Goal: Task Accomplishment & Management: Use online tool/utility

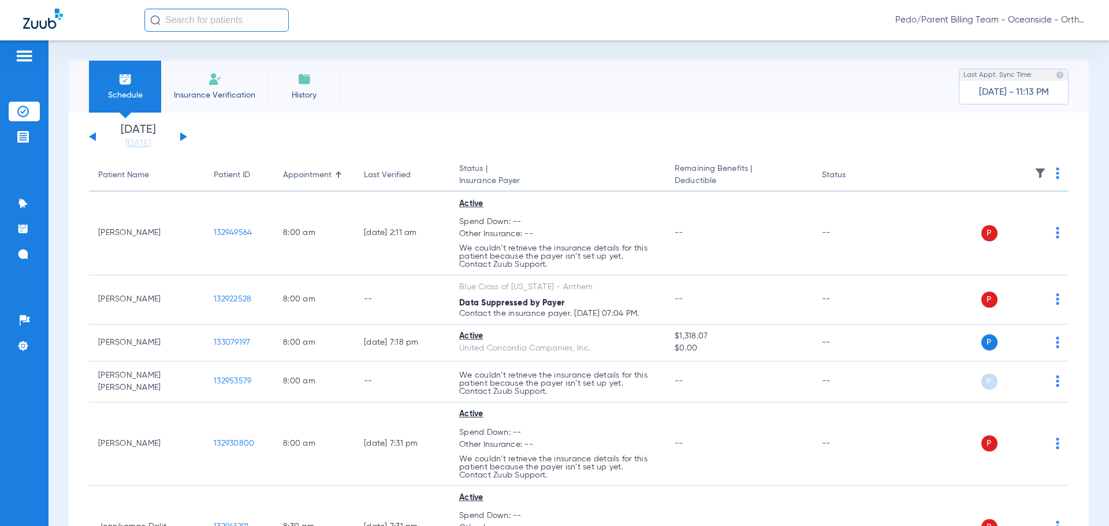
click at [1013, 17] on span "Pedo/Parent Billing Team - Oceanside - Ortho | The Super Dentists" at bounding box center [990, 20] width 191 height 12
click at [1039, 46] on button "Account Selection" at bounding box center [1042, 40] width 83 height 23
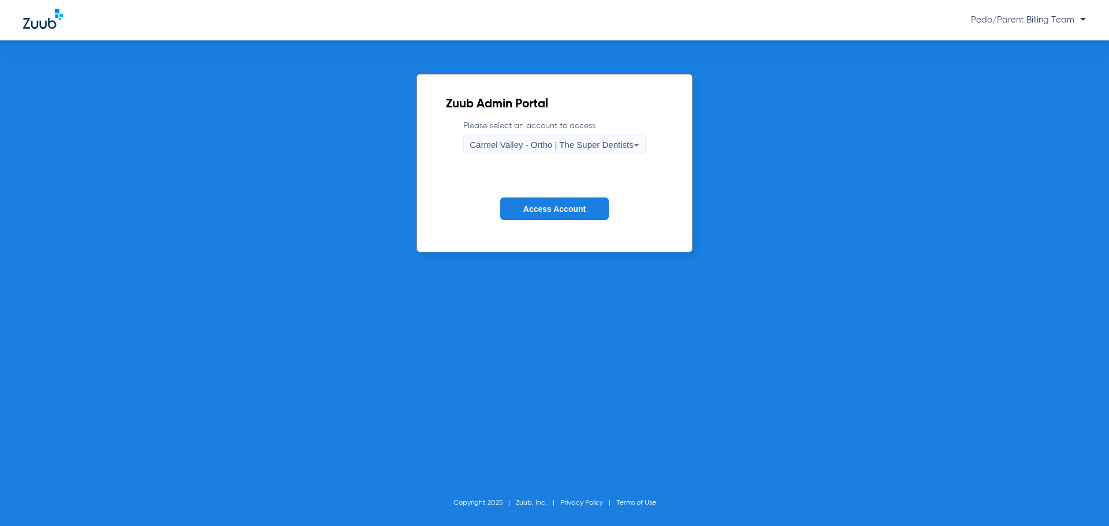
click at [512, 152] on div "Carmel Valley - Ortho | The Super Dentists" at bounding box center [550, 145] width 163 height 20
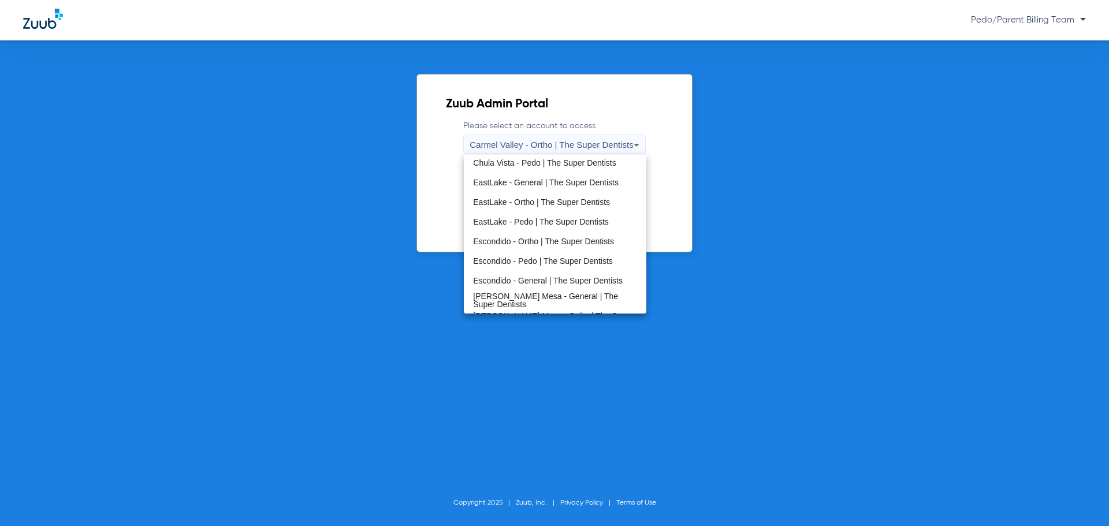
scroll to position [115, 0]
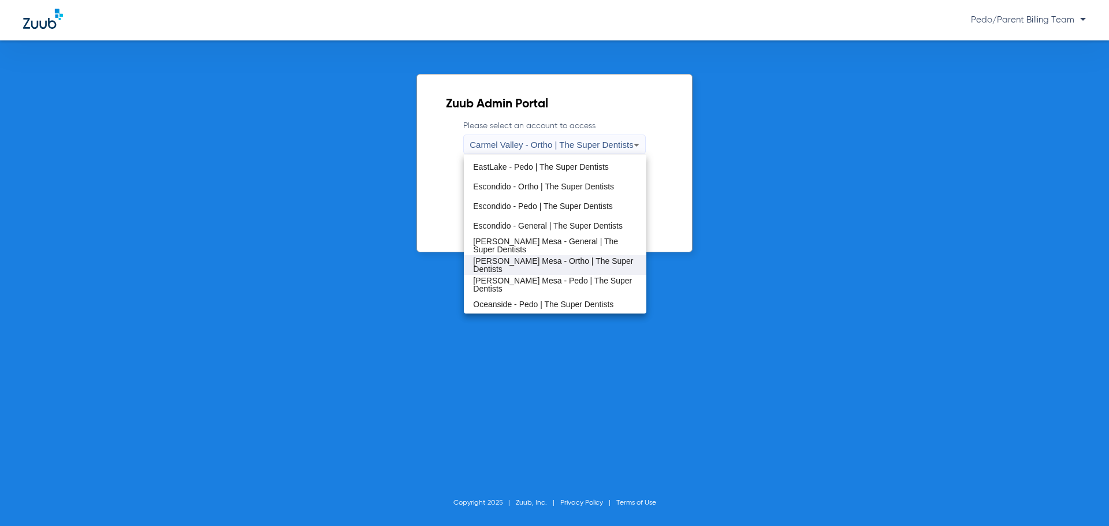
click at [557, 269] on span "[PERSON_NAME] Mesa - Ortho | The Super Dentists" at bounding box center [554, 265] width 163 height 16
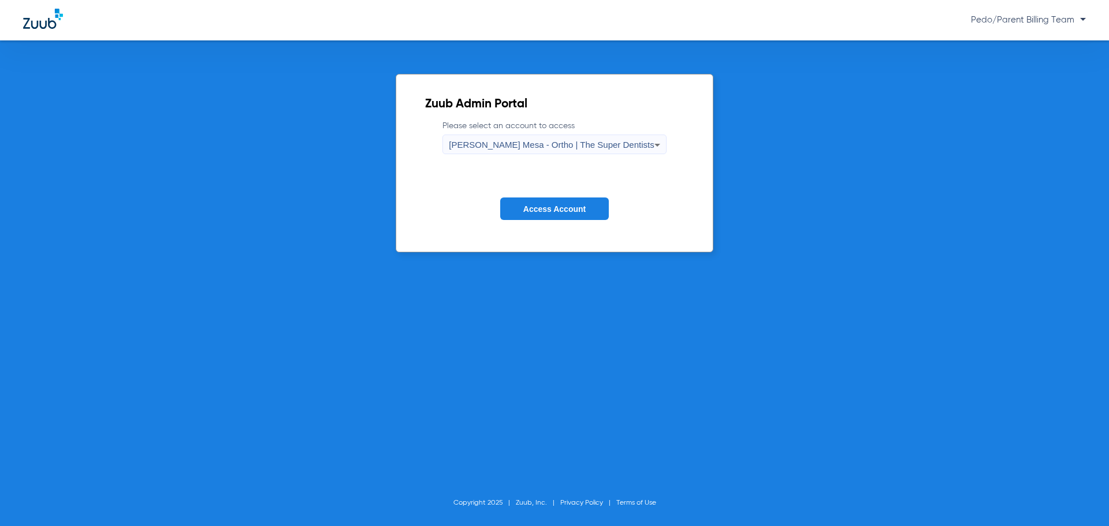
click at [529, 208] on span "Access Account" at bounding box center [554, 208] width 62 height 9
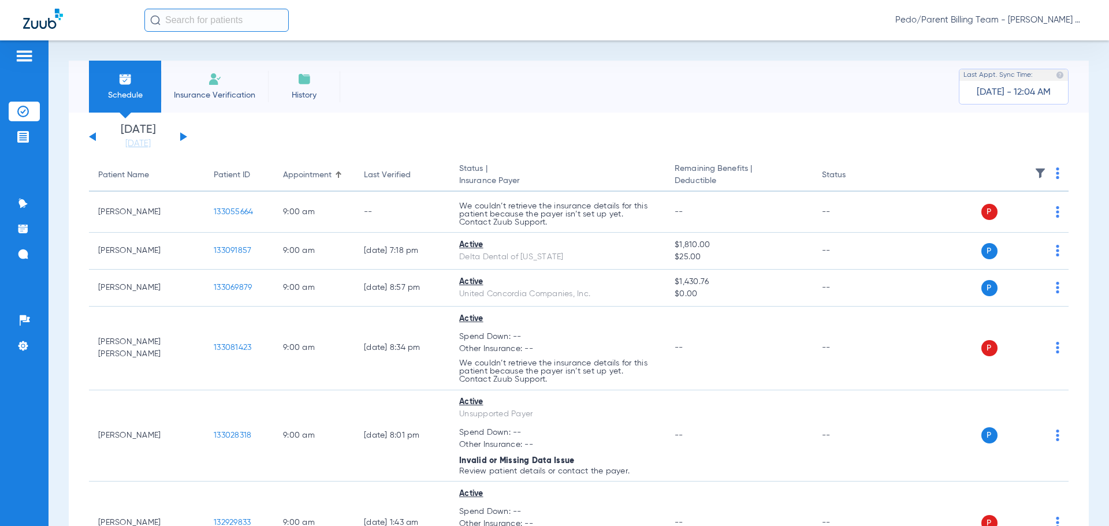
click at [214, 87] on li "Insurance Verification" at bounding box center [214, 87] width 107 height 52
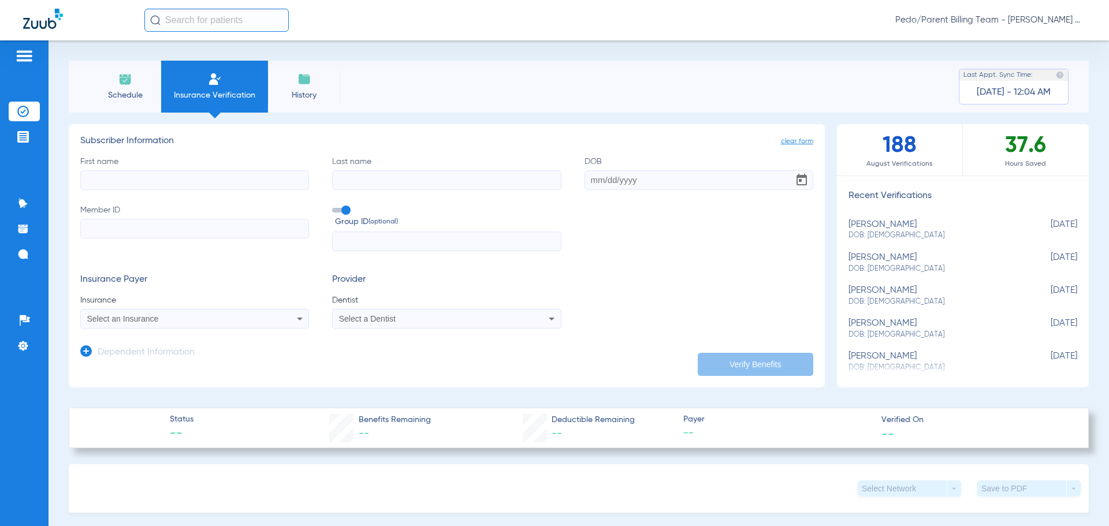
click at [196, 182] on input "First name" at bounding box center [194, 180] width 229 height 20
type input "[PERSON_NAME]"
paste input "W293131929"
type input "W293131929"
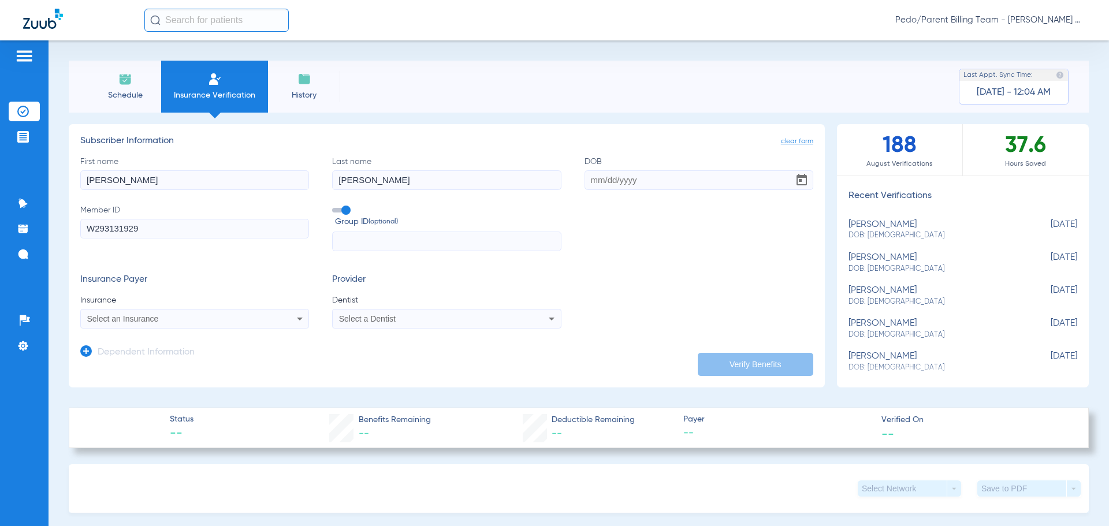
click at [633, 195] on div "First name richard Last name hovatter DOB Member ID W293131929 Group ID (option…" at bounding box center [446, 204] width 733 height 96
click at [637, 180] on input "DOB" at bounding box center [698, 180] width 229 height 20
type input "05/24/1979"
click at [224, 315] on div "Select an Insurance" at bounding box center [173, 319] width 173 height 8
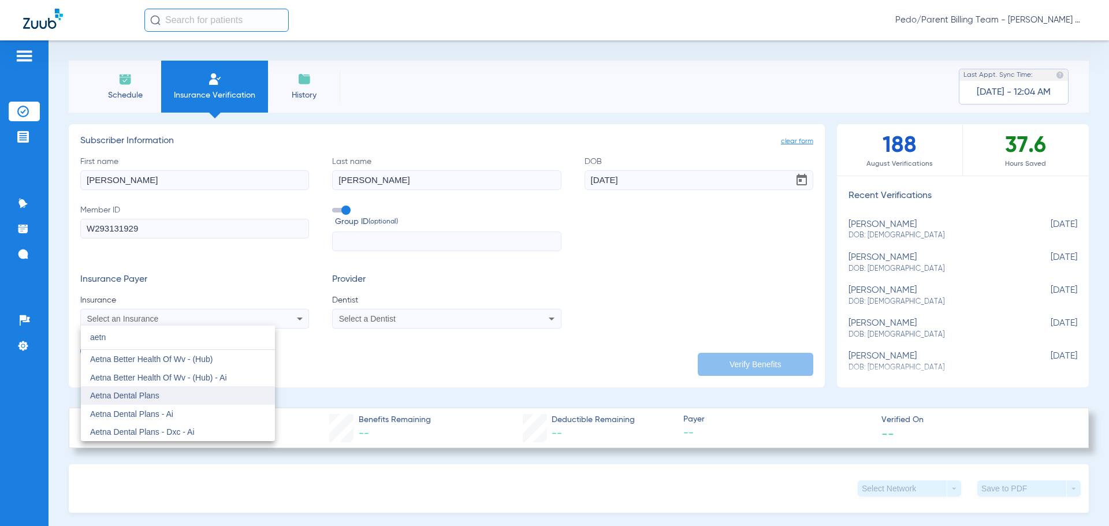
type input "aetn"
click at [135, 390] on mat-option "Aetna Dental Plans" at bounding box center [178, 395] width 194 height 18
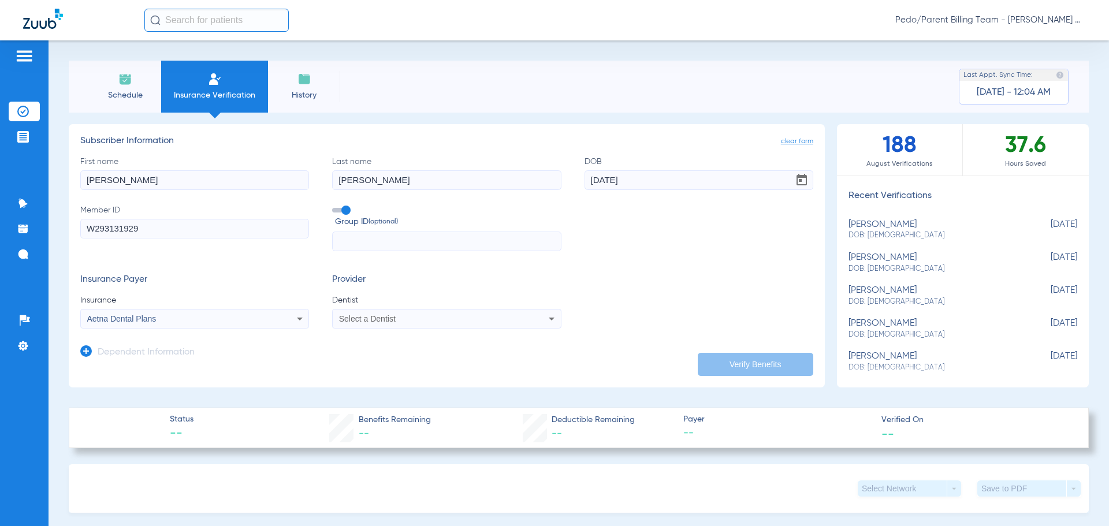
click at [442, 316] on div "Select a Dentist" at bounding box center [425, 319] width 173 height 8
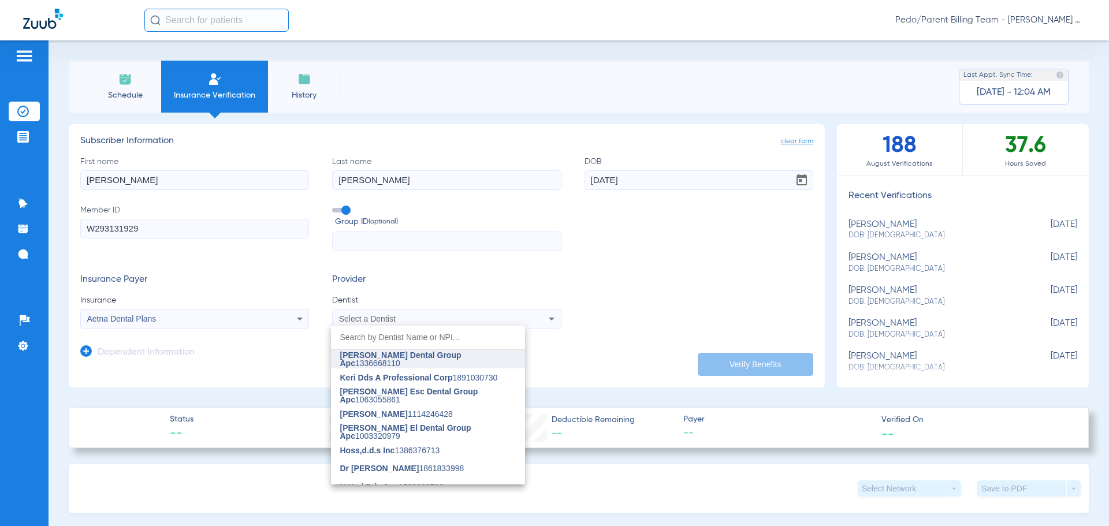
click at [416, 359] on span "[PERSON_NAME] Dental Group Apc" at bounding box center [400, 359] width 121 height 17
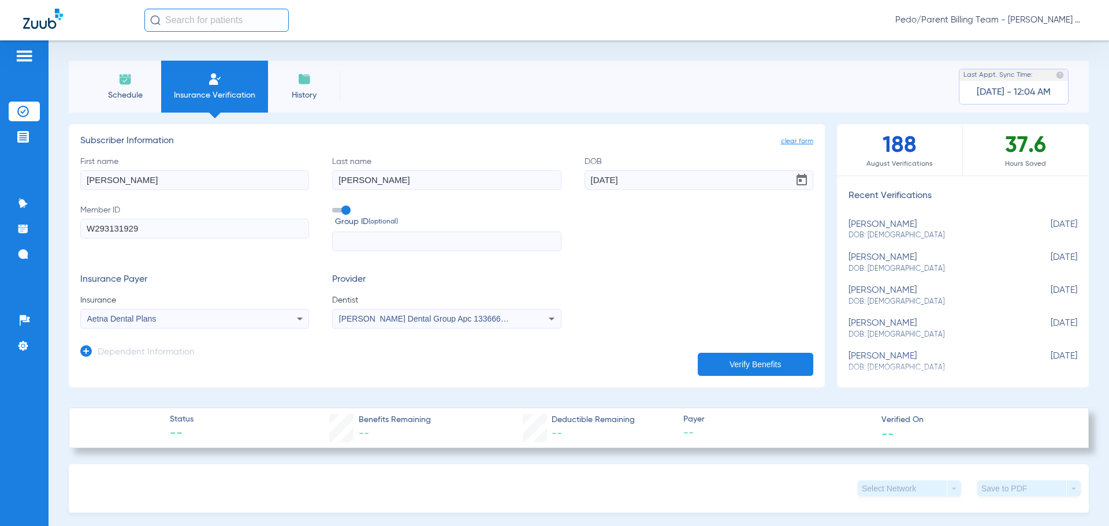
click at [125, 359] on div "Dependent Information" at bounding box center [137, 355] width 114 height 24
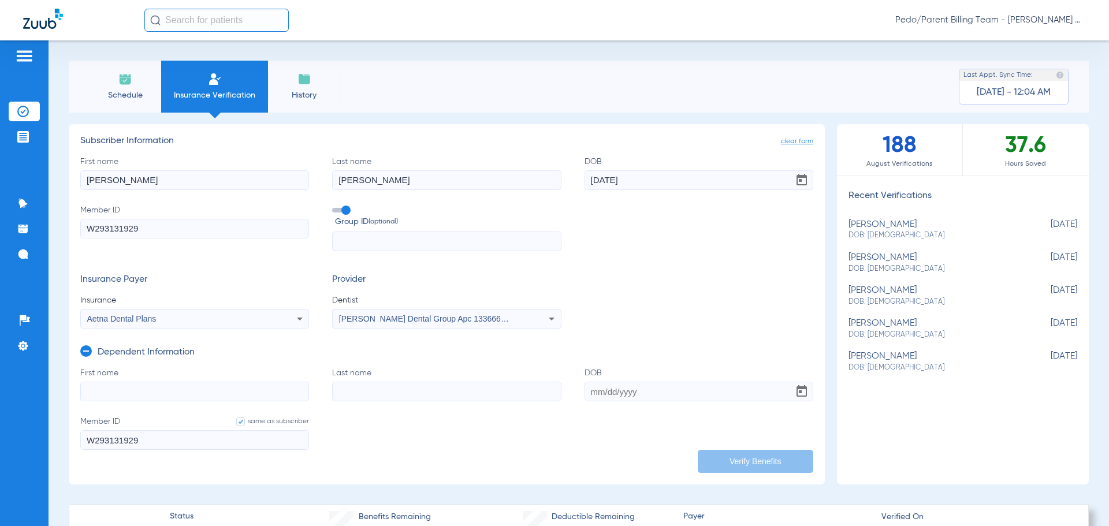
click at [133, 394] on input "First name" at bounding box center [194, 392] width 229 height 20
type input "zachary"
type input "hovatter"
type input "09/07/2017"
click at [758, 453] on button "Verify Benefits" at bounding box center [755, 461] width 115 height 23
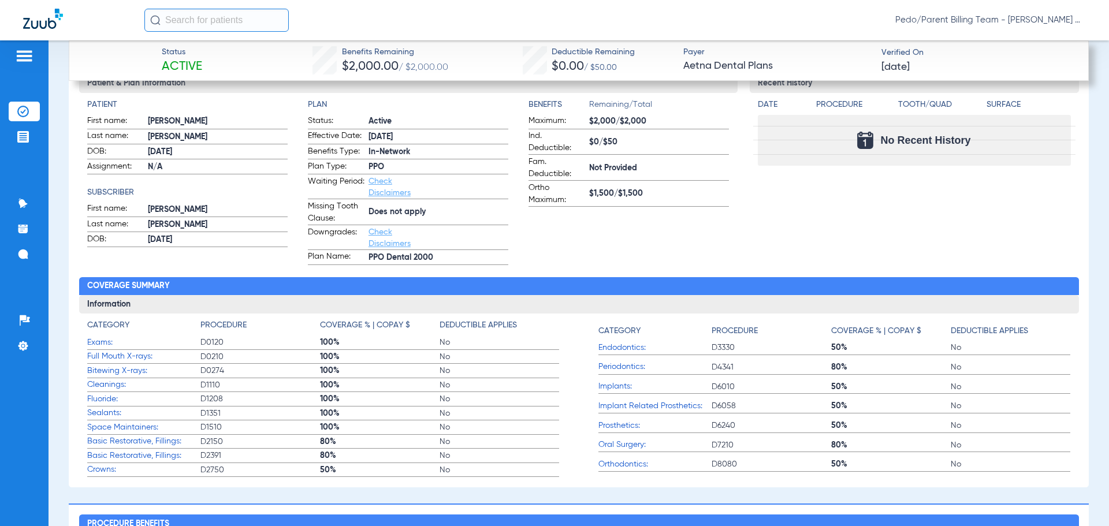
scroll to position [520, 0]
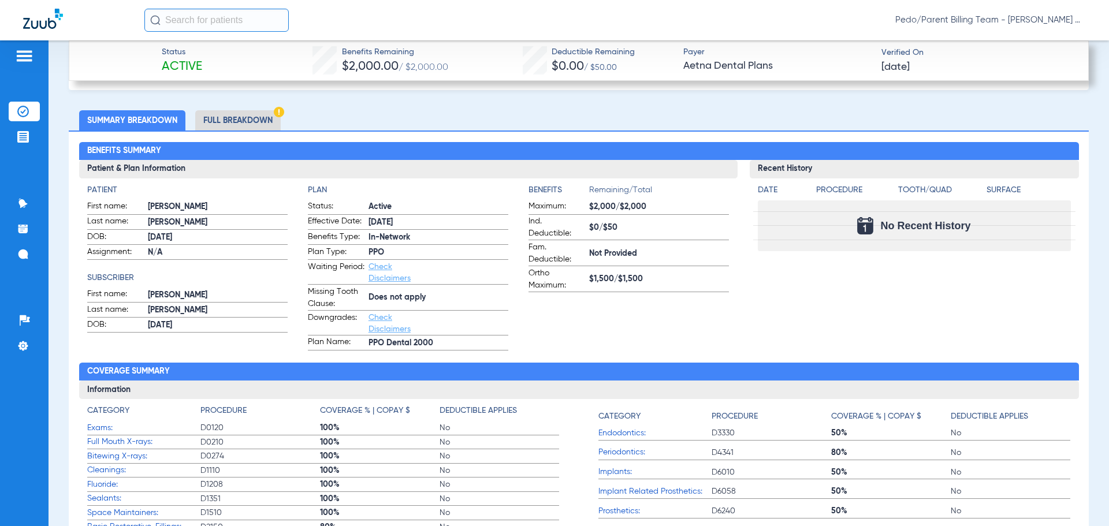
click at [255, 127] on li "Full Breakdown" at bounding box center [237, 120] width 85 height 20
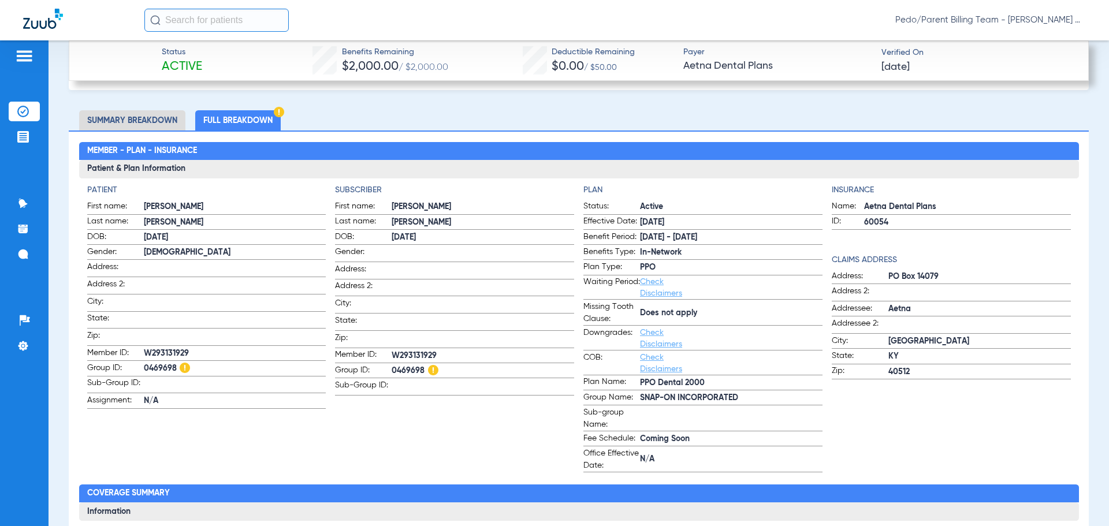
click at [648, 357] on link "Check Disclaimers" at bounding box center [661, 363] width 42 height 20
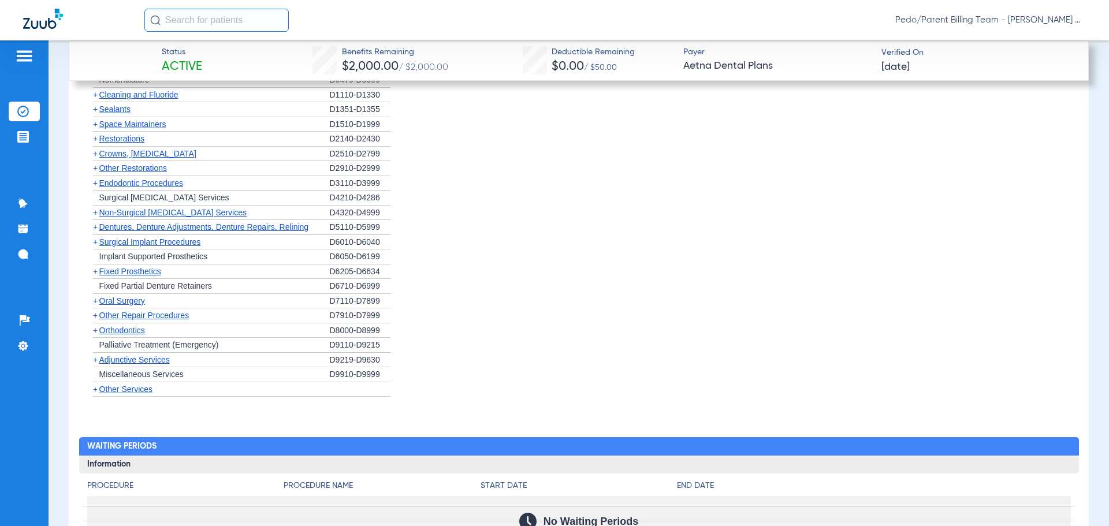
scroll to position [1488, 0]
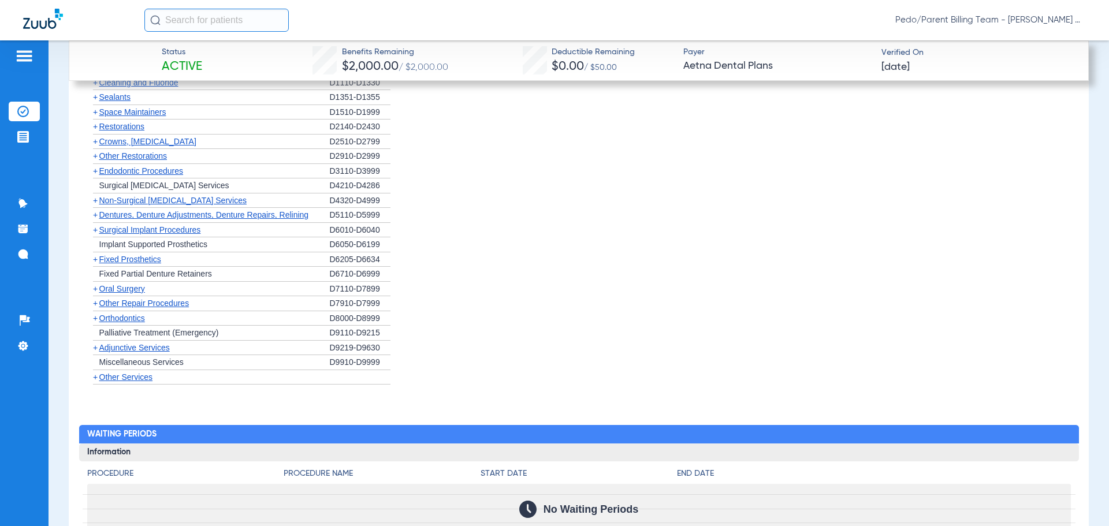
click at [115, 319] on span "Orthodontics" at bounding box center [122, 318] width 46 height 9
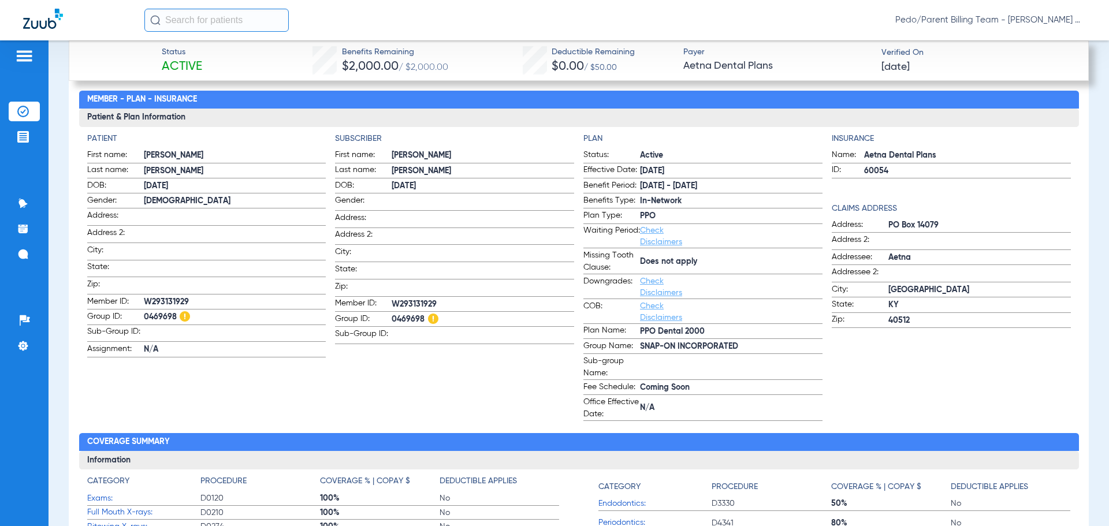
scroll to position [506, 0]
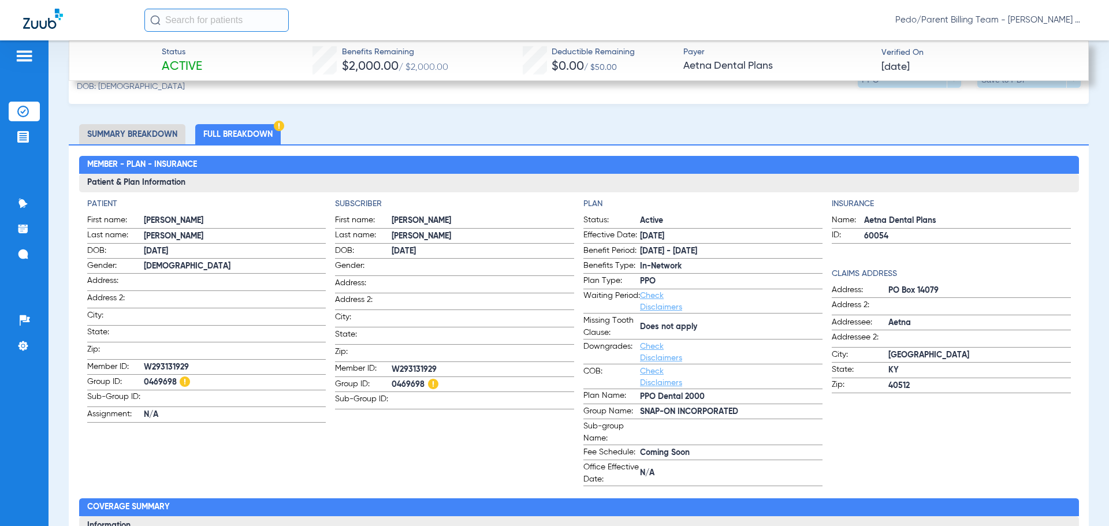
click at [653, 371] on link "Check Disclaimers" at bounding box center [661, 377] width 42 height 20
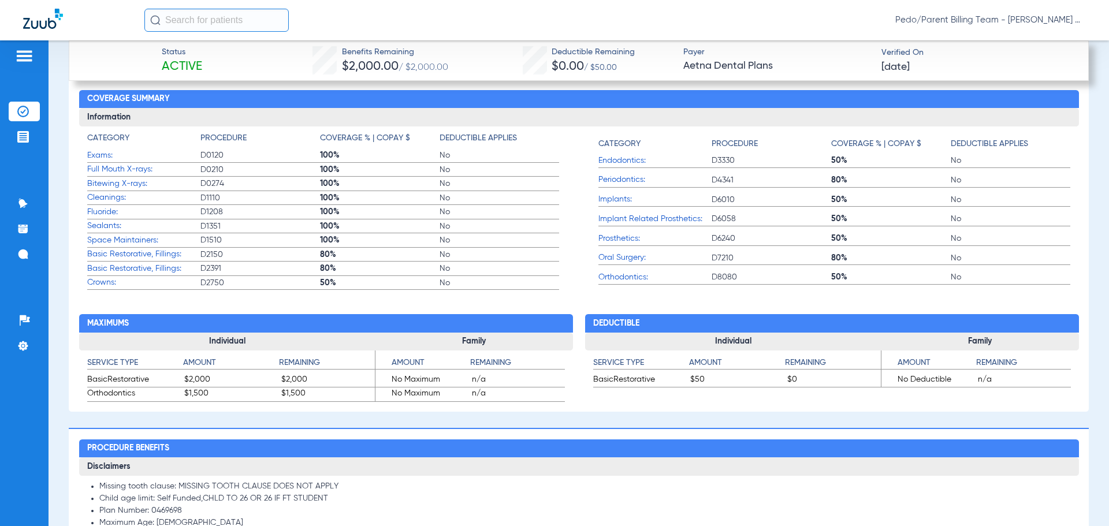
scroll to position [852, 0]
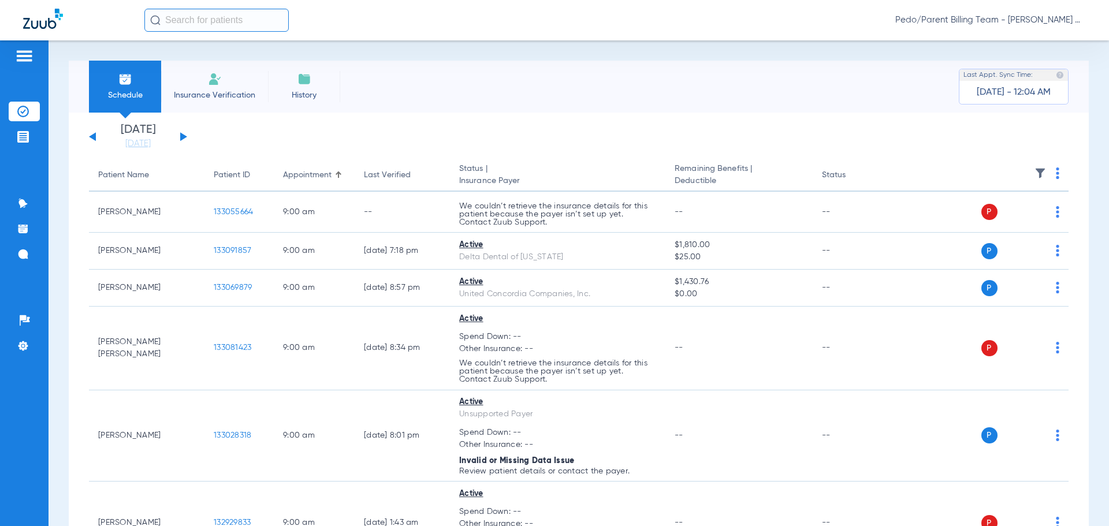
click at [938, 17] on span "Pedo/Parent Billing Team - [PERSON_NAME] Mesa - Ortho | The Super Dentists" at bounding box center [990, 20] width 191 height 12
click at [1033, 39] on span "Account Selection" at bounding box center [1042, 41] width 65 height 8
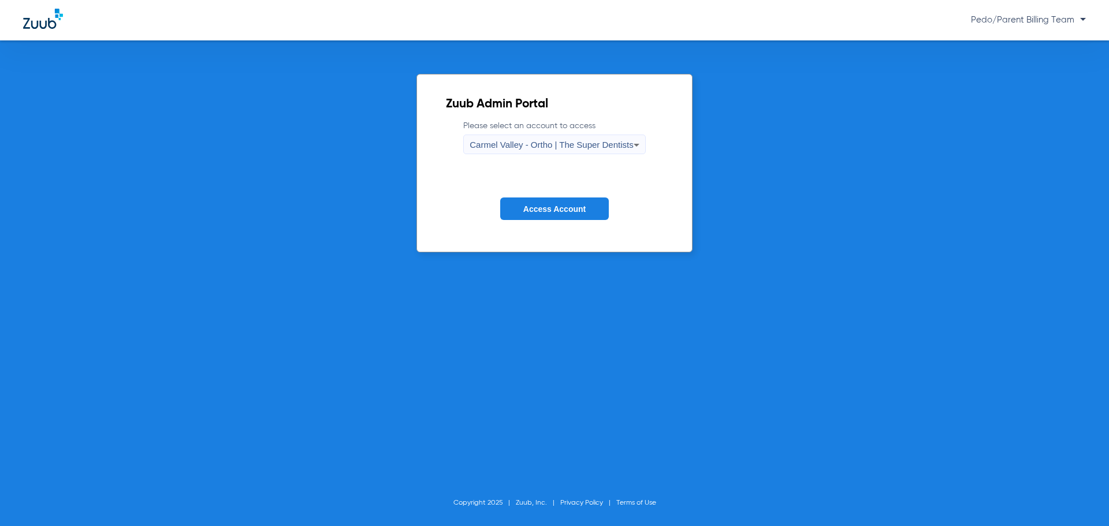
click at [611, 158] on form "Please select an account to access Carmel Valley - Ortho | The Super Dentists A…" at bounding box center [554, 178] width 217 height 117
click at [599, 152] on div "Carmel Valley - Ortho | The Super Dentists" at bounding box center [550, 145] width 163 height 20
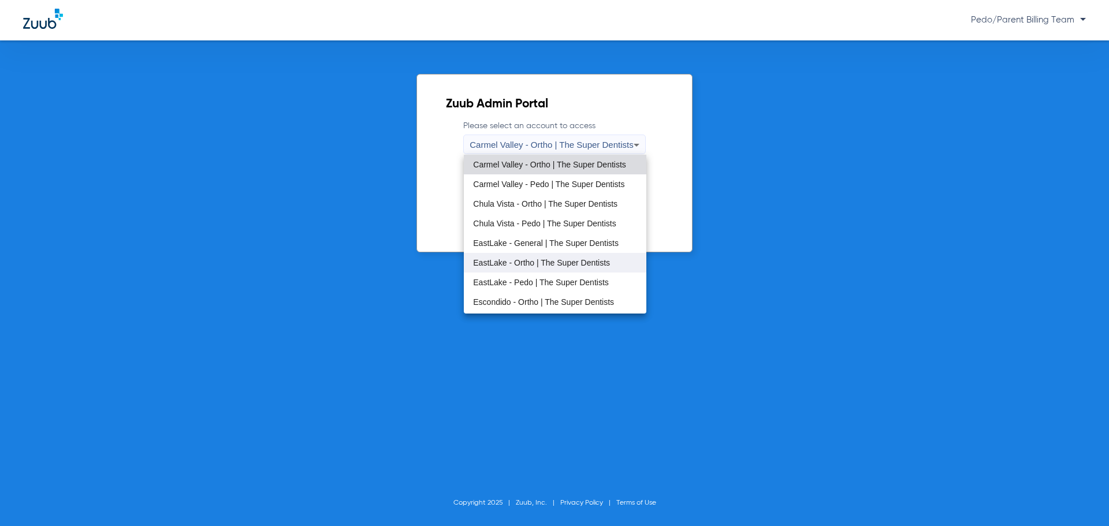
click at [527, 269] on mat-option "EastLake - Ortho | The Super Dentists" at bounding box center [555, 263] width 182 height 20
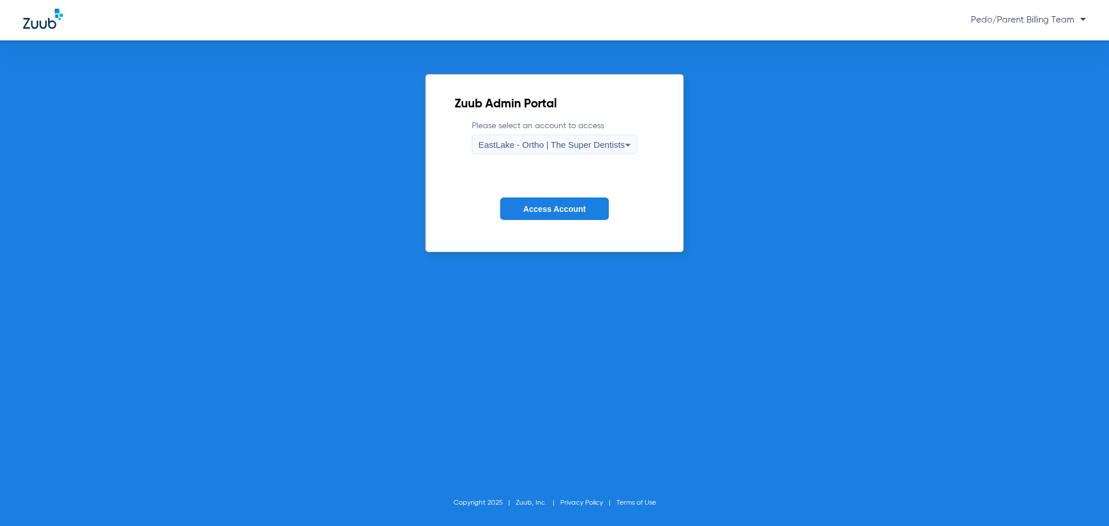
click at [539, 148] on span "EastLake - Ortho | The Super Dentists" at bounding box center [551, 145] width 147 height 10
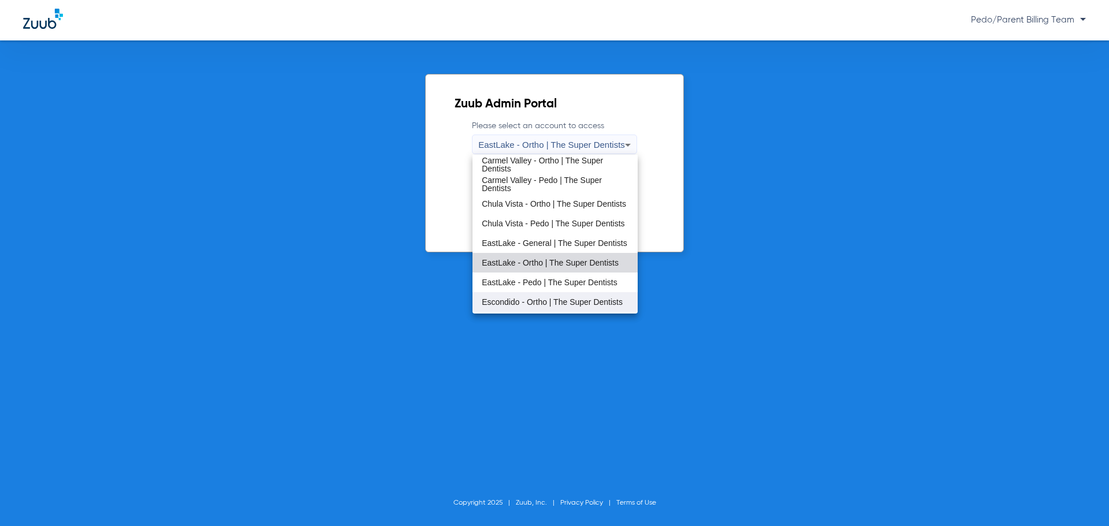
click at [528, 300] on span "Escondido - Ortho | The Super Dentists" at bounding box center [552, 302] width 141 height 8
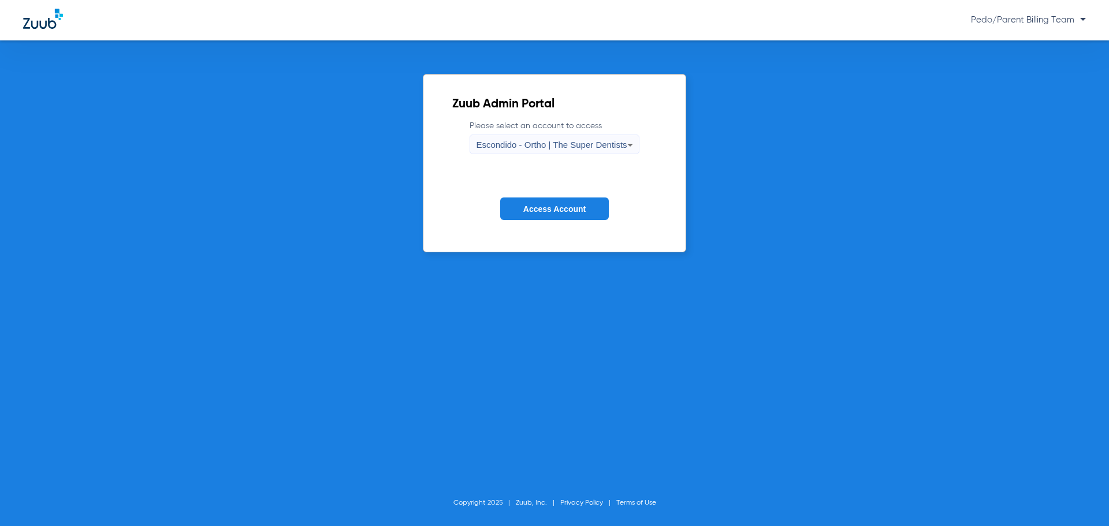
click at [539, 214] on button "Access Account" at bounding box center [554, 208] width 109 height 23
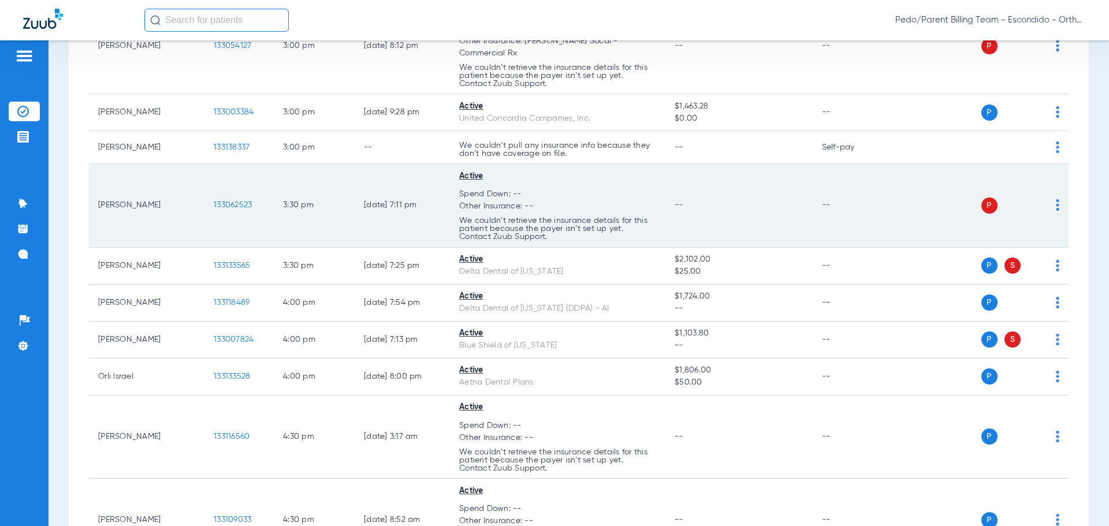
scroll to position [2194, 0]
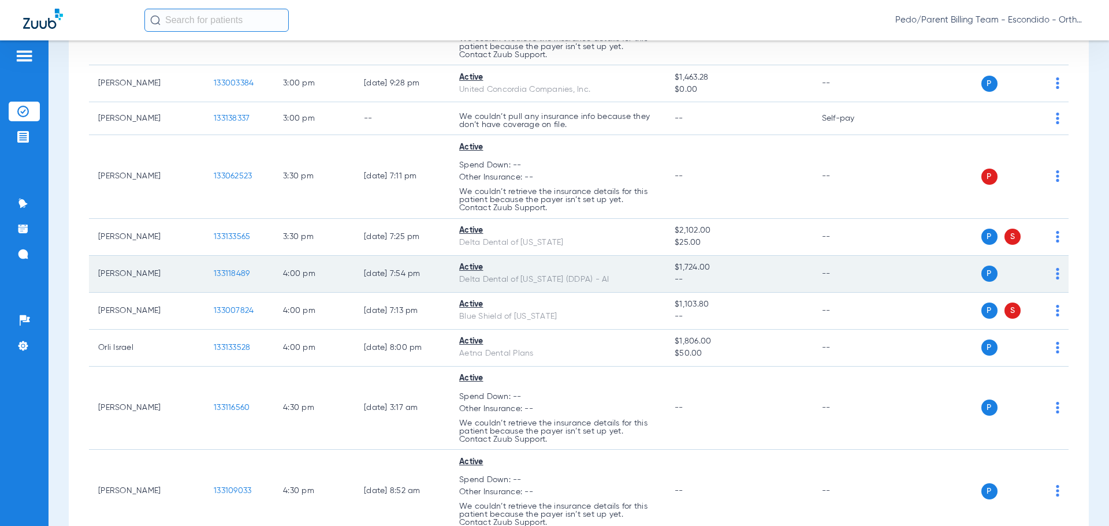
click at [241, 270] on span "133118489" at bounding box center [232, 274] width 36 height 8
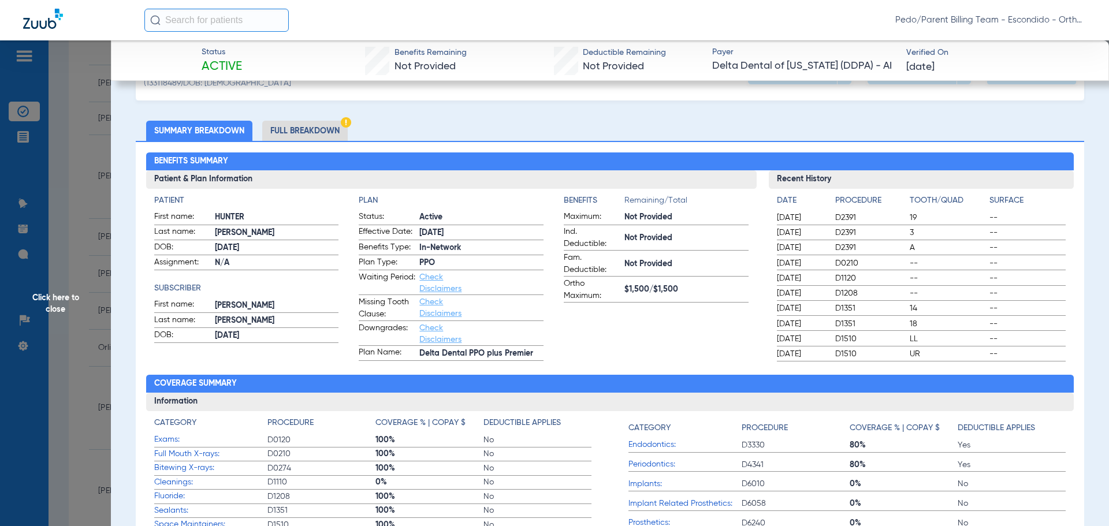
scroll to position [58, 0]
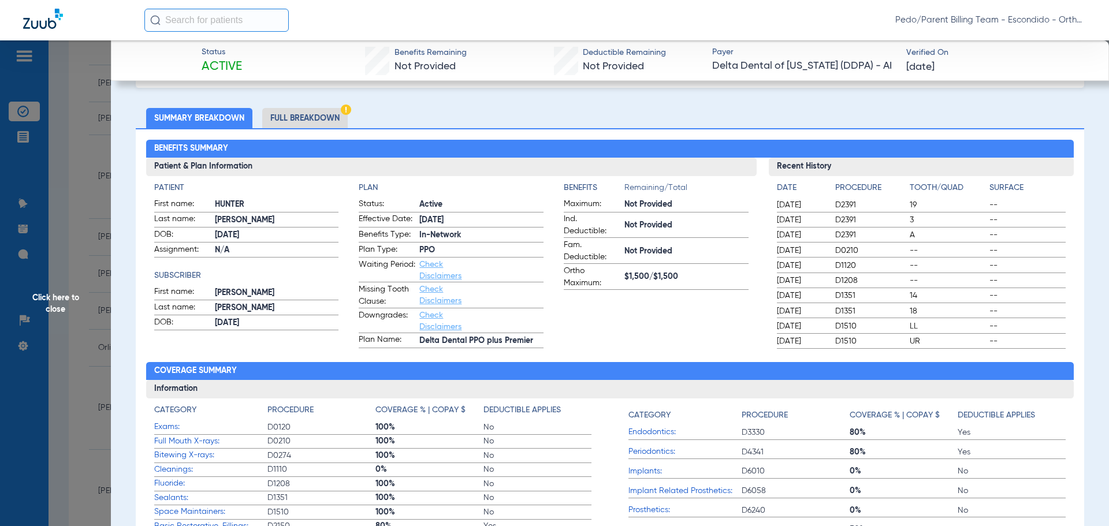
click at [329, 111] on li "Full Breakdown" at bounding box center [304, 118] width 85 height 20
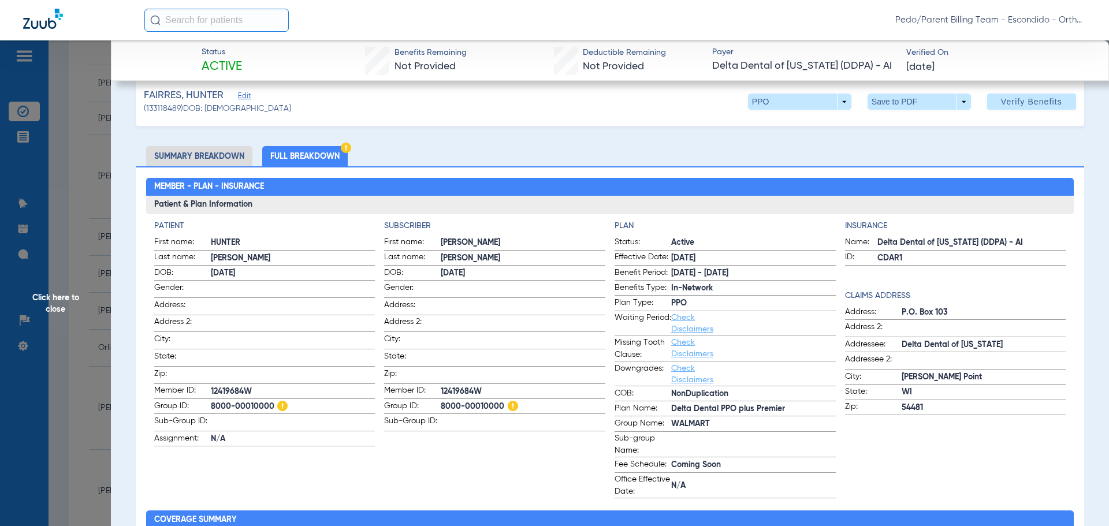
scroll to position [0, 0]
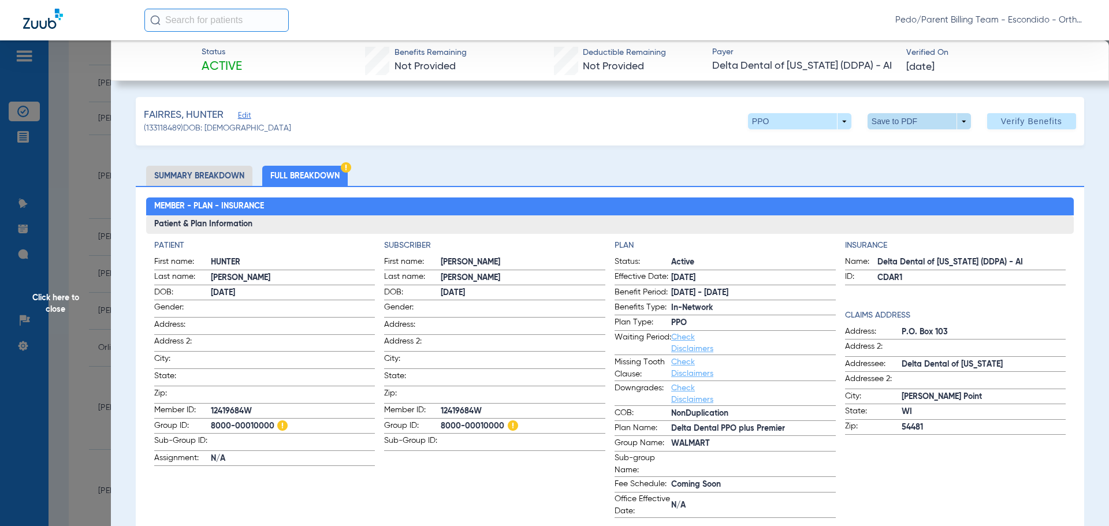
click at [882, 117] on span at bounding box center [918, 121] width 103 height 16
click at [895, 147] on span "Save to PDF" at bounding box center [915, 144] width 46 height 8
click at [807, 122] on span at bounding box center [799, 121] width 103 height 16
click at [766, 199] on button "Premier" at bounding box center [776, 190] width 72 height 23
click at [101, 202] on span "Click here to close" at bounding box center [55, 303] width 111 height 526
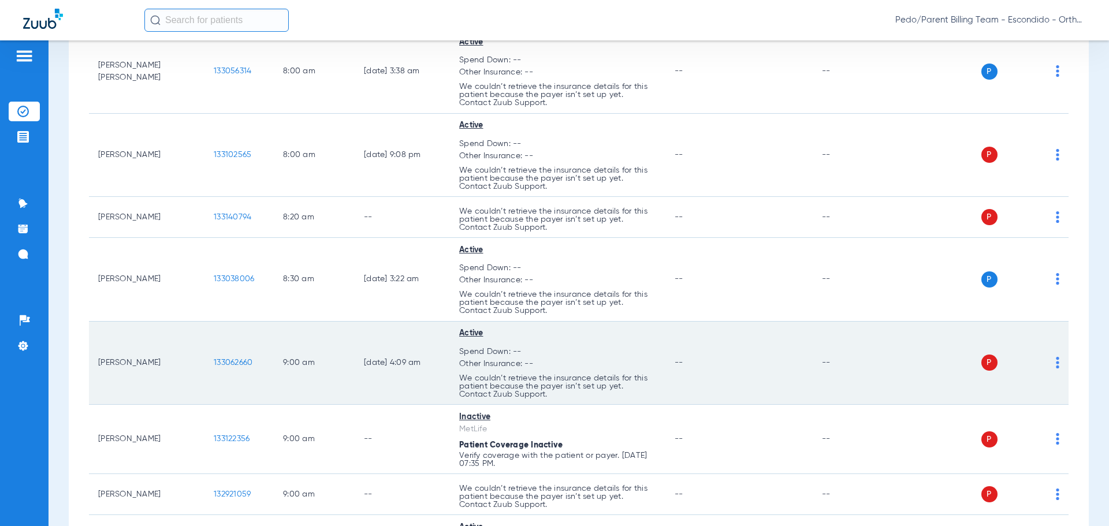
scroll to position [58, 0]
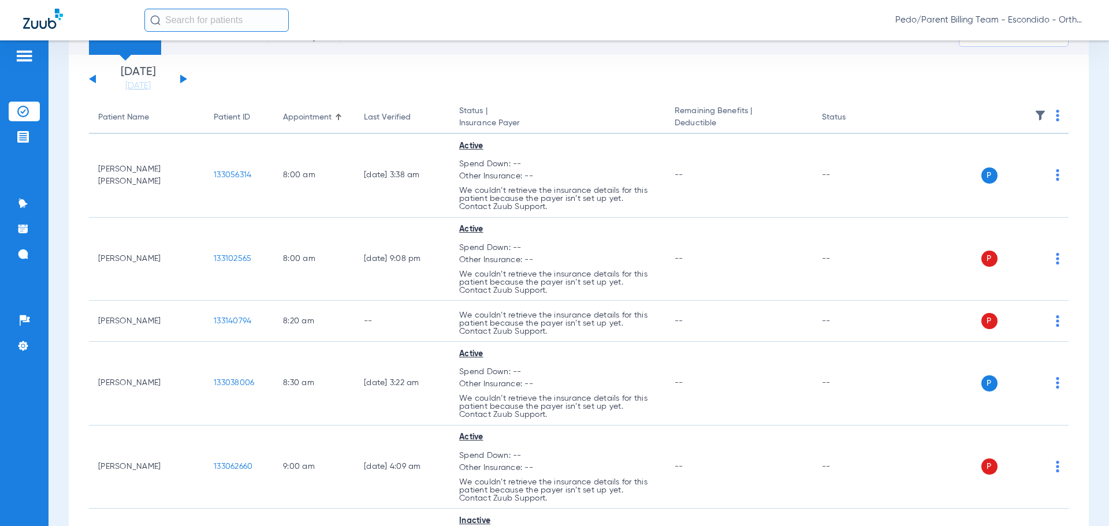
click at [188, 71] on app-single-date-navigator "Saturday 06-14-2025 Sunday 06-15-2025 Monday 06-16-2025 Tuesday 06-17-2025 Wedn…" at bounding box center [578, 78] width 979 height 25
click at [184, 74] on div "Saturday 06-14-2025 Sunday 06-15-2025 Monday 06-16-2025 Tuesday 06-17-2025 Wedn…" at bounding box center [138, 78] width 98 height 25
click at [184, 77] on div "Saturday 06-14-2025 Sunday 06-15-2025 Monday 06-16-2025 Tuesday 06-17-2025 Wedn…" at bounding box center [138, 78] width 98 height 25
click at [180, 81] on button at bounding box center [183, 78] width 7 height 9
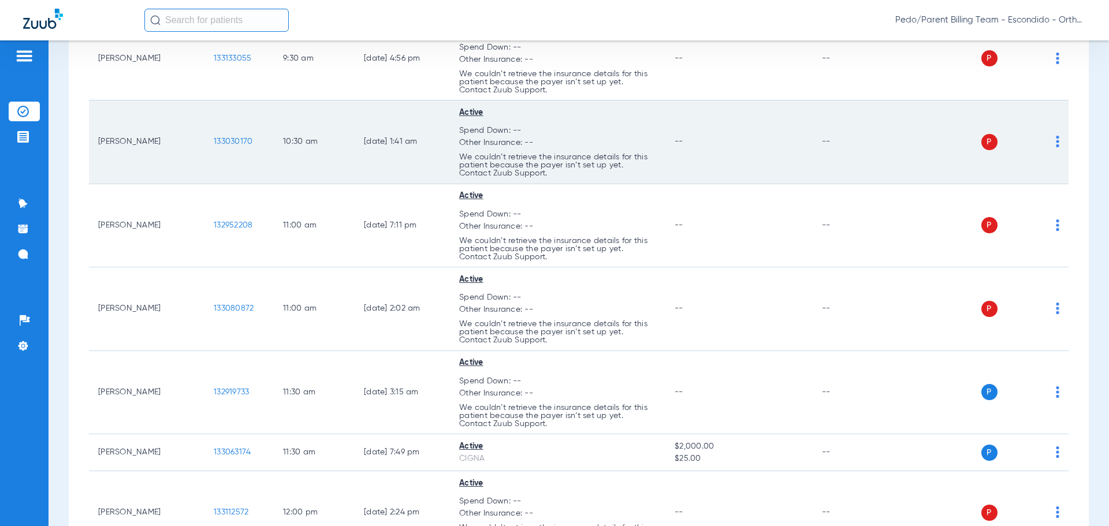
scroll to position [423, 0]
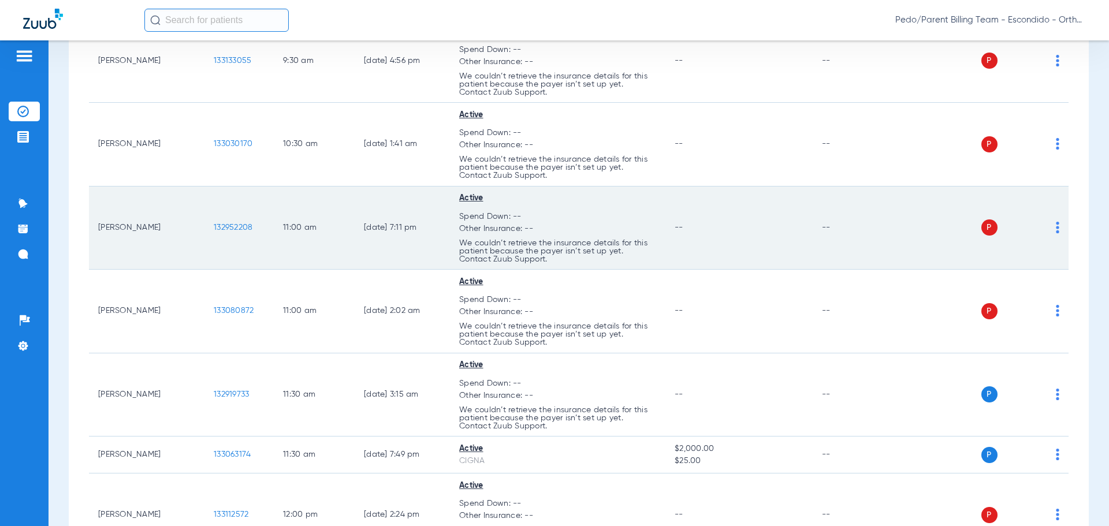
click at [1046, 223] on div "P S" at bounding box center [974, 227] width 169 height 16
click at [1056, 222] on td "P S" at bounding box center [979, 229] width 178 height 84
click at [234, 222] on td "132952208" at bounding box center [238, 229] width 69 height 84
click at [234, 225] on span "132952208" at bounding box center [233, 227] width 39 height 8
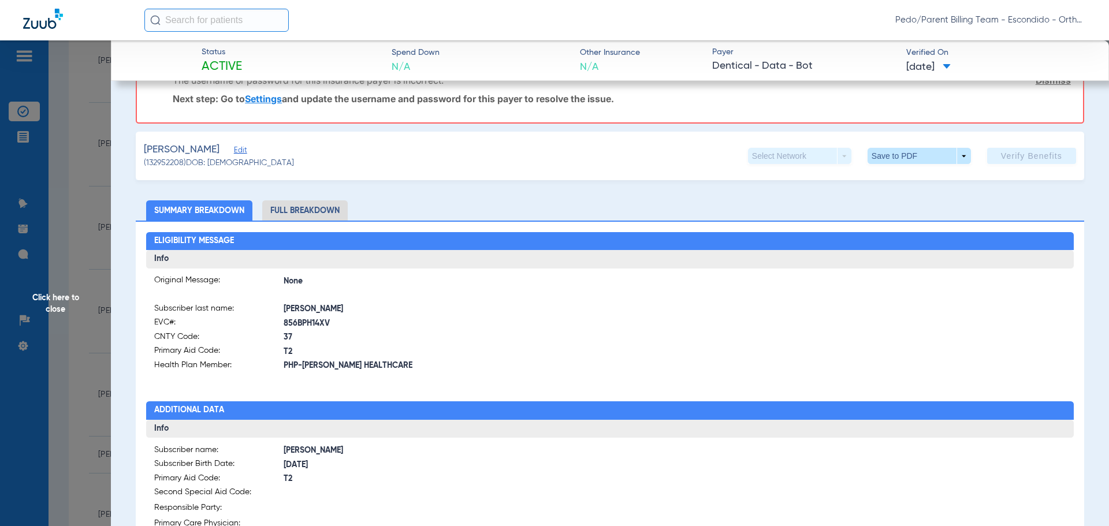
scroll to position [404, 0]
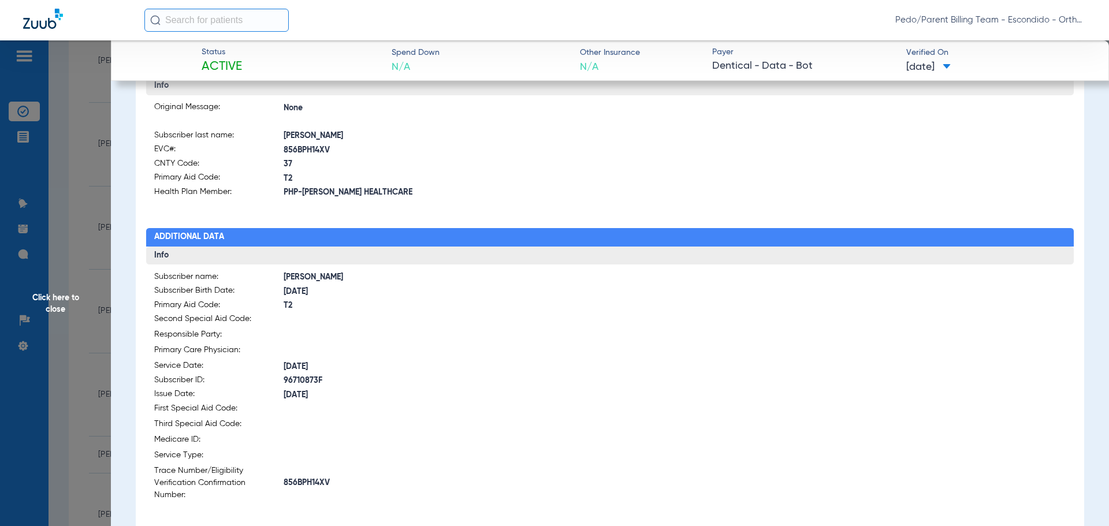
click at [35, 195] on span "Click here to close" at bounding box center [55, 303] width 111 height 526
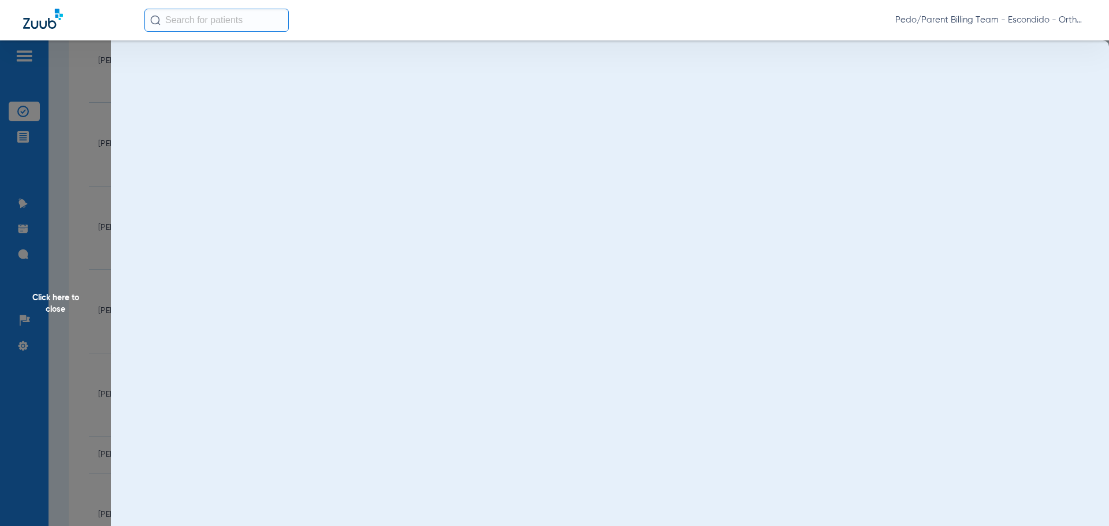
scroll to position [0, 0]
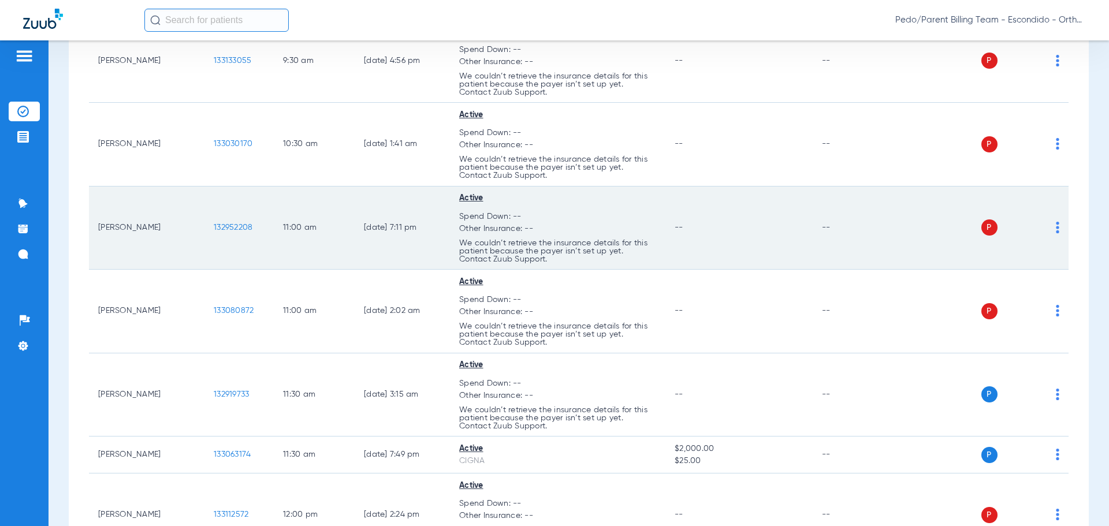
click at [1055, 228] on td "P S" at bounding box center [979, 229] width 178 height 84
click at [1052, 228] on td "P S" at bounding box center [979, 229] width 178 height 84
click at [1045, 227] on div "P S" at bounding box center [974, 227] width 169 height 16
click at [1053, 225] on td "P S" at bounding box center [979, 229] width 178 height 84
click at [1044, 227] on div "P S" at bounding box center [974, 227] width 169 height 16
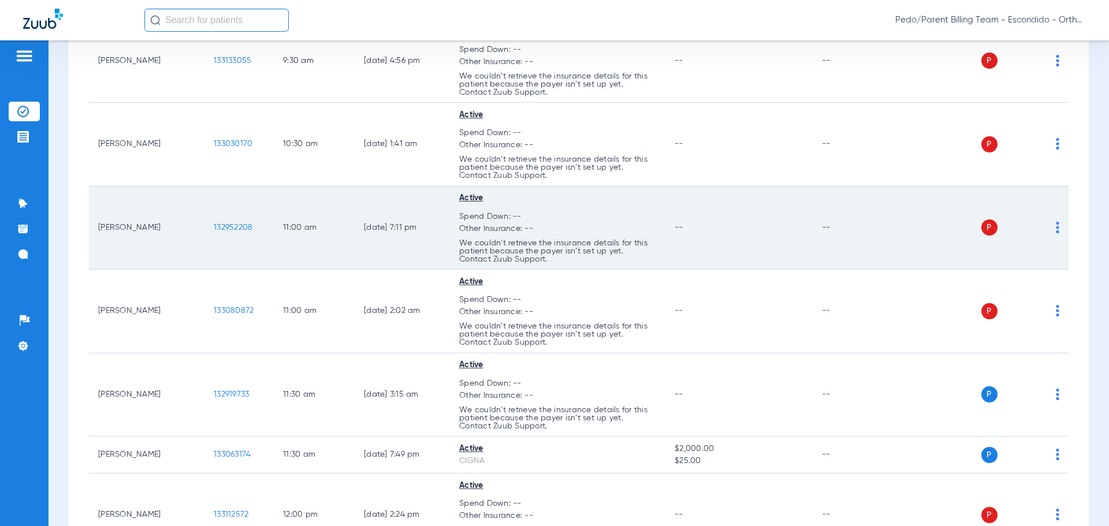
click at [1046, 227] on div "P S" at bounding box center [974, 227] width 169 height 16
click at [1056, 227] on img at bounding box center [1057, 228] width 3 height 12
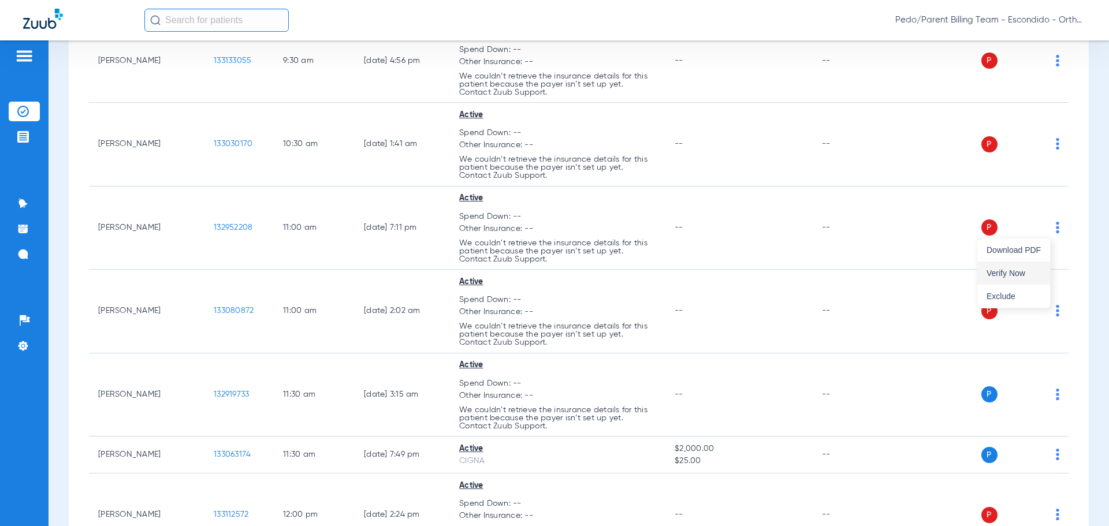
click at [1011, 271] on span "Verify Now" at bounding box center [1013, 273] width 54 height 8
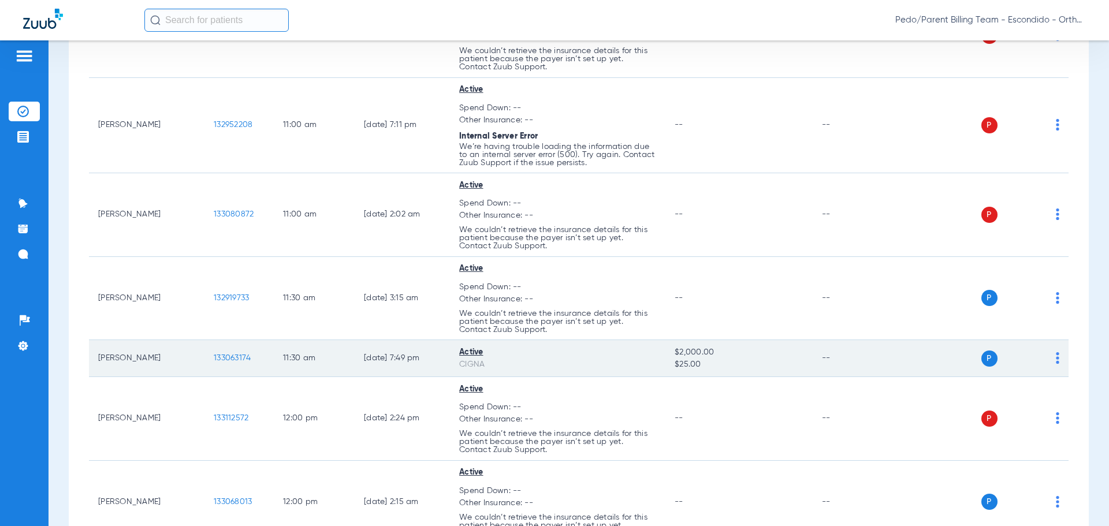
scroll to position [596, 0]
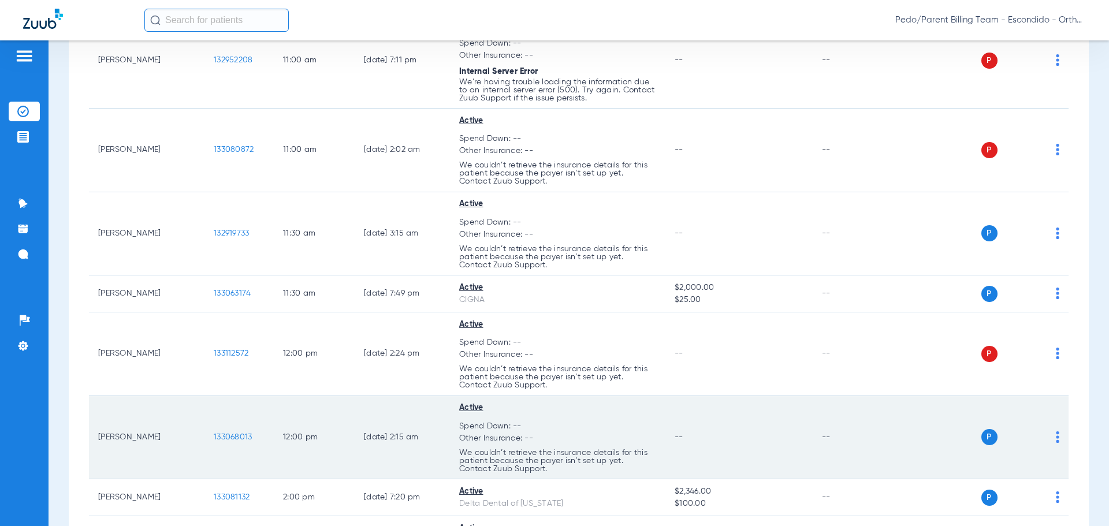
click at [244, 435] on span "133068013" at bounding box center [233, 437] width 38 height 8
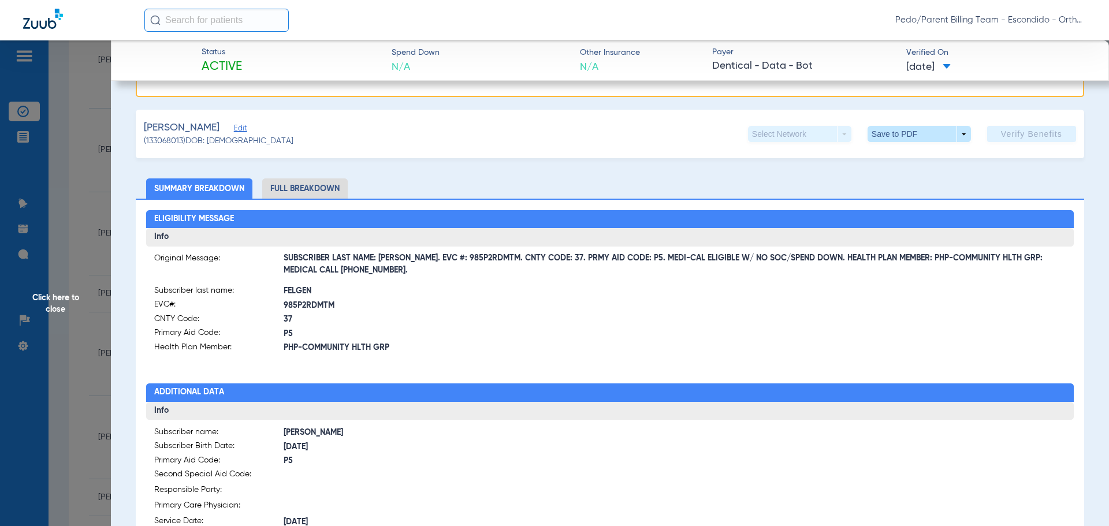
scroll to position [231, 0]
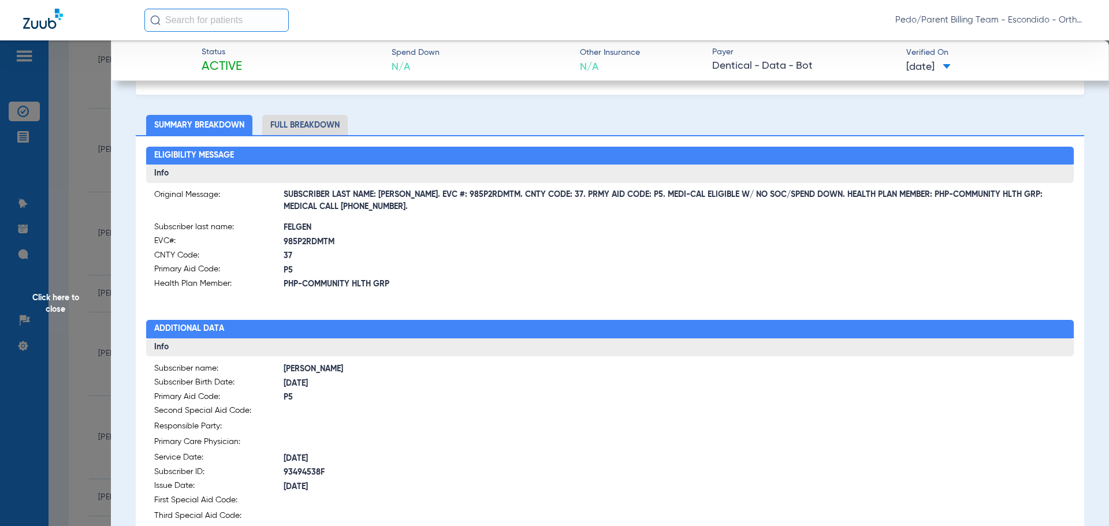
click at [312, 248] on label "EVC#: 985P2RDMTM" at bounding box center [382, 242] width 456 height 14
click at [310, 243] on span "985P2RDMTM" at bounding box center [447, 242] width 326 height 12
copy span "985P2RDMTM"
click at [40, 243] on span "Click here to close" at bounding box center [55, 303] width 111 height 526
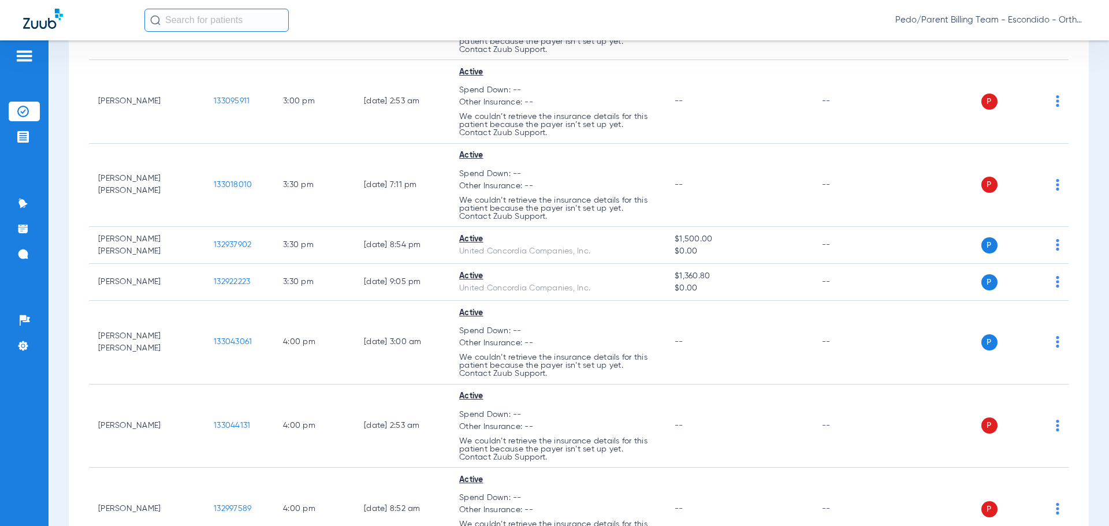
scroll to position [1214, 0]
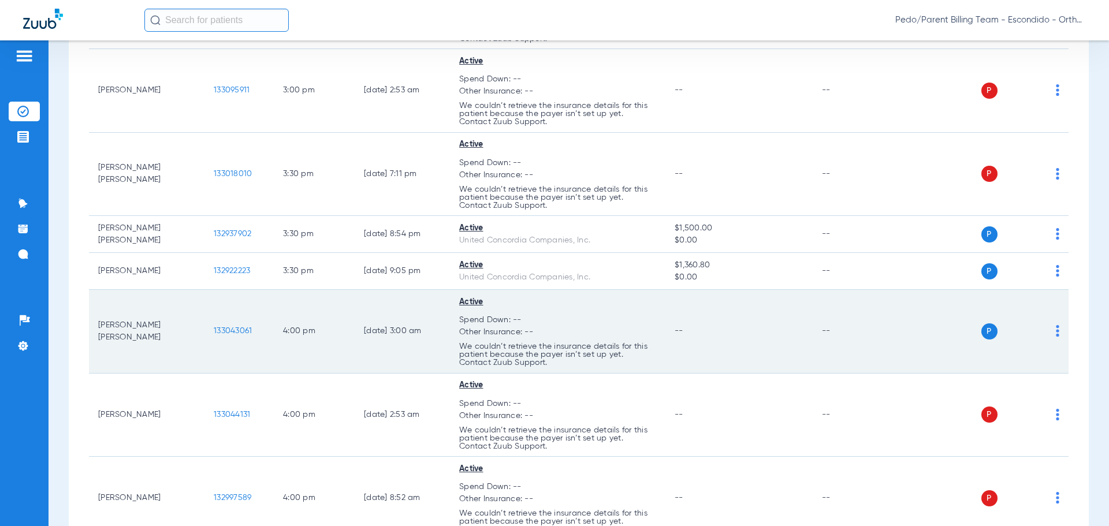
click at [233, 331] on span "133043061" at bounding box center [233, 331] width 38 height 8
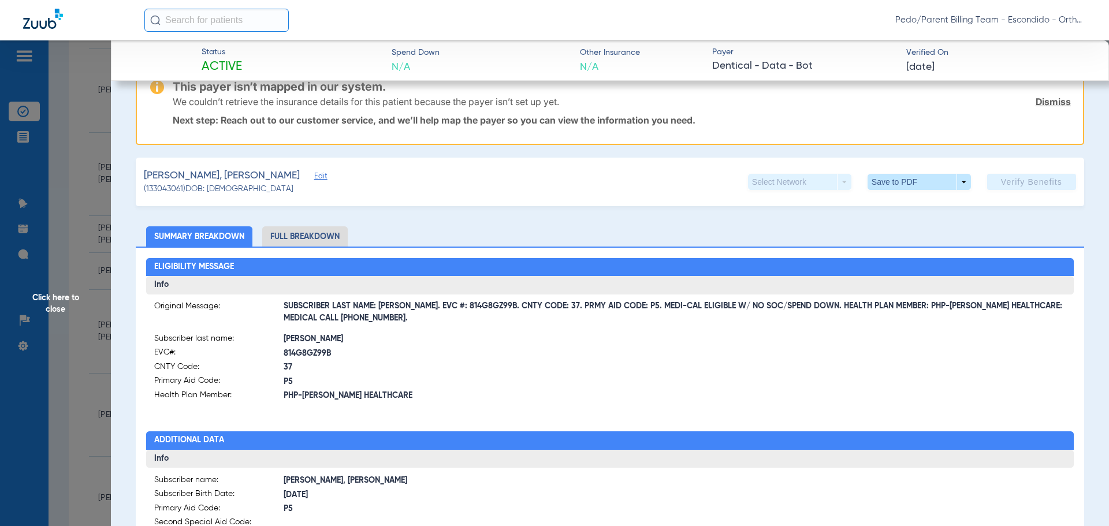
scroll to position [235, 0]
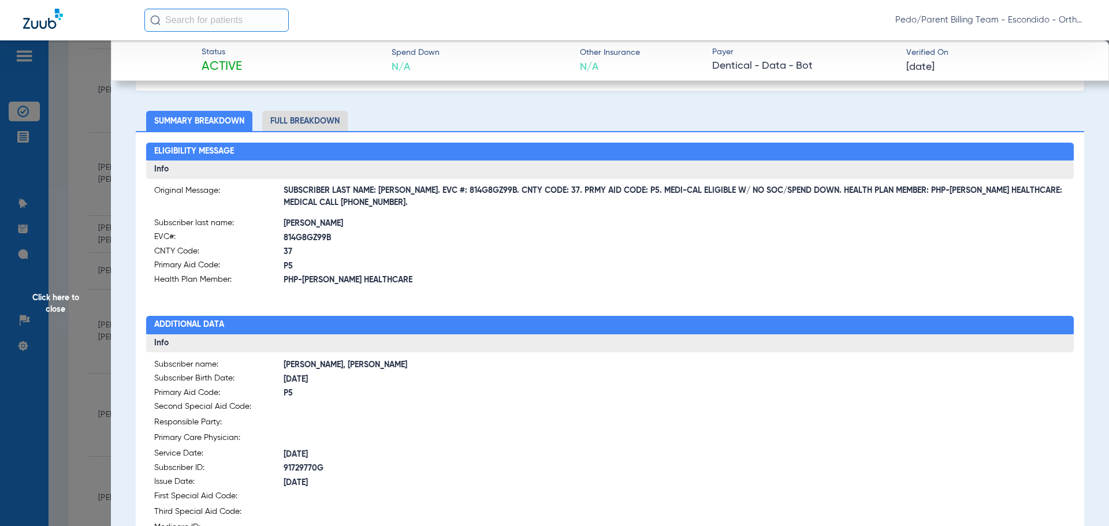
click at [301, 236] on span "814G8GZ99B" at bounding box center [447, 238] width 326 height 12
copy span "814G8GZ99B"
click at [69, 225] on span "Click here to close" at bounding box center [55, 303] width 111 height 526
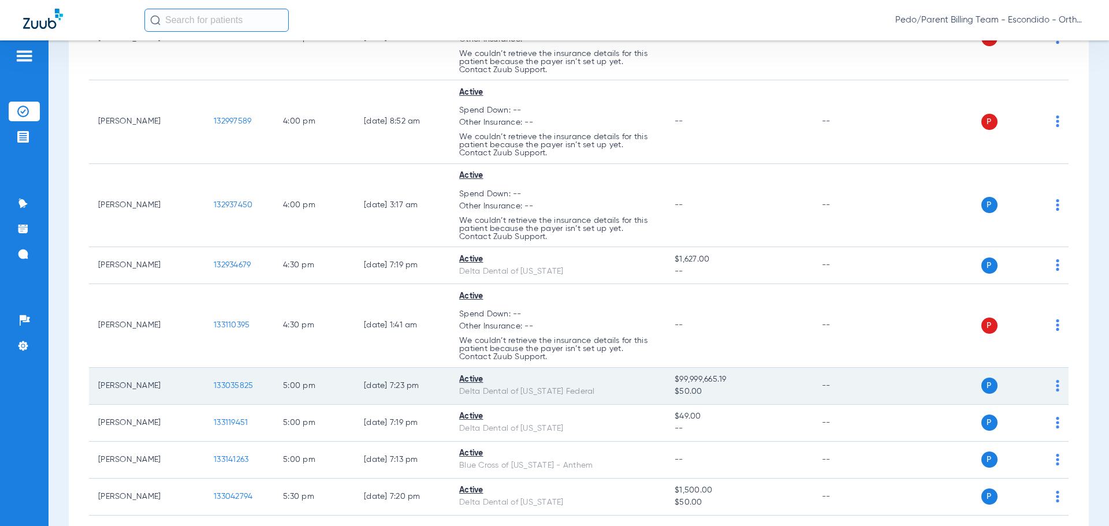
scroll to position [1618, 0]
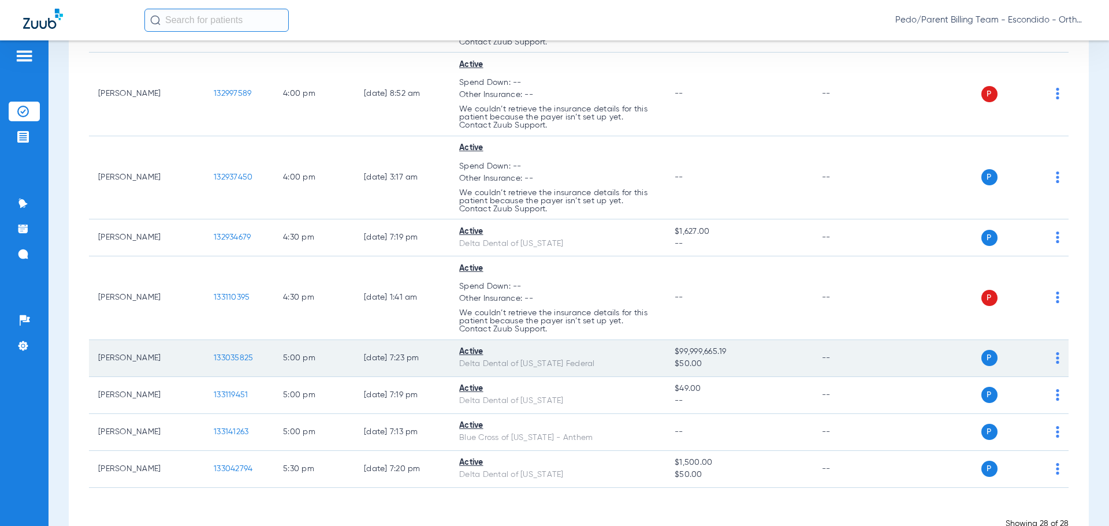
click at [236, 360] on span "133035825" at bounding box center [233, 358] width 39 height 8
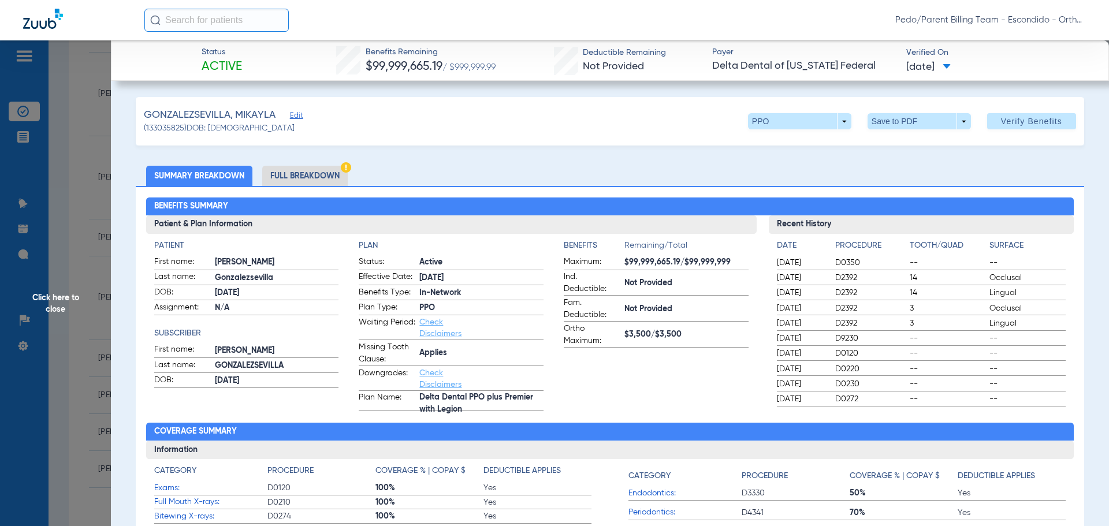
click at [325, 173] on li "Full Breakdown" at bounding box center [304, 176] width 85 height 20
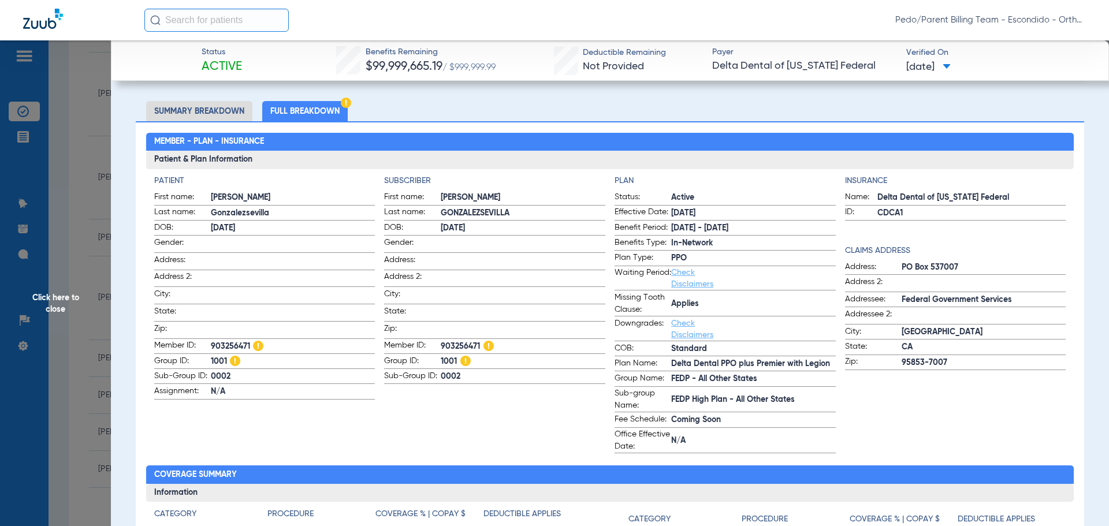
scroll to position [0, 0]
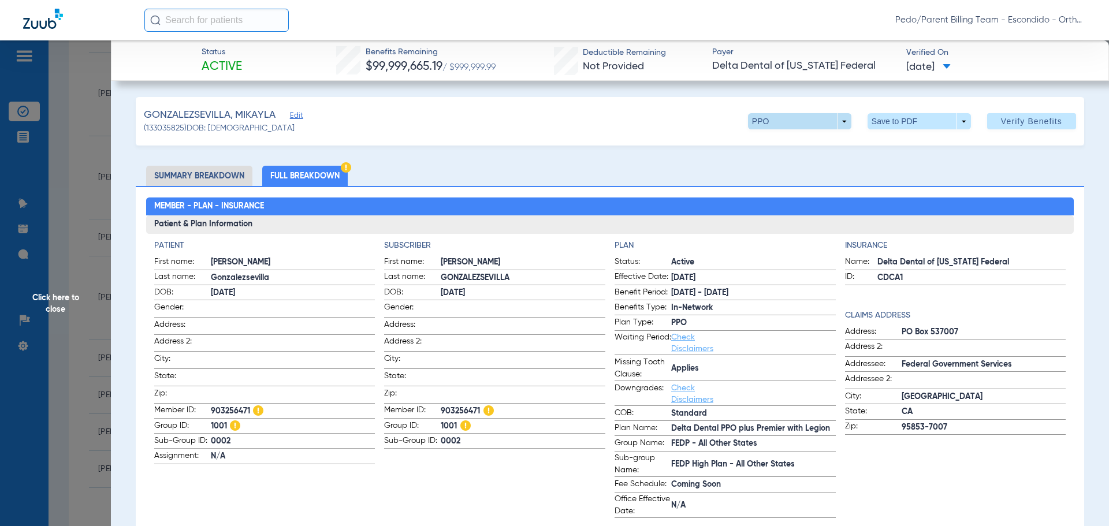
click at [814, 117] on span at bounding box center [799, 121] width 103 height 16
click at [791, 141] on span "Delta Legion" at bounding box center [772, 144] width 46 height 8
click at [905, 117] on span at bounding box center [919, 121] width 28 height 28
click at [901, 144] on span "Save to PDF" at bounding box center [915, 144] width 46 height 8
click at [64, 168] on span "Click here to close" at bounding box center [55, 303] width 111 height 526
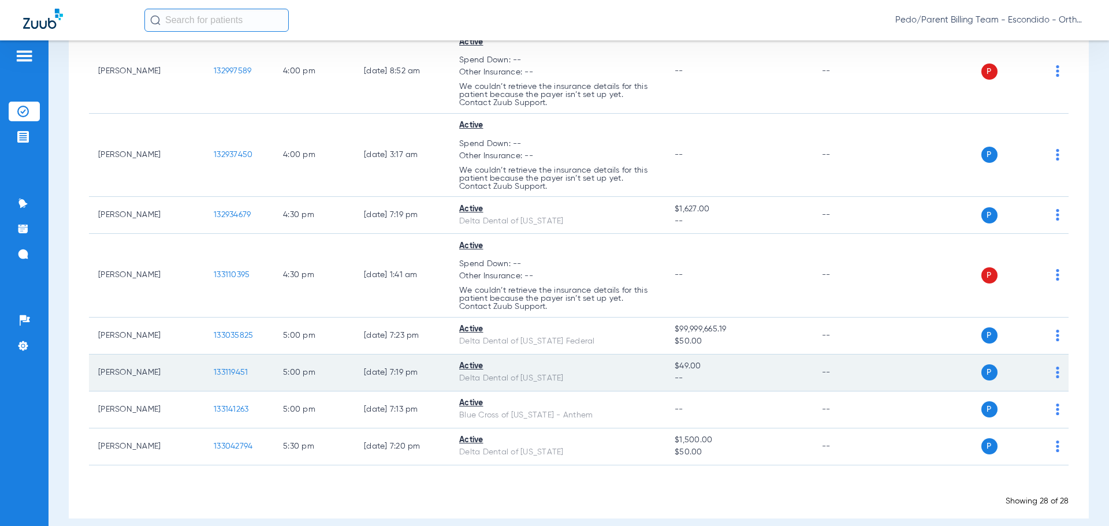
scroll to position [1653, 0]
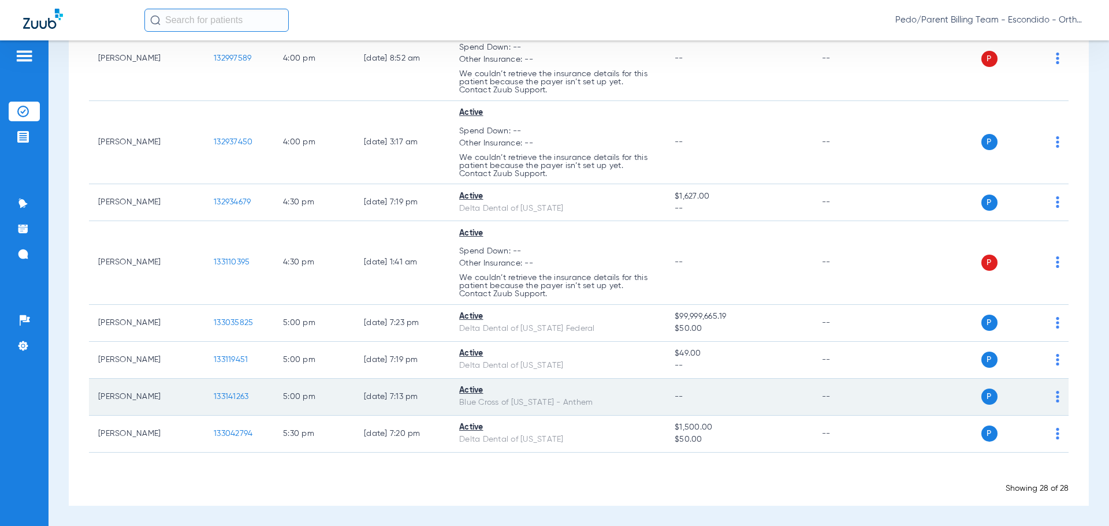
click at [243, 397] on span "133141263" at bounding box center [231, 397] width 35 height 8
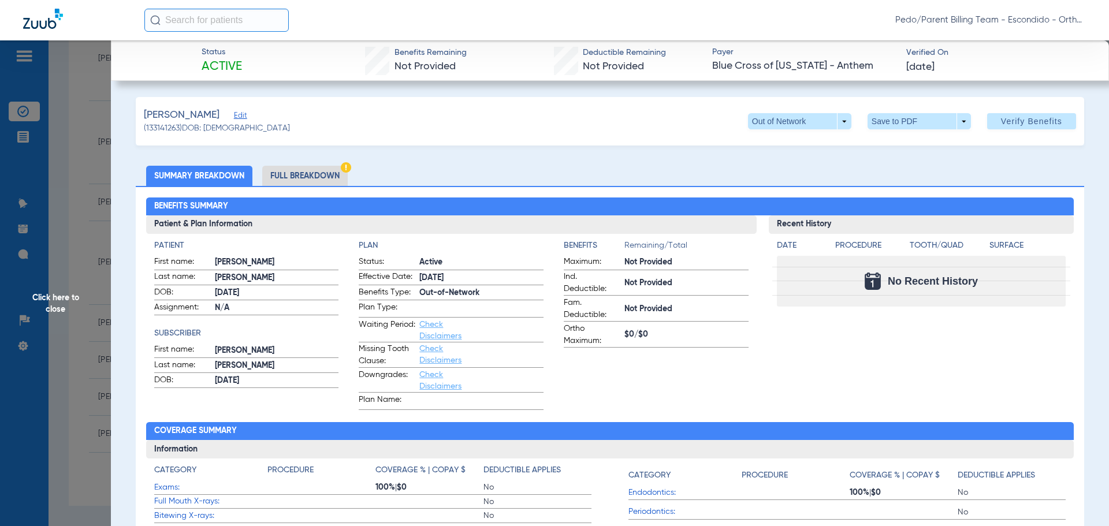
click at [281, 173] on li "Full Breakdown" at bounding box center [304, 176] width 85 height 20
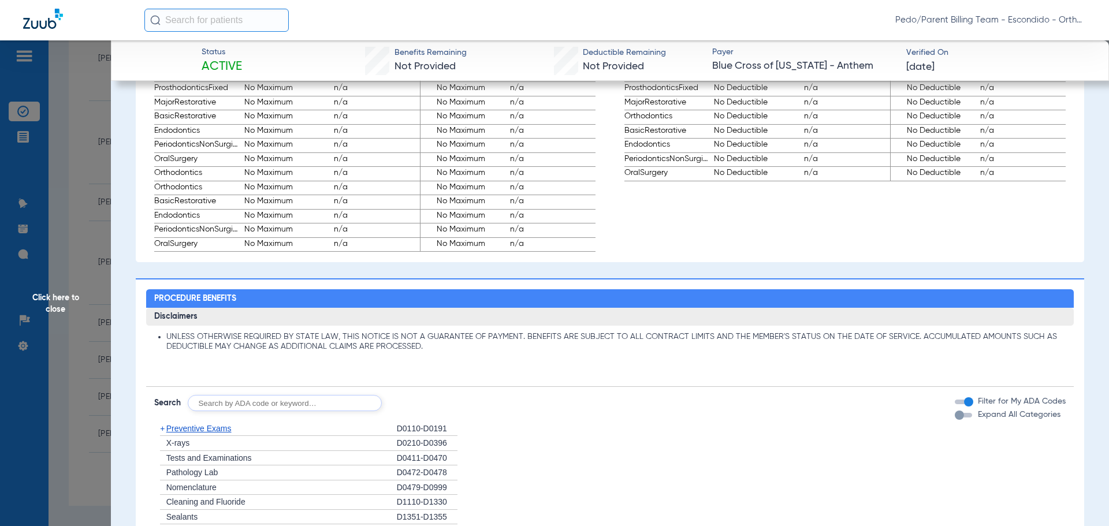
scroll to position [808, 0]
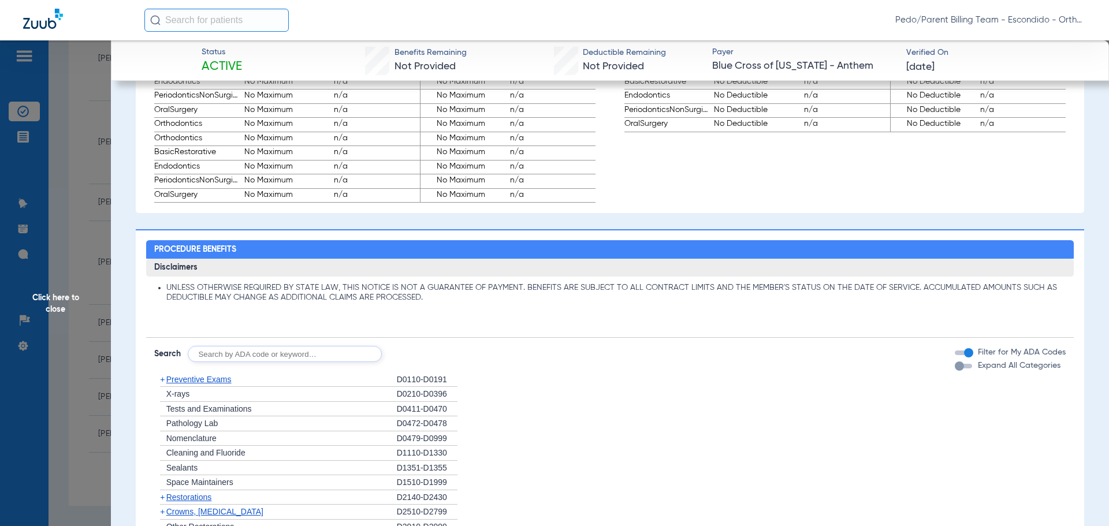
drag, startPoint x: 106, startPoint y: 129, endPoint x: 230, endPoint y: 112, distance: 125.3
click at [109, 129] on span "Click here to close" at bounding box center [55, 303] width 111 height 526
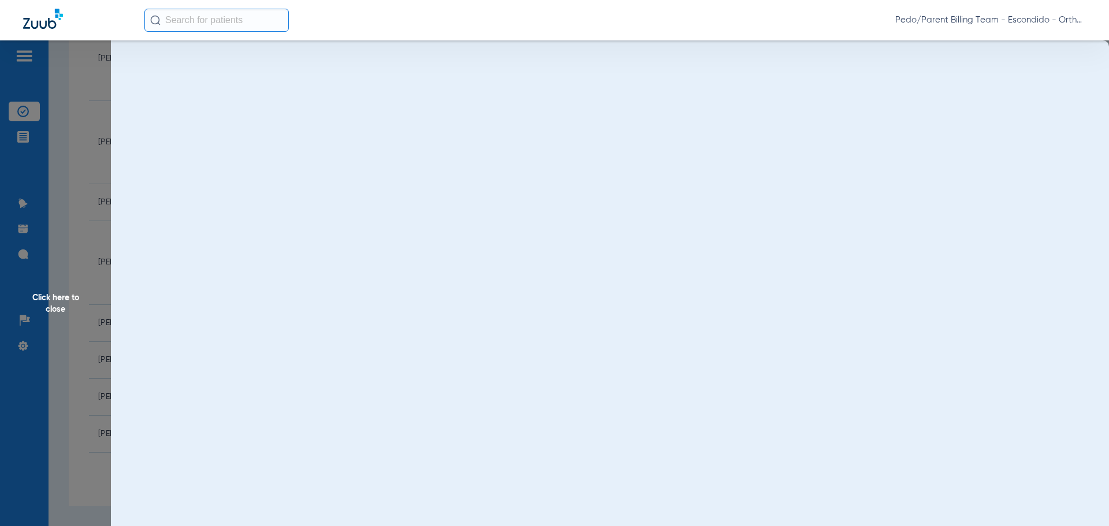
scroll to position [0, 0]
click at [956, 15] on span "Pedo/Parent Billing Team - Escondido - Ortho | The Super Dentists" at bounding box center [990, 20] width 191 height 12
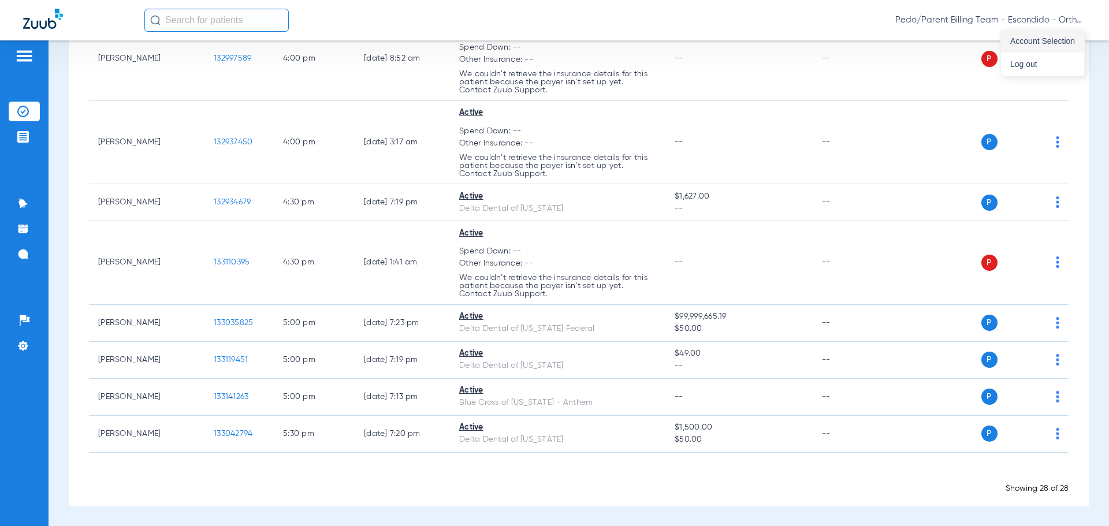
click at [1004, 42] on button "Account Selection" at bounding box center [1042, 40] width 83 height 23
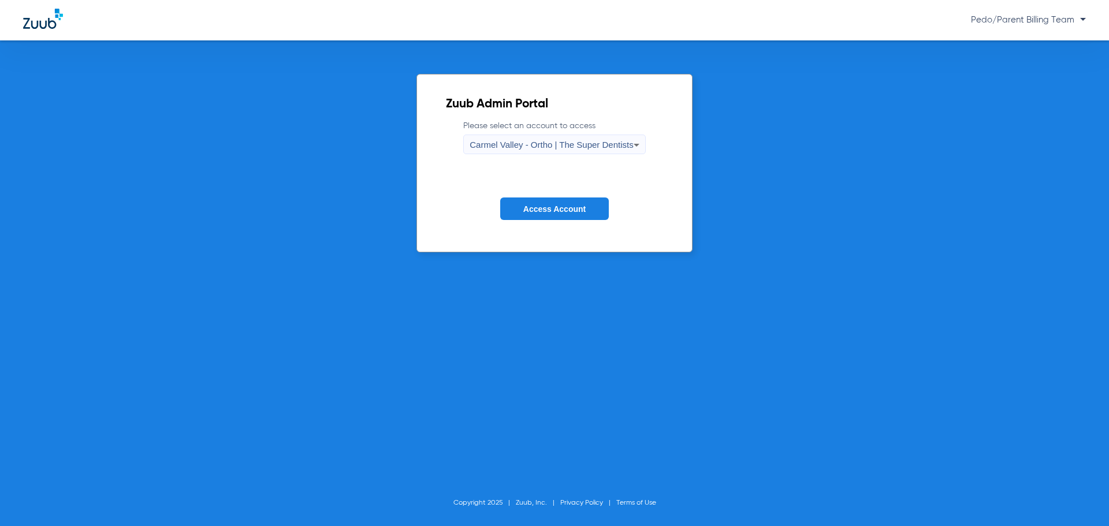
click at [512, 145] on span "Carmel Valley - Ortho | The Super Dentists" at bounding box center [550, 145] width 163 height 10
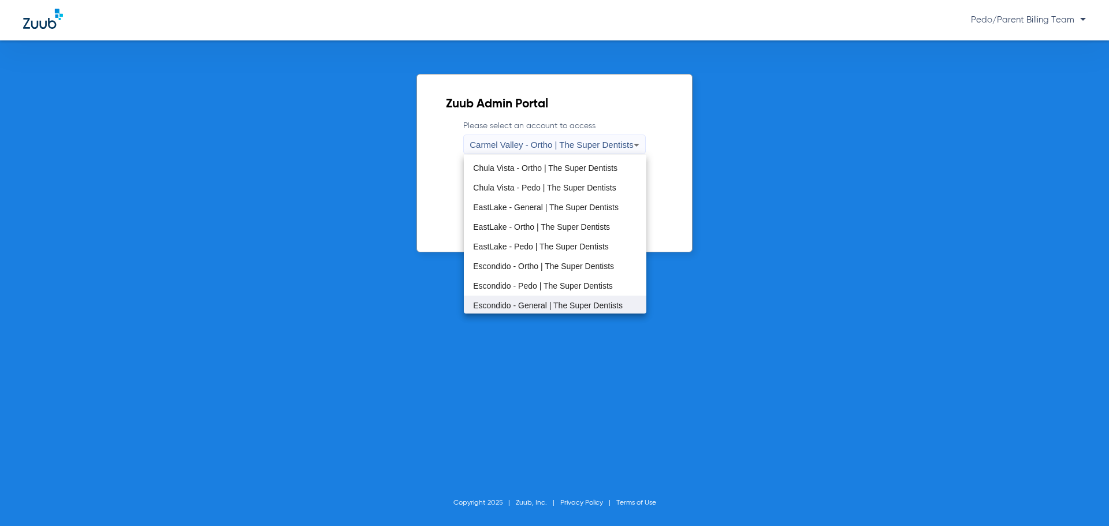
scroll to position [136, 0]
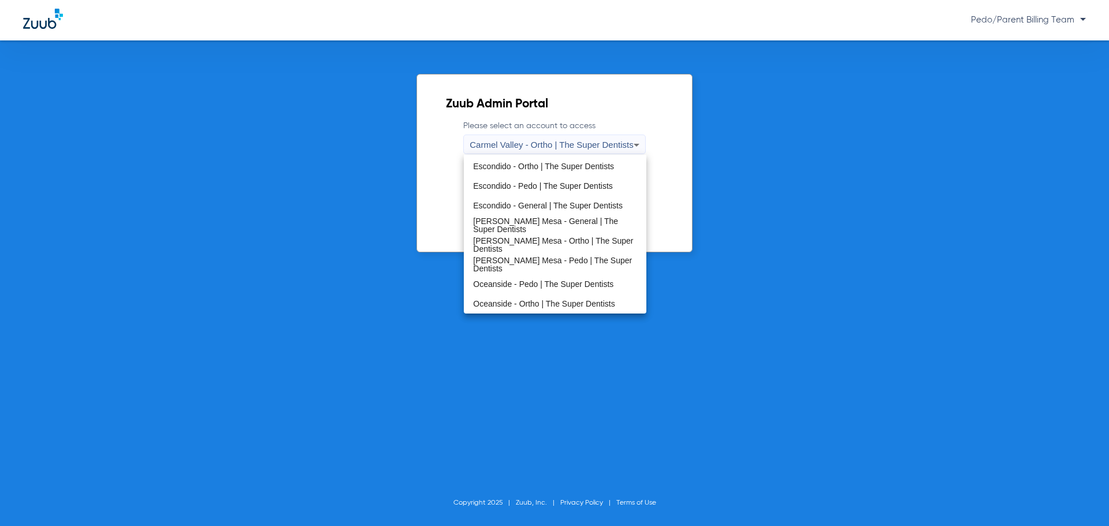
click at [534, 306] on span "Oceanside - Ortho | The Super Dentists" at bounding box center [543, 304] width 141 height 8
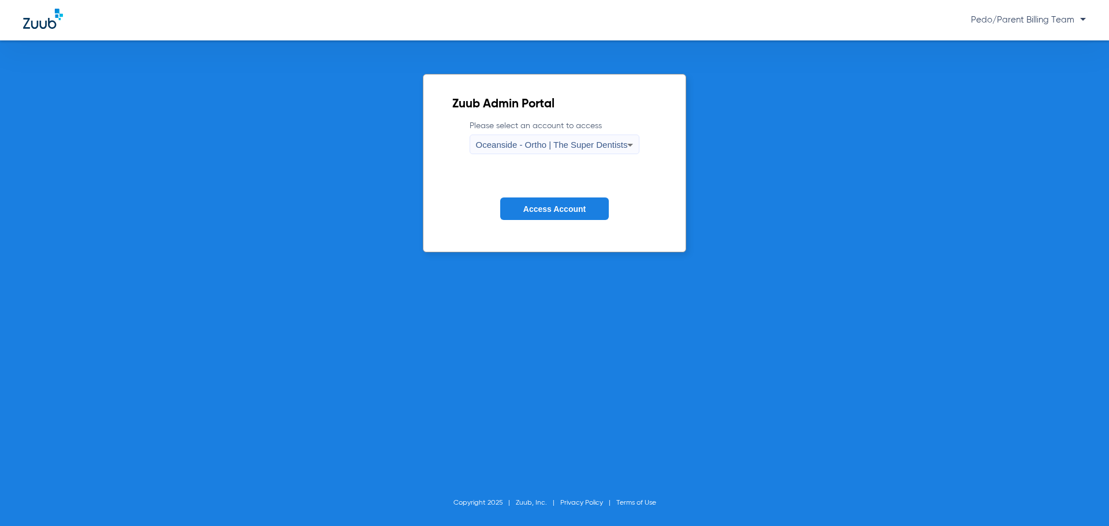
click at [541, 198] on button "Access Account" at bounding box center [554, 208] width 109 height 23
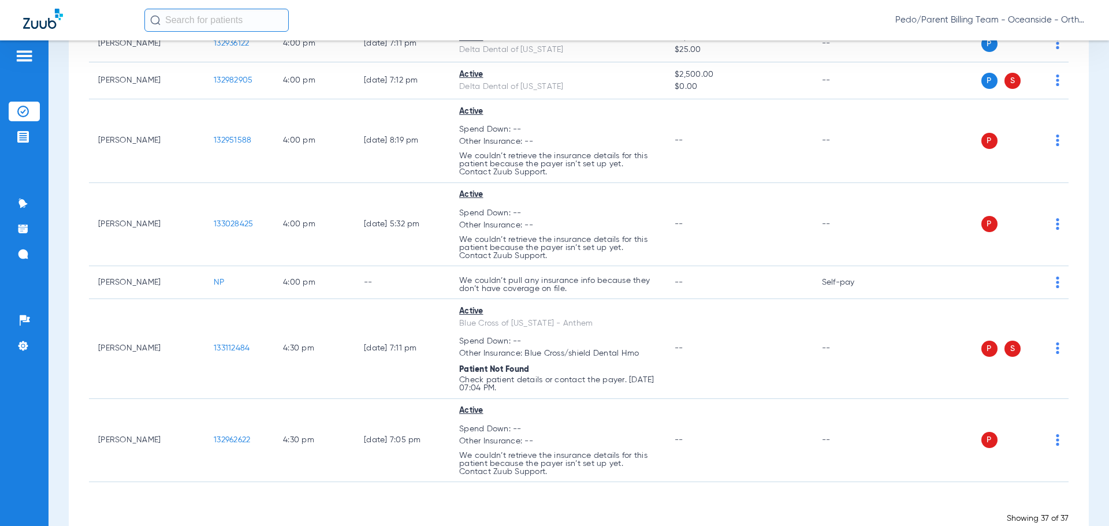
scroll to position [2080, 0]
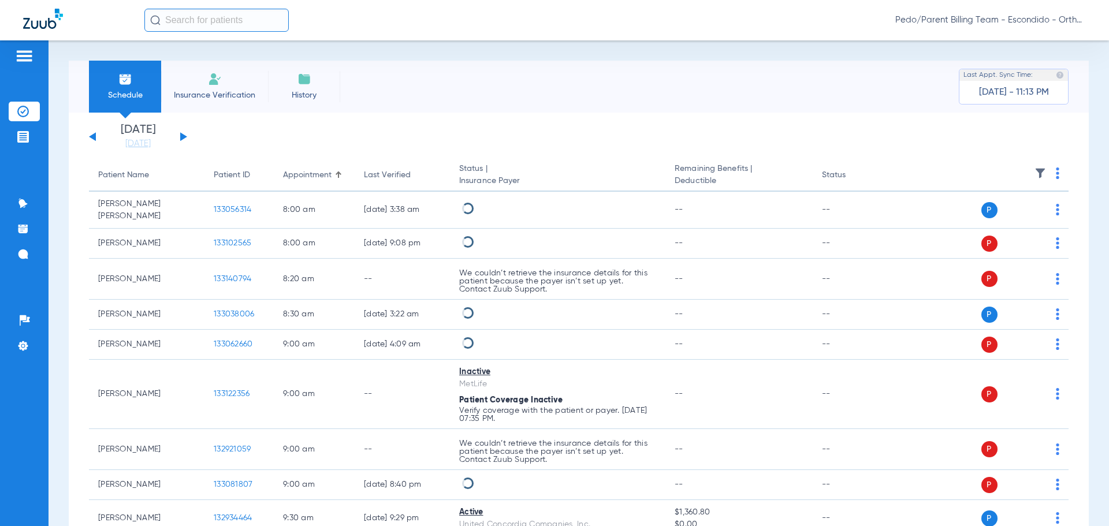
click at [230, 79] on li "Insurance Verification" at bounding box center [214, 87] width 107 height 52
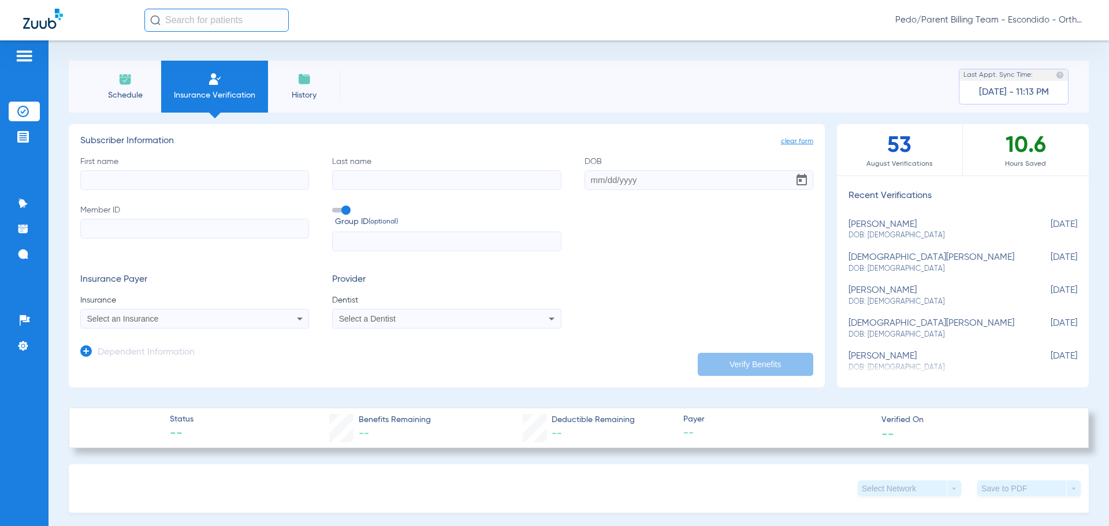
click at [228, 173] on input "First name" at bounding box center [194, 180] width 229 height 20
type input "[PERSON_NAME]"
type input "01/15/2018"
drag, startPoint x: 259, startPoint y: 217, endPoint x: 253, endPoint y: 228, distance: 12.9
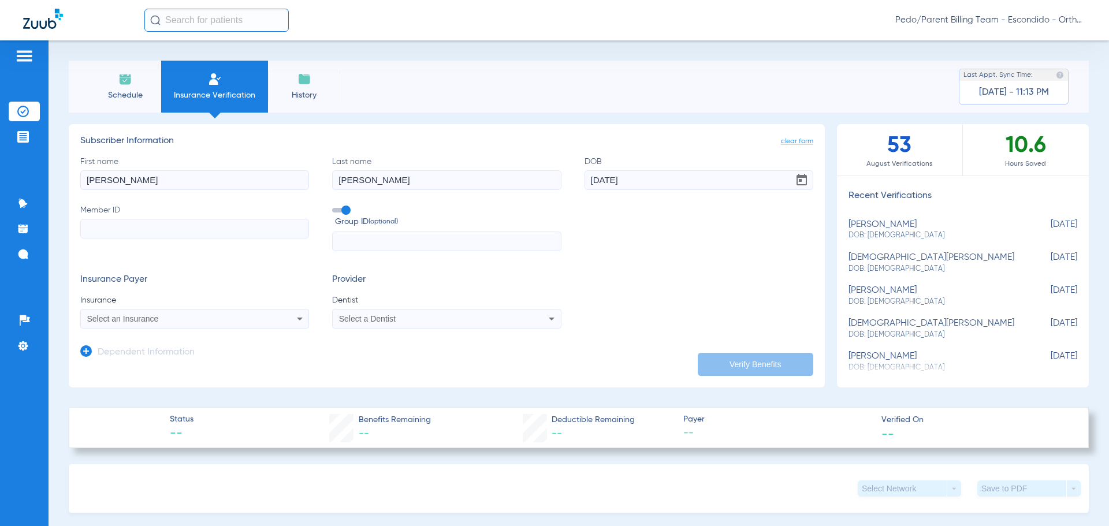
paste input "92134123G"
type input "92134123G"
click at [220, 324] on div "Select an Insurance" at bounding box center [195, 319] width 228 height 14
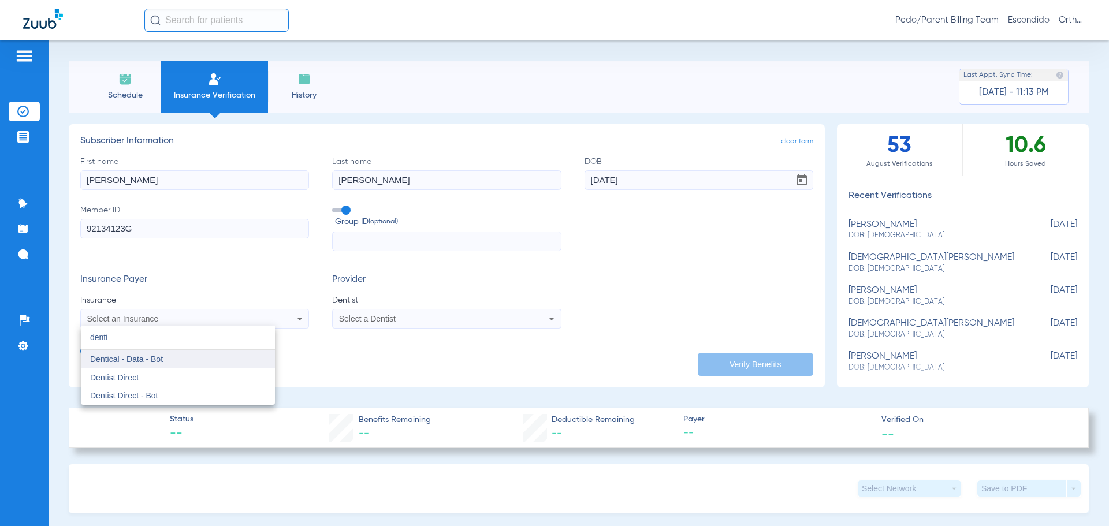
type input "denti"
click at [193, 359] on mat-option "Dentical - Data - Bot" at bounding box center [178, 359] width 194 height 18
click at [405, 325] on div "Select a Dentist" at bounding box center [447, 319] width 228 height 14
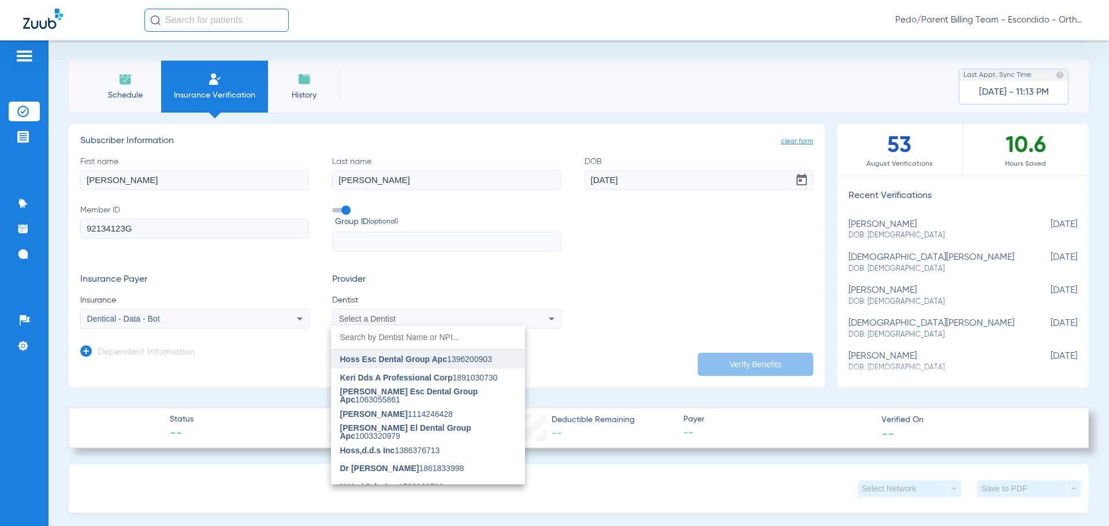
click at [423, 359] on span "Hoss Esc Dental Group Apc" at bounding box center [393, 359] width 107 height 9
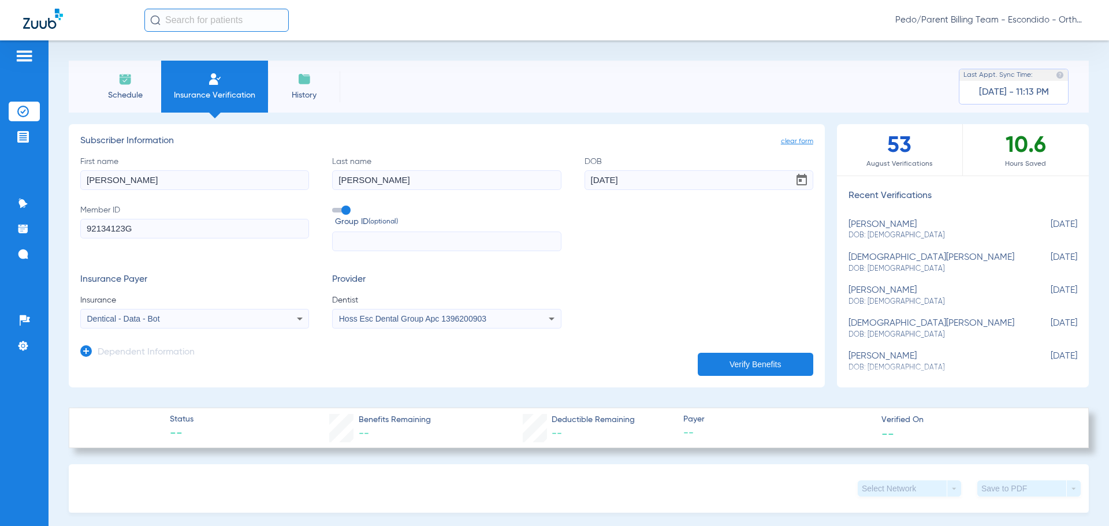
click at [757, 361] on button "Verify Benefits" at bounding box center [755, 364] width 115 height 23
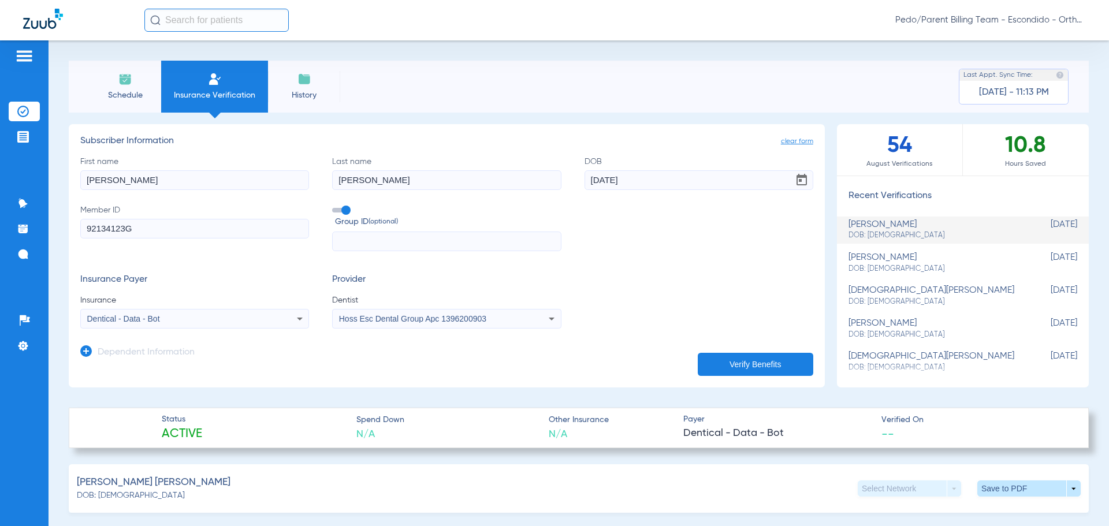
click at [1034, 17] on span "Pedo/Parent Billing Team - Escondido - Ortho | The Super Dentists" at bounding box center [990, 20] width 191 height 12
click at [1013, 51] on button "Account Selection" at bounding box center [1042, 40] width 83 height 23
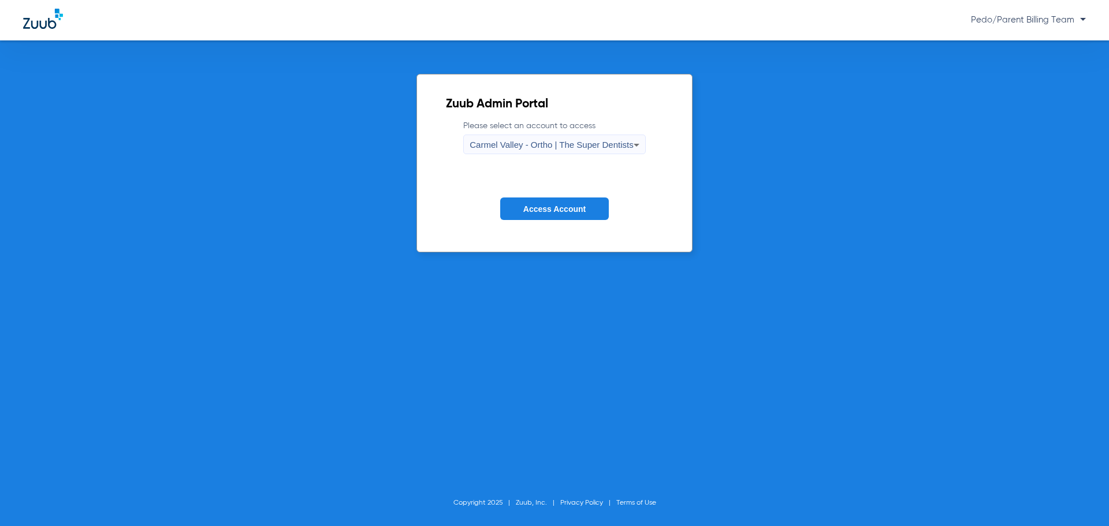
drag, startPoint x: 498, startPoint y: 140, endPoint x: 505, endPoint y: 146, distance: 9.0
click at [498, 140] on span "Carmel Valley - Ortho | The Super Dentists" at bounding box center [550, 145] width 163 height 10
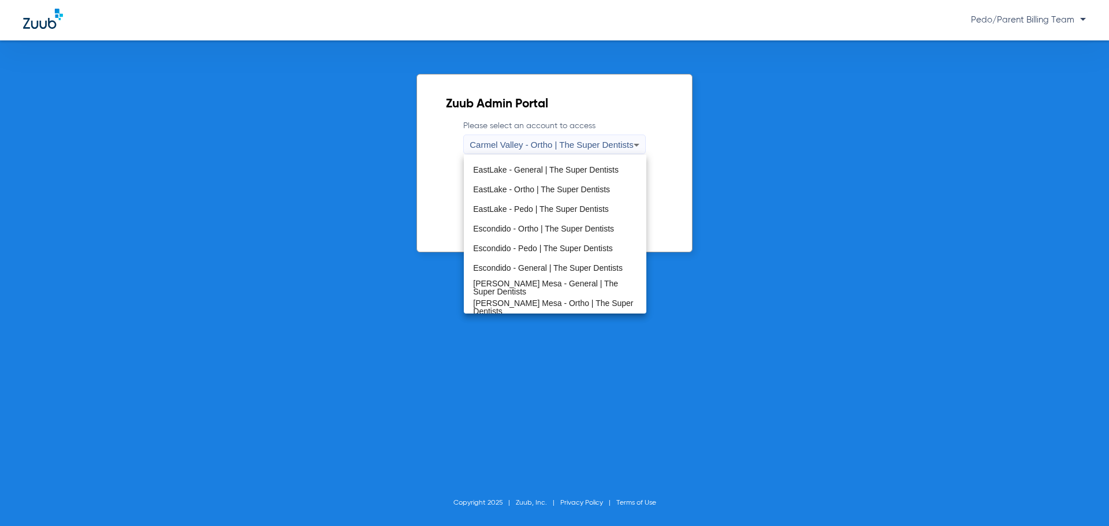
scroll to position [136, 0]
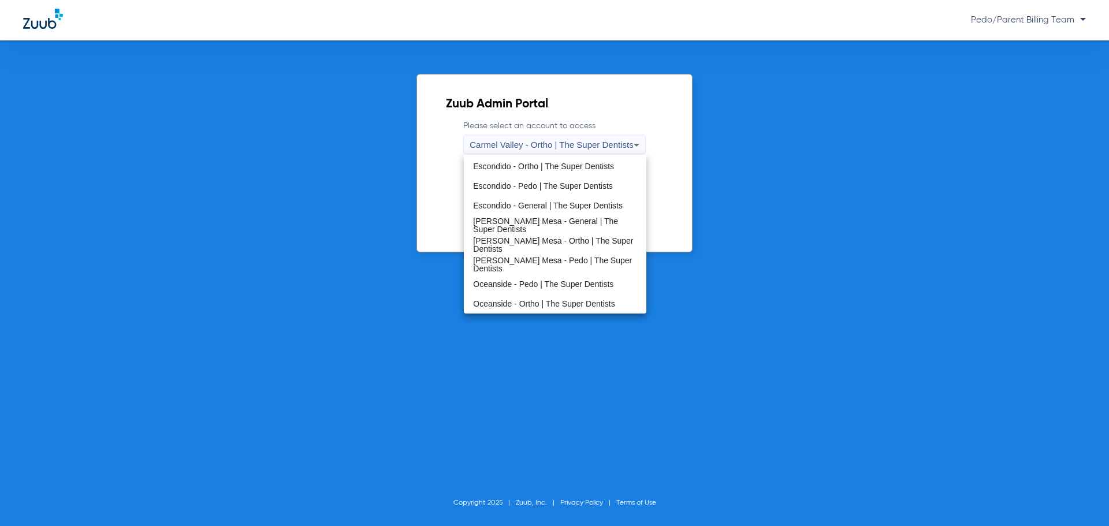
click at [542, 307] on span "Oceanside - Ortho | The Super Dentists" at bounding box center [543, 304] width 141 height 8
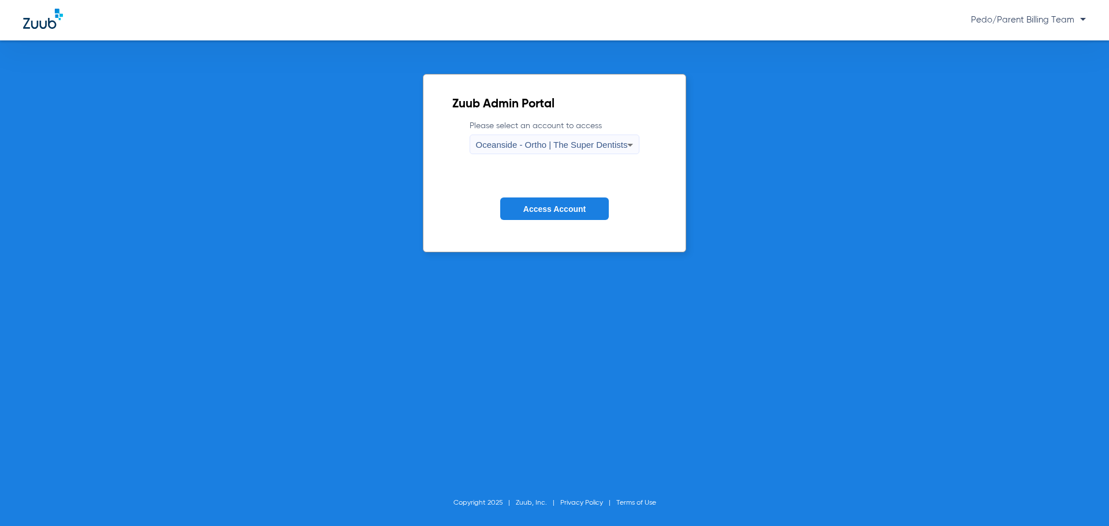
click at [561, 189] on form "Please select an account to access Oceanside - Ortho | The Super Dentists Acces…" at bounding box center [554, 178] width 205 height 117
click at [558, 208] on span "Access Account" at bounding box center [554, 208] width 62 height 9
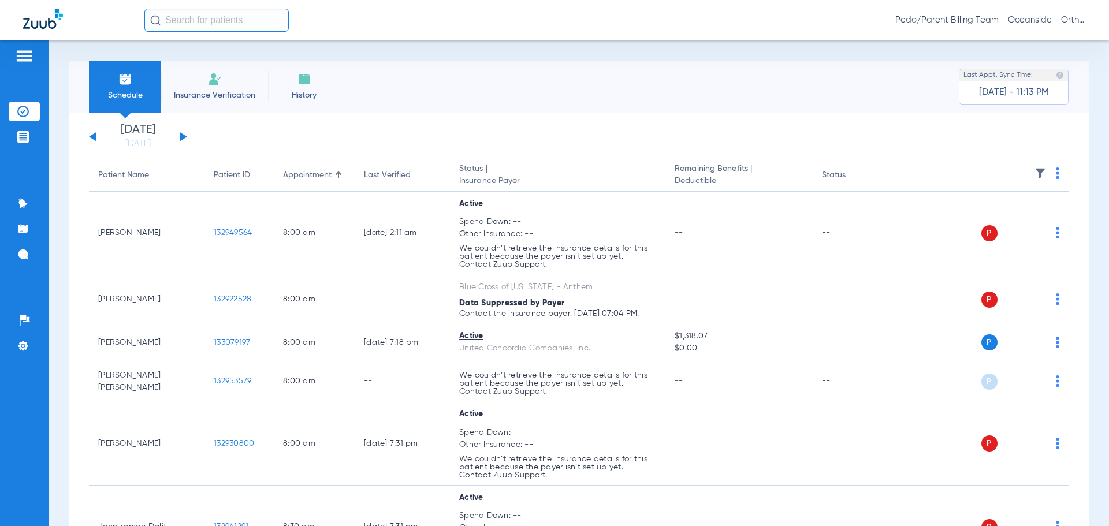
click at [225, 86] on li "Insurance Verification" at bounding box center [214, 87] width 107 height 52
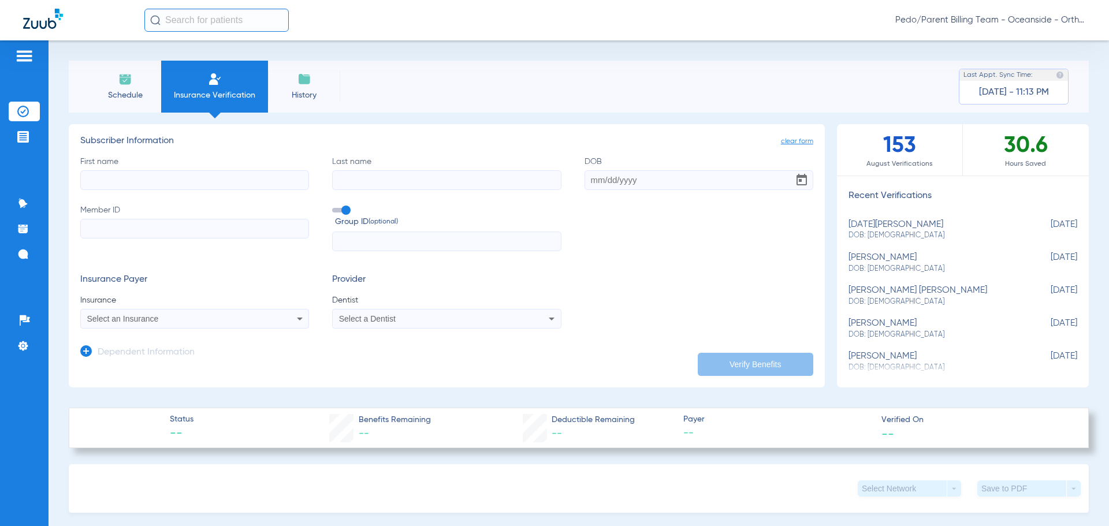
click at [128, 225] on input "Member ID" at bounding box center [194, 229] width 229 height 20
paste input "97947288F"
type input "97947288F"
click at [172, 178] on input "First name" at bounding box center [194, 180] width 229 height 20
type input "MADELINE"
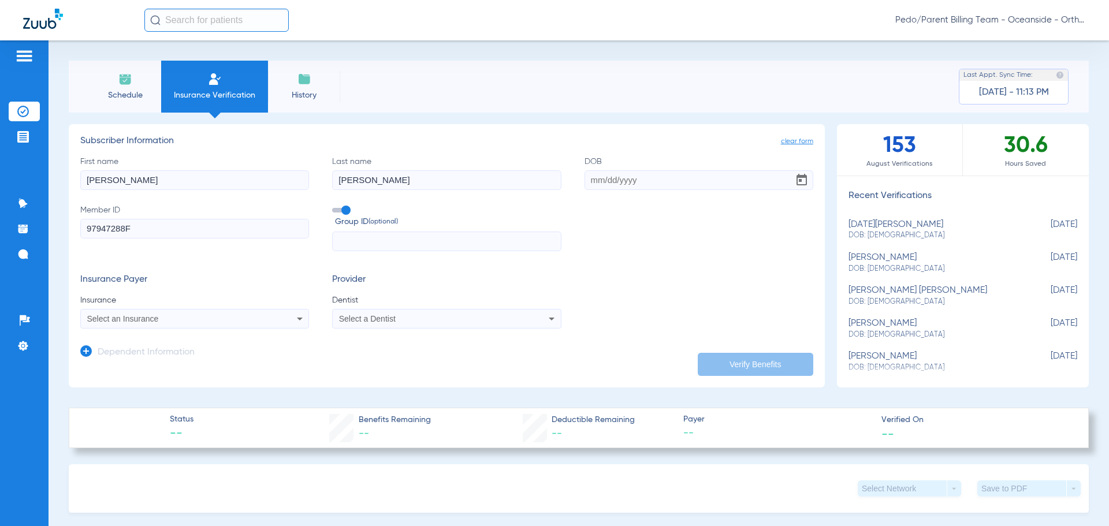
type input "TAYLOR"
type input "09/17/2012"
click at [120, 316] on div "Select an Insurance" at bounding box center [195, 319] width 228 height 14
type input "DENTI"
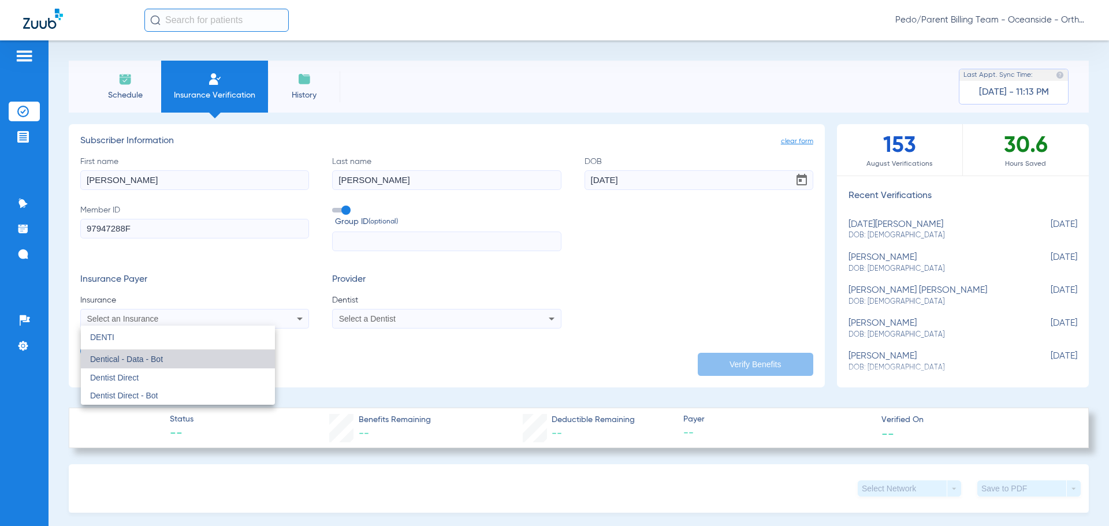
click at [167, 360] on mat-option "Dentical - Data - Bot" at bounding box center [178, 359] width 194 height 18
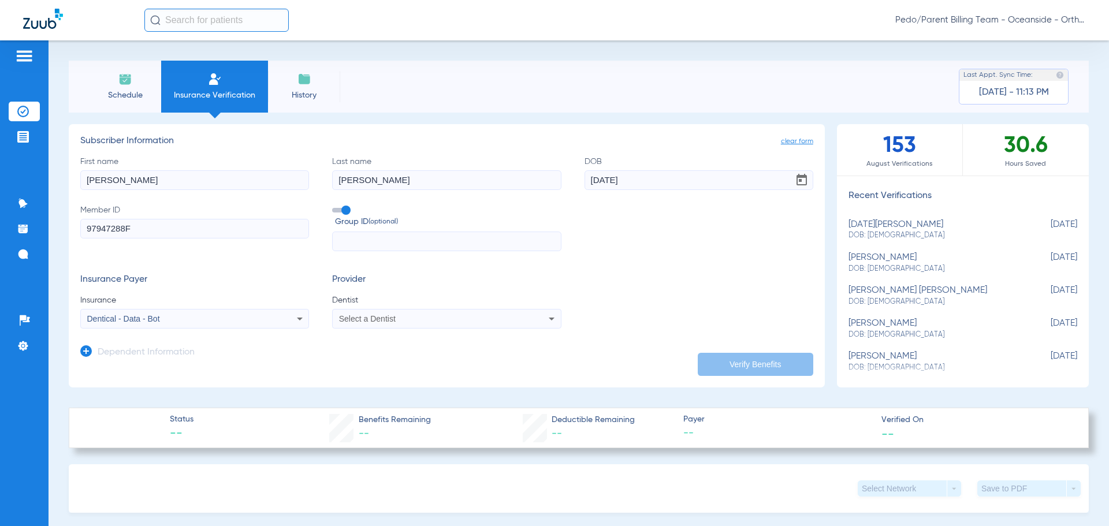
click at [409, 327] on mat-select "Select a Dentist" at bounding box center [446, 319] width 229 height 20
click at [413, 323] on div "Select a Dentist" at bounding box center [447, 319] width 228 height 14
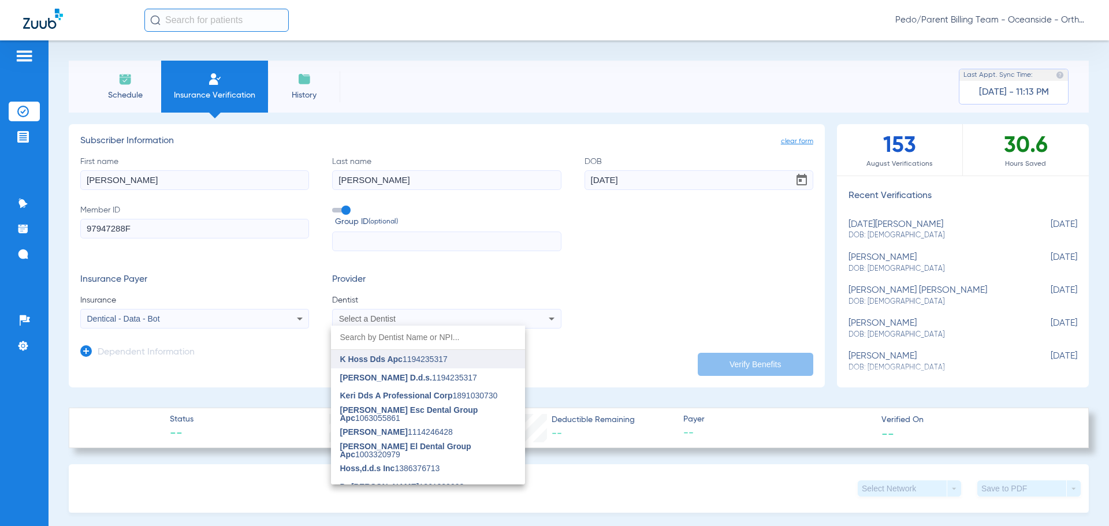
click at [408, 362] on span "K Hoss Dds Apc 1194235317" at bounding box center [393, 359] width 107 height 8
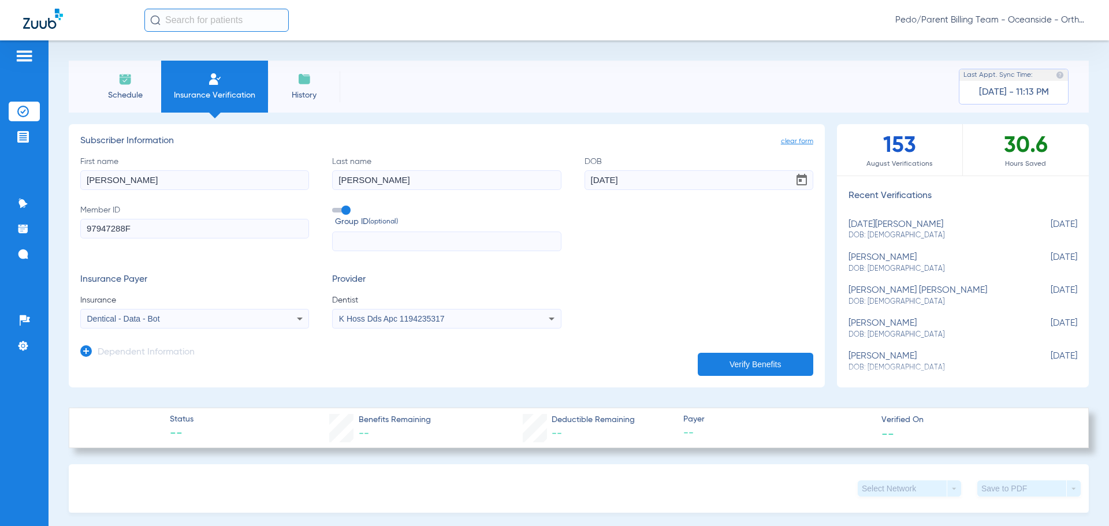
click at [741, 363] on button "Verify Benefits" at bounding box center [755, 364] width 115 height 23
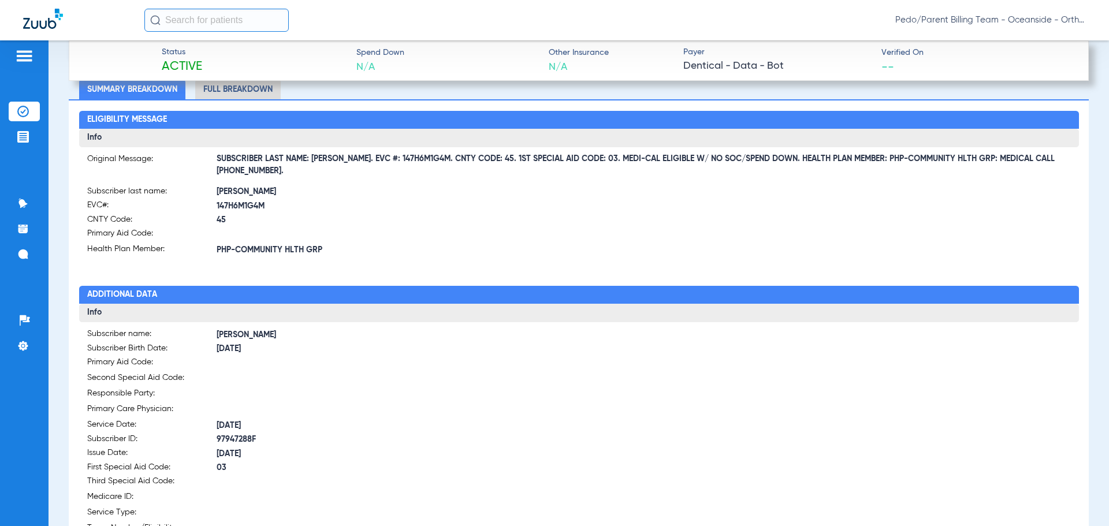
scroll to position [436, 0]
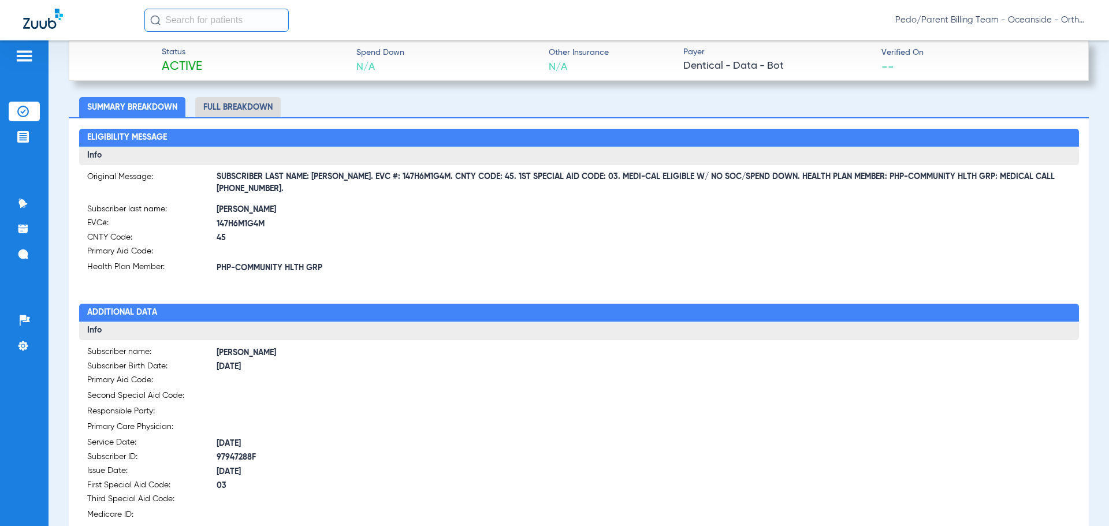
click at [227, 222] on span "147H6M1G4M" at bounding box center [398, 224] width 363 height 12
copy span "147H6M1G4M"
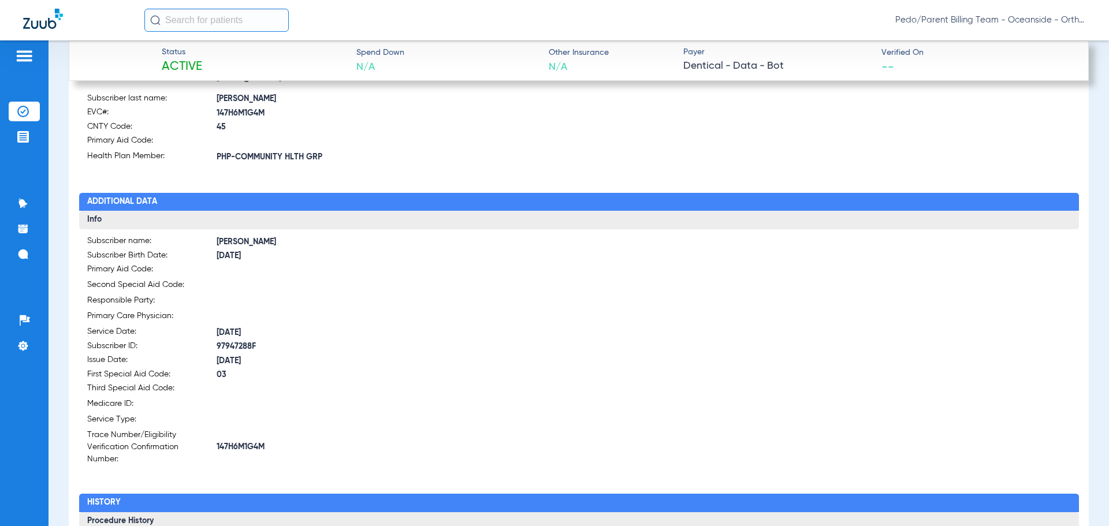
scroll to position [609, 0]
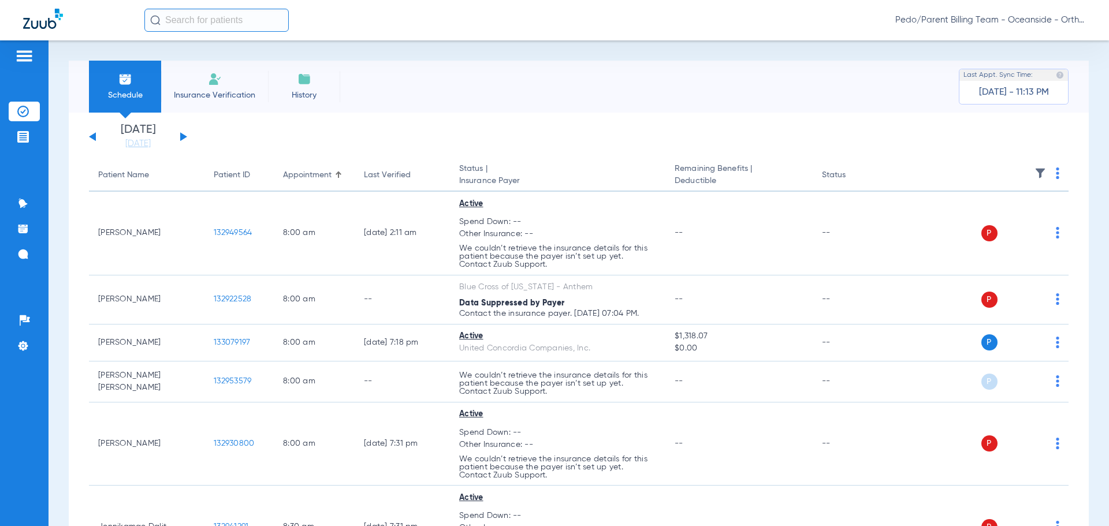
click at [199, 93] on span "Insurance Verification" at bounding box center [215, 96] width 90 height 12
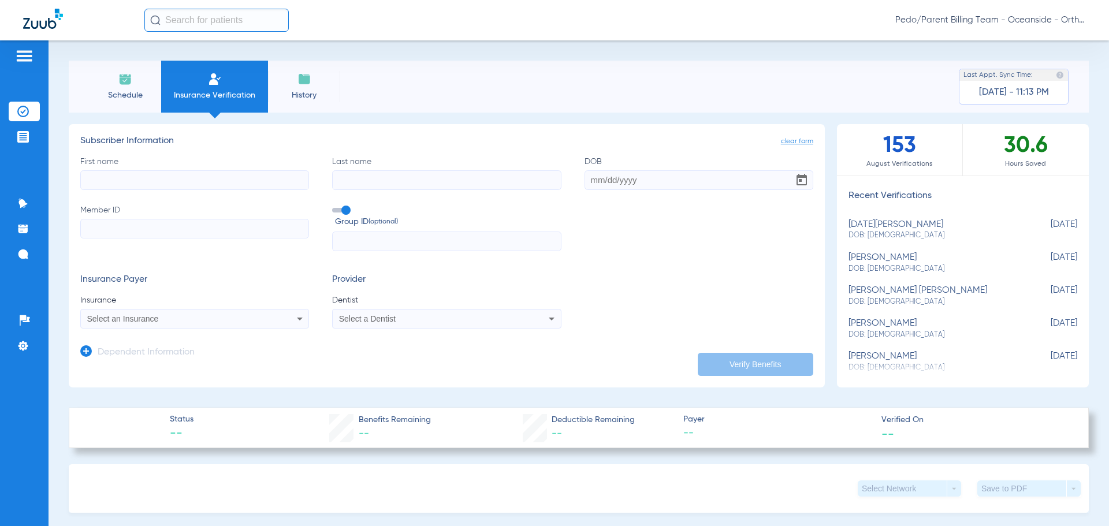
click at [229, 228] on input "Member ID" at bounding box center [194, 229] width 229 height 20
paste input "99282580G"
type input "99282580G"
click at [265, 371] on app-manual-verification-form "clear form Subscriber Information First name Last name DOB Member ID 99282580G …" at bounding box center [447, 255] width 756 height 263
click at [188, 189] on input "First name" at bounding box center [194, 180] width 229 height 20
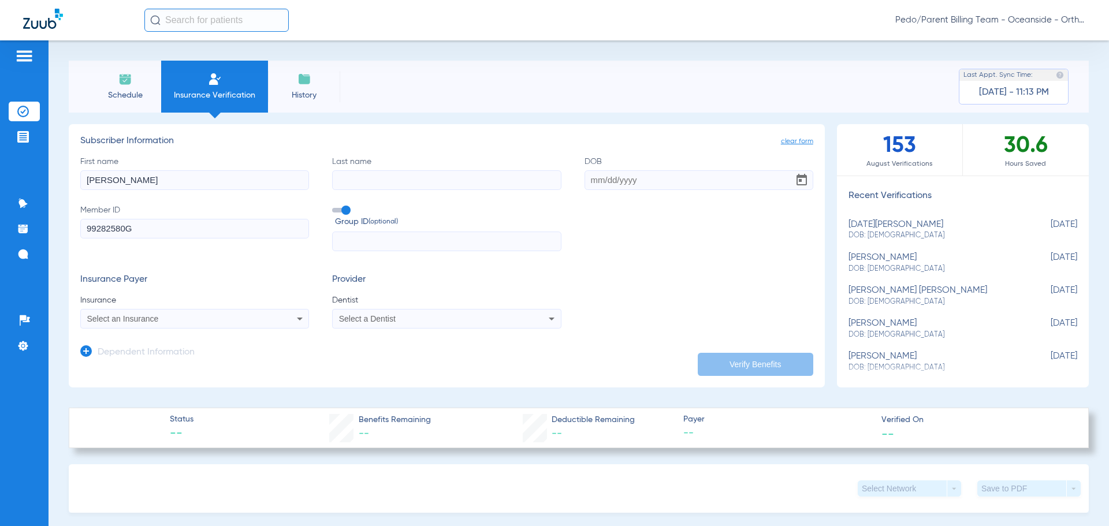
type input "JOSIAH"
type input "LONGWAY"
click at [602, 185] on input "DOB" at bounding box center [698, 180] width 229 height 20
type input "06/07/2016"
click at [248, 318] on div "Select an Insurance" at bounding box center [173, 319] width 173 height 8
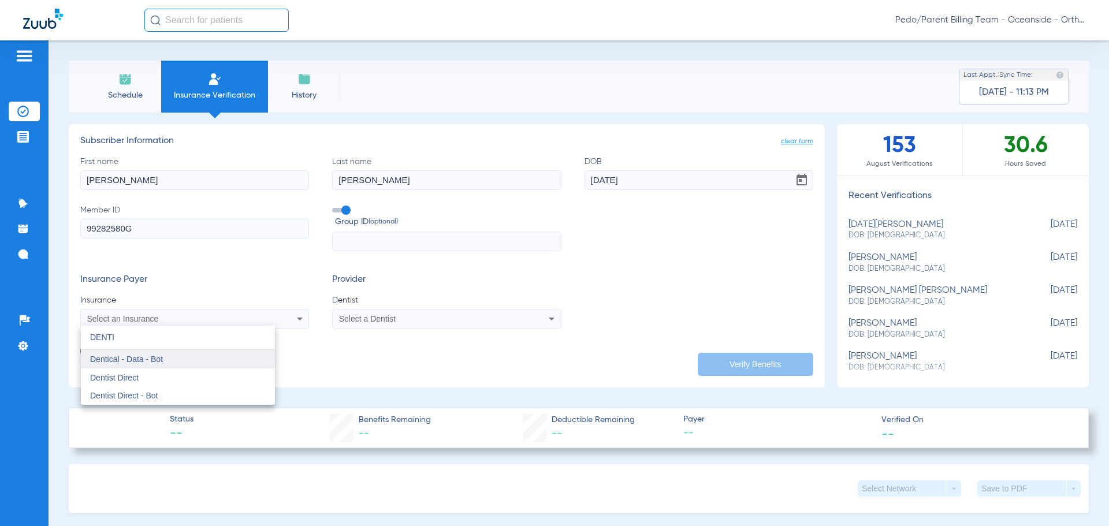
type input "DENTI"
click at [210, 363] on mat-option "Dentical - Data - Bot" at bounding box center [178, 359] width 194 height 18
click at [419, 326] on mat-select "Select a Dentist" at bounding box center [446, 319] width 229 height 20
click at [433, 321] on div "Select a Dentist" at bounding box center [425, 319] width 173 height 8
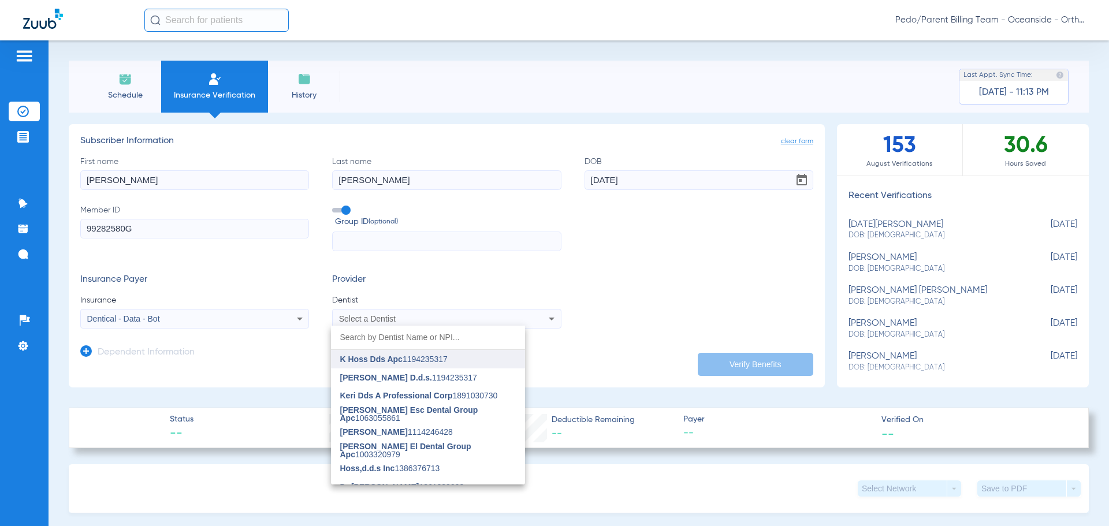
click at [430, 360] on span "K Hoss Dds Apc 1194235317" at bounding box center [393, 359] width 107 height 8
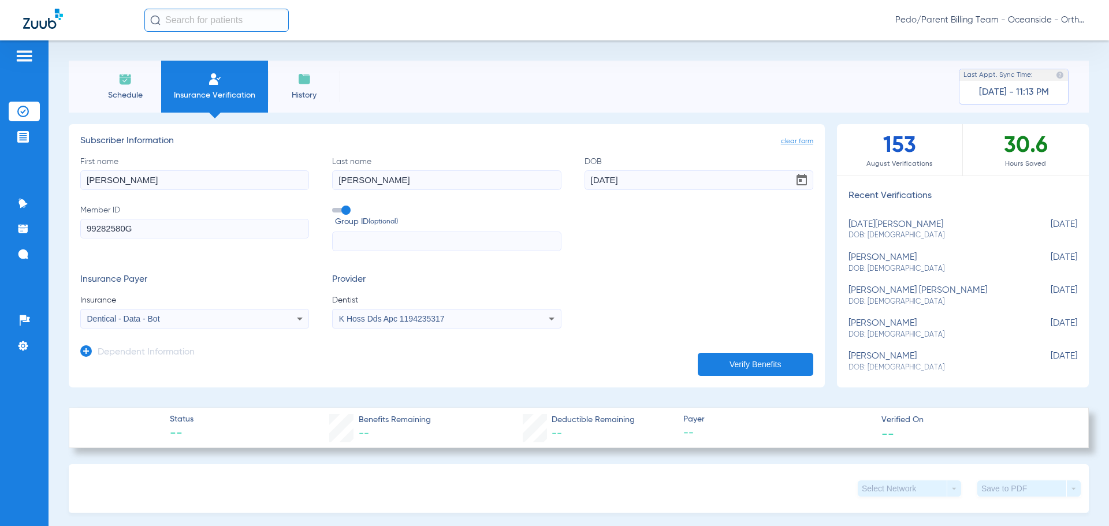
click at [726, 363] on button "Verify Benefits" at bounding box center [755, 364] width 115 height 23
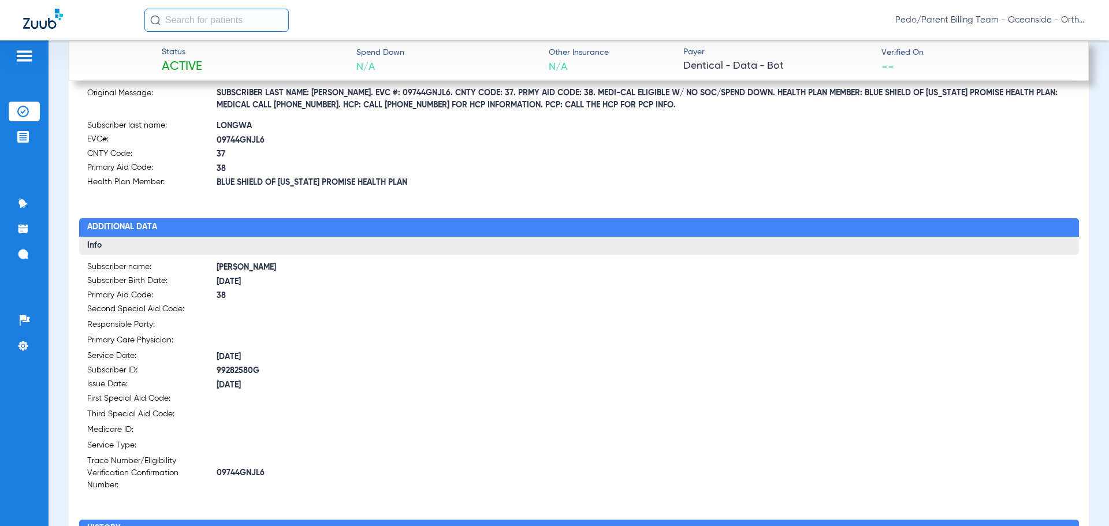
scroll to position [404, 0]
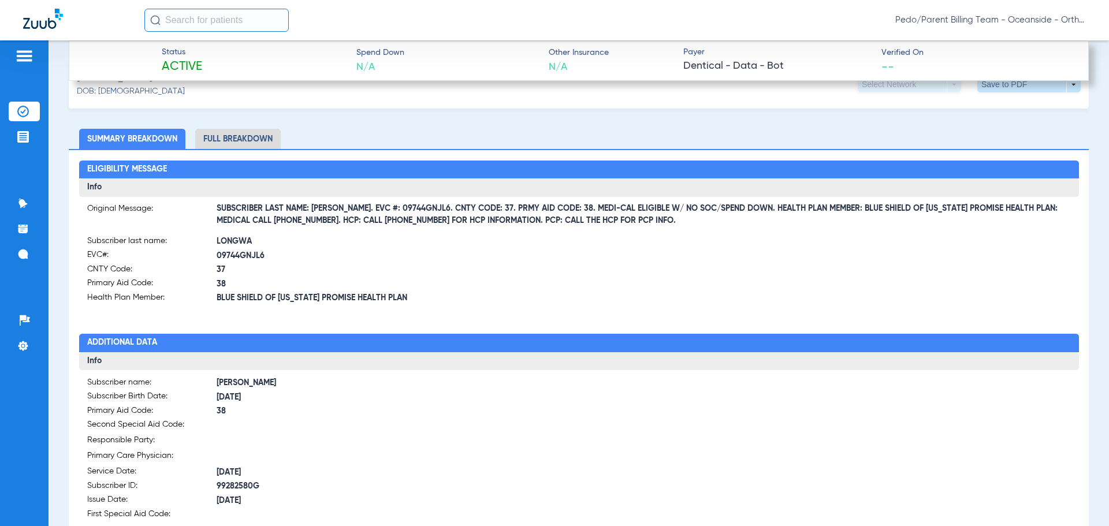
click at [232, 259] on span "09744GNJL6" at bounding box center [398, 256] width 363 height 12
click at [232, 258] on span "09744GNJL6" at bounding box center [398, 256] width 363 height 12
copy span "09744GNJL6"
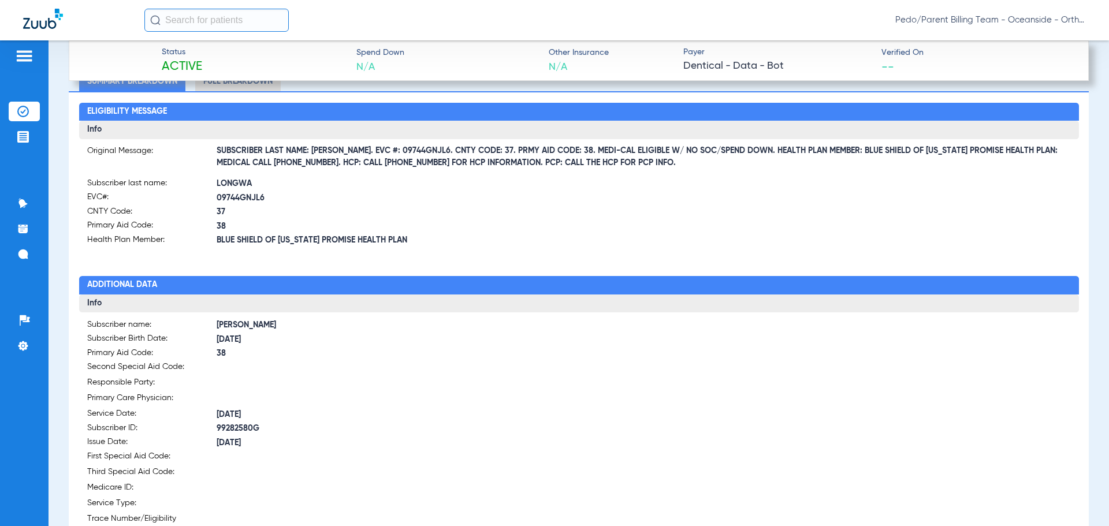
click at [436, 224] on span "38" at bounding box center [398, 227] width 363 height 12
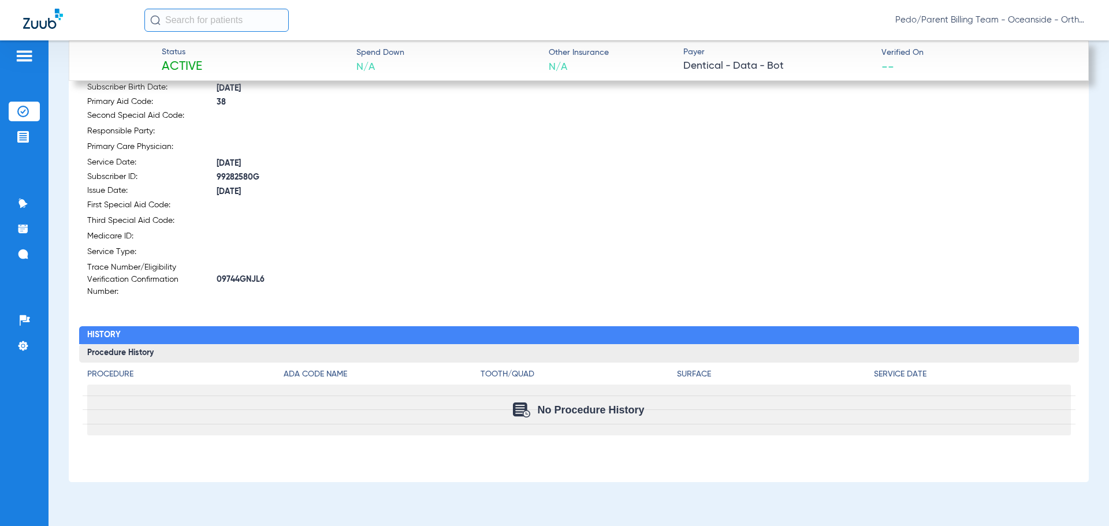
scroll to position [724, 0]
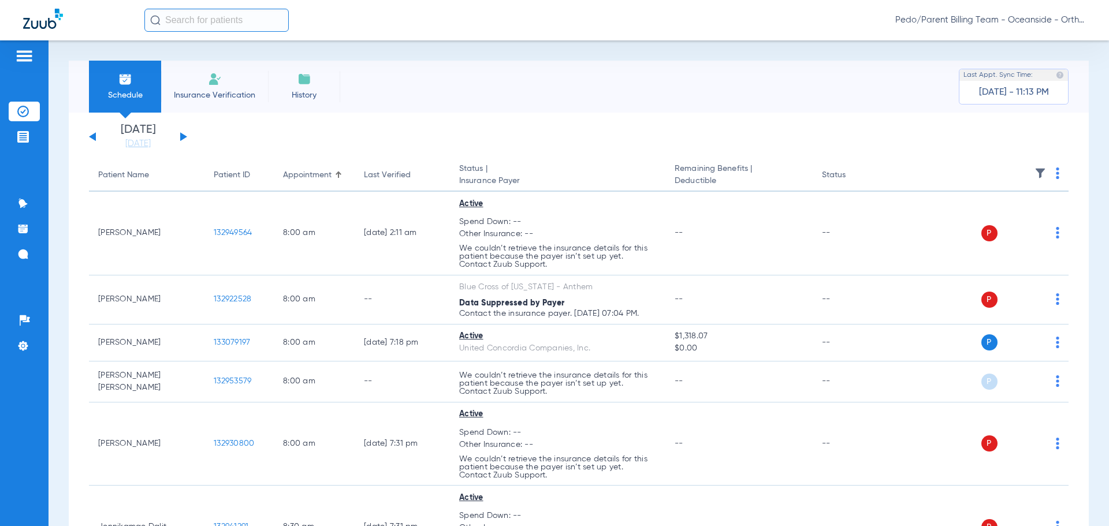
click at [198, 77] on li "Insurance Verification" at bounding box center [214, 87] width 107 height 52
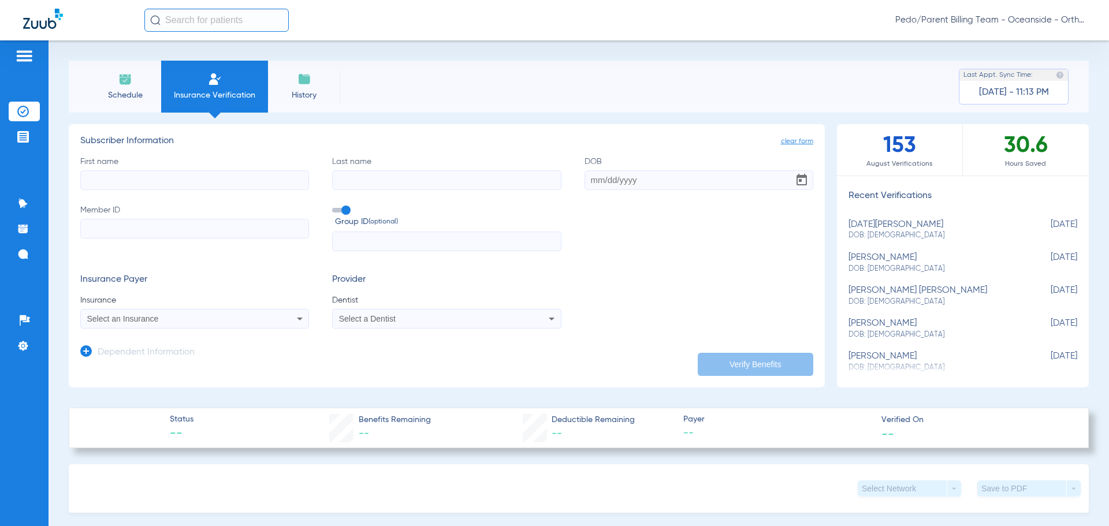
drag, startPoint x: 225, startPoint y: 234, endPoint x: 215, endPoint y: 234, distance: 9.2
paste input "94415185F"
type input "94415185F"
click at [166, 173] on input "First name" at bounding box center [194, 180] width 229 height 20
type input "[GEOGRAPHIC_DATA]"
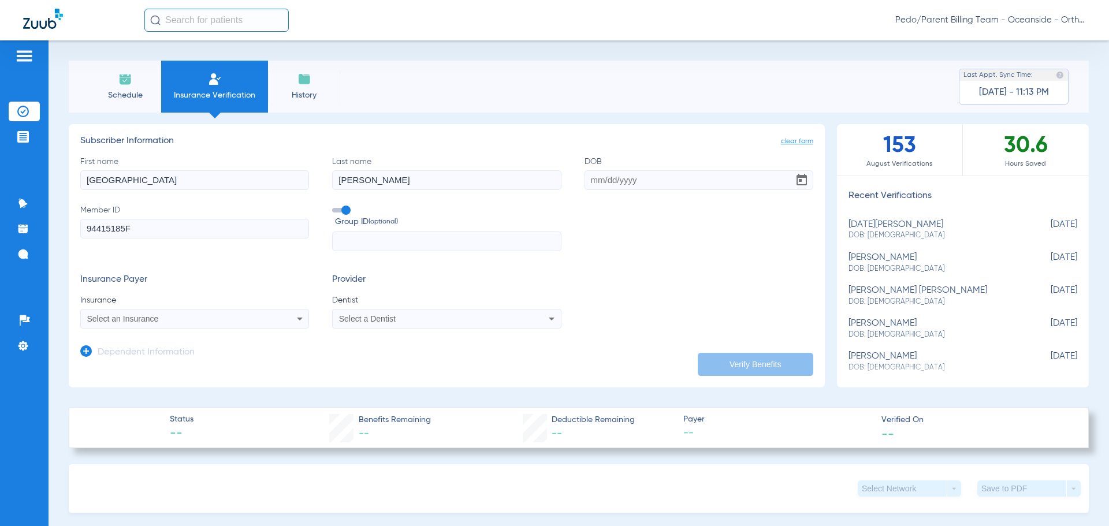
type input "[PERSON_NAME]"
type input "[DATE]"
click at [107, 317] on div "Select an Insurance" at bounding box center [195, 319] width 228 height 14
type input "DENTI"
click at [151, 359] on span "Dentical - Data - Bot" at bounding box center [126, 359] width 73 height 9
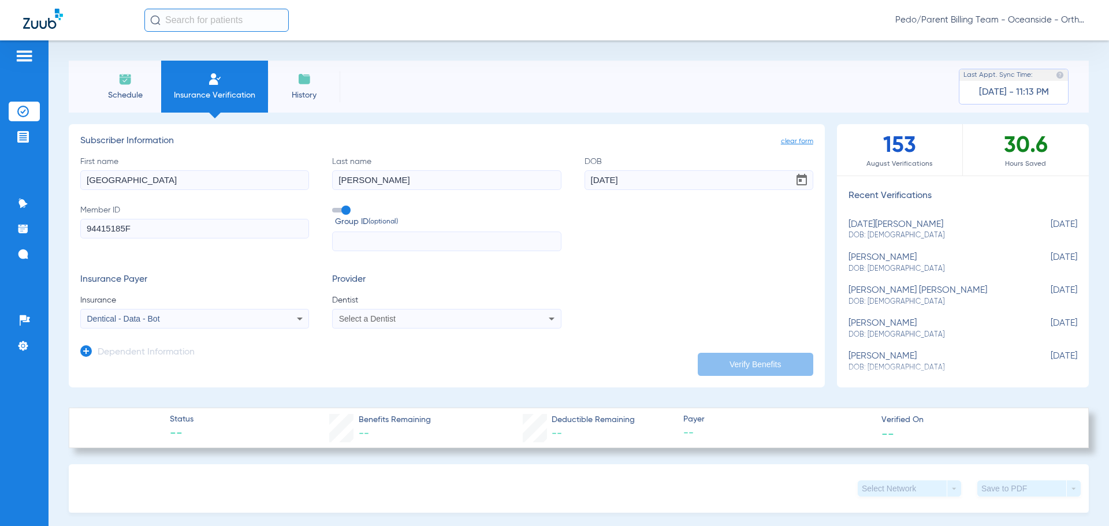
click at [391, 327] on mat-select "Select a Dentist" at bounding box center [446, 319] width 229 height 20
click at [394, 318] on div "Select a Dentist" at bounding box center [425, 319] width 173 height 8
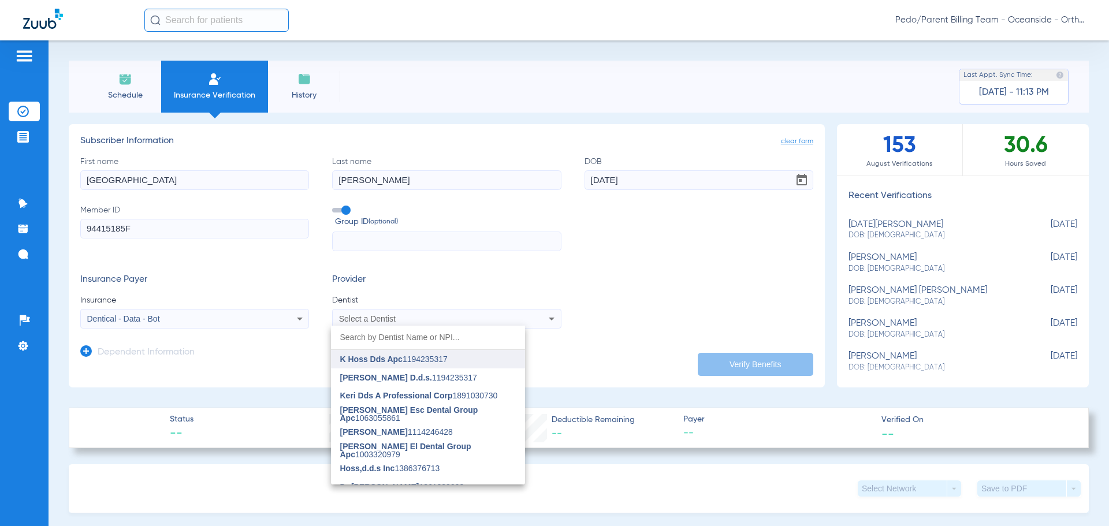
click at [382, 360] on span "K Hoss Dds Apc" at bounding box center [371, 359] width 62 height 9
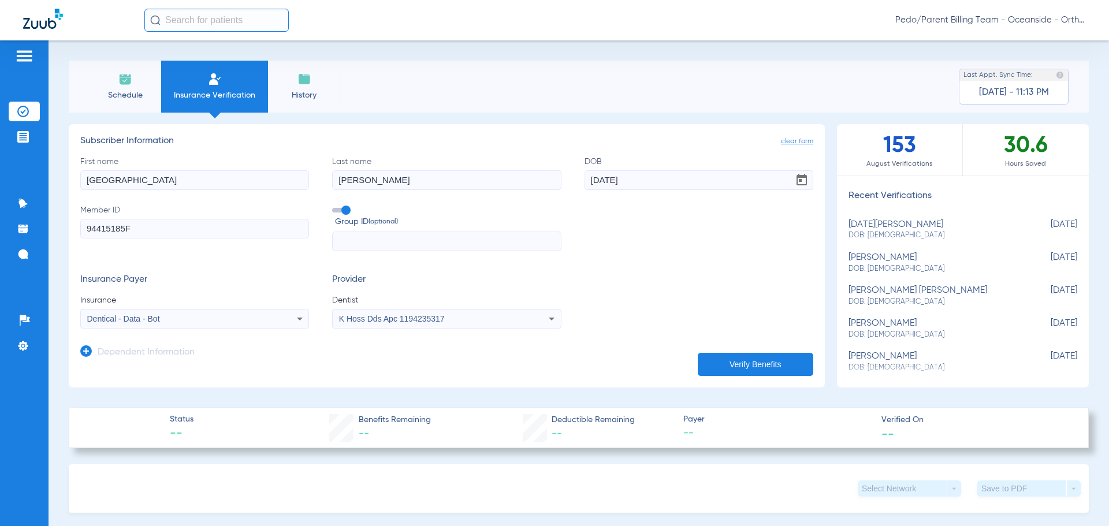
click at [787, 364] on button "Verify Benefits" at bounding box center [755, 364] width 115 height 23
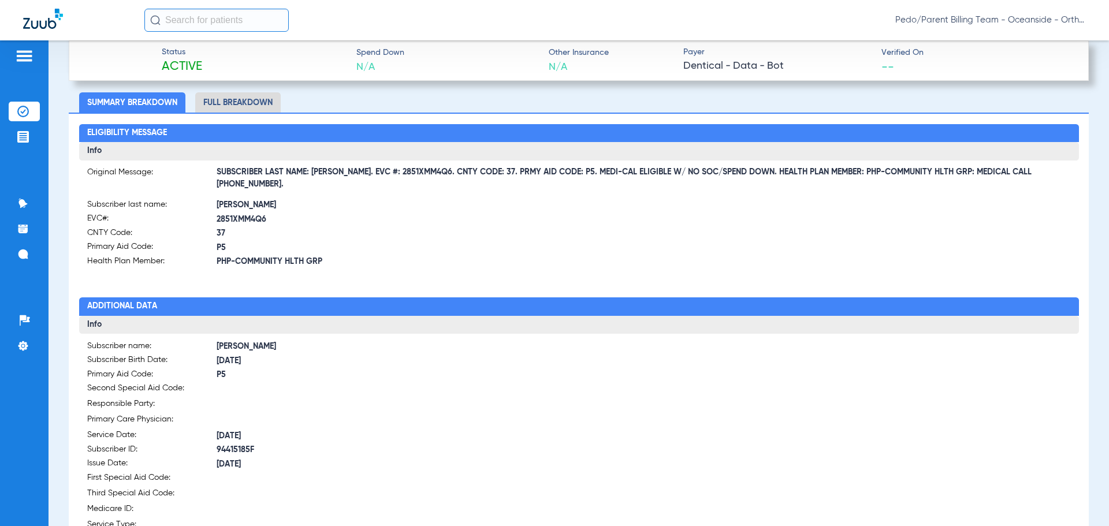
scroll to position [520, 0]
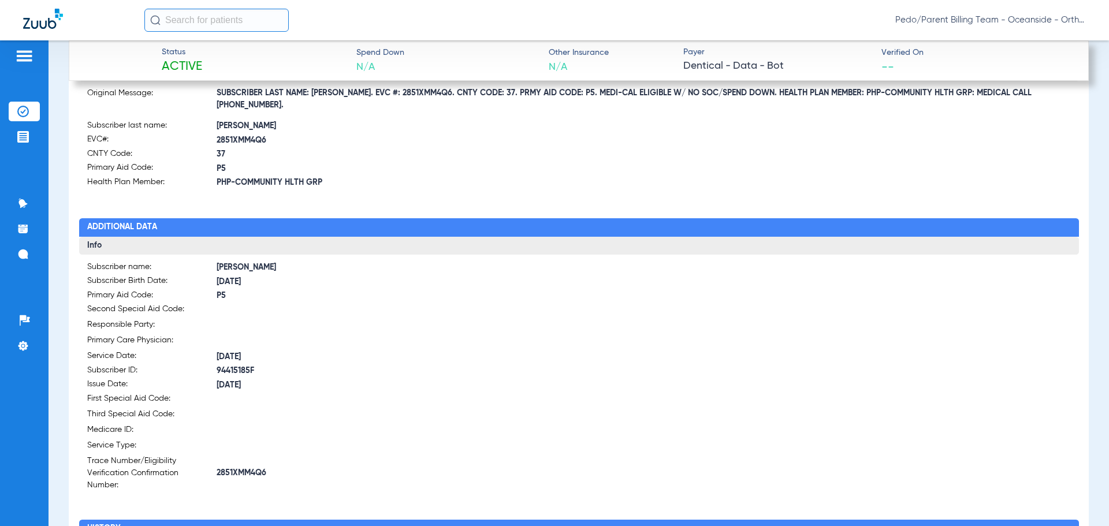
click at [249, 136] on span "2851XMM4Q6" at bounding box center [398, 141] width 363 height 12
copy span "2851XMM4Q6"
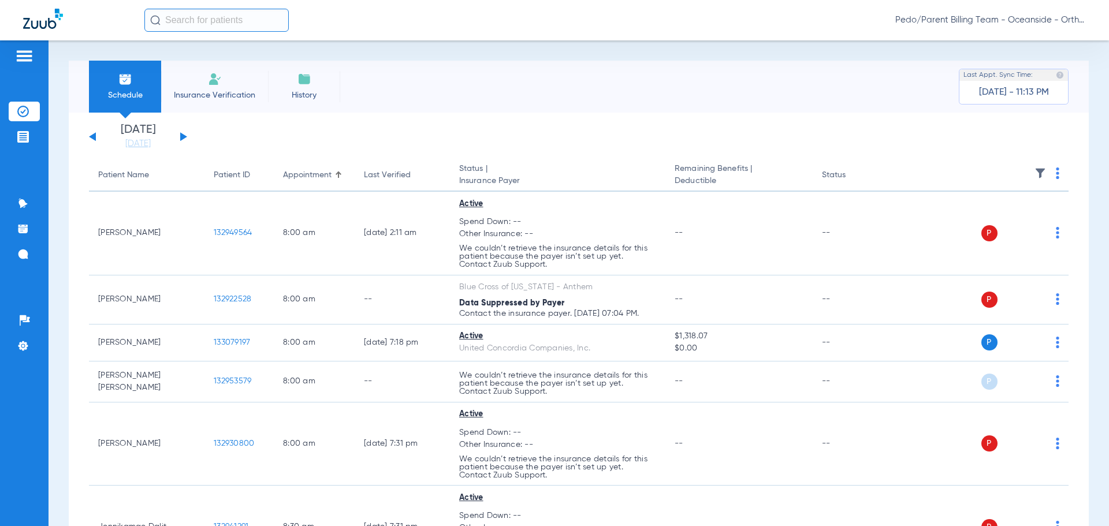
click at [199, 96] on span "Insurance Verification" at bounding box center [215, 96] width 90 height 12
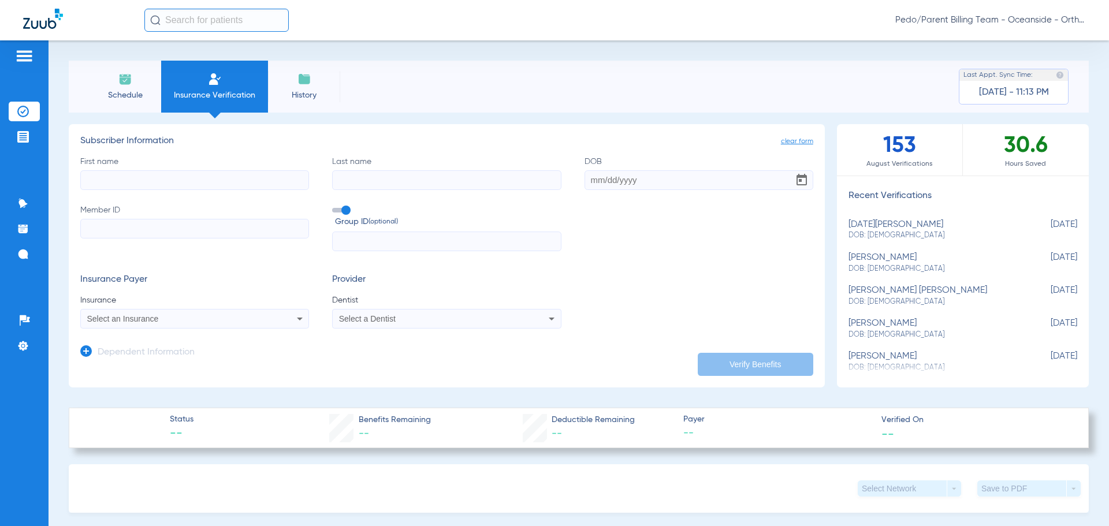
drag, startPoint x: 165, startPoint y: 241, endPoint x: 166, endPoint y: 227, distance: 14.4
paste input "90782512F"
type input "90782512F"
click at [161, 184] on input "First name" at bounding box center [194, 180] width 229 height 20
type input "D"
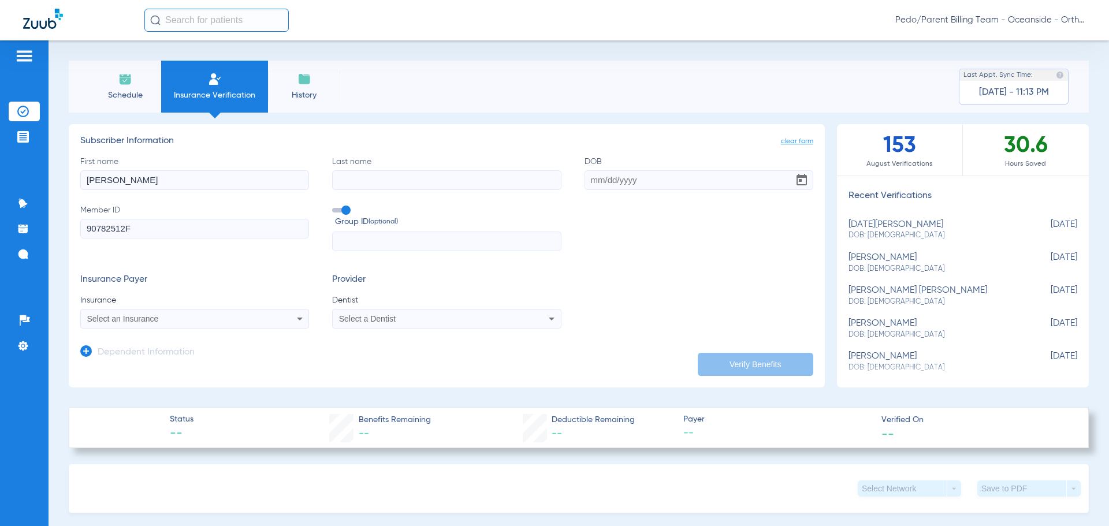
type input "[PERSON_NAME]"
type input "[DATE]"
click at [229, 317] on div "Select an Insurance" at bounding box center [173, 319] width 173 height 8
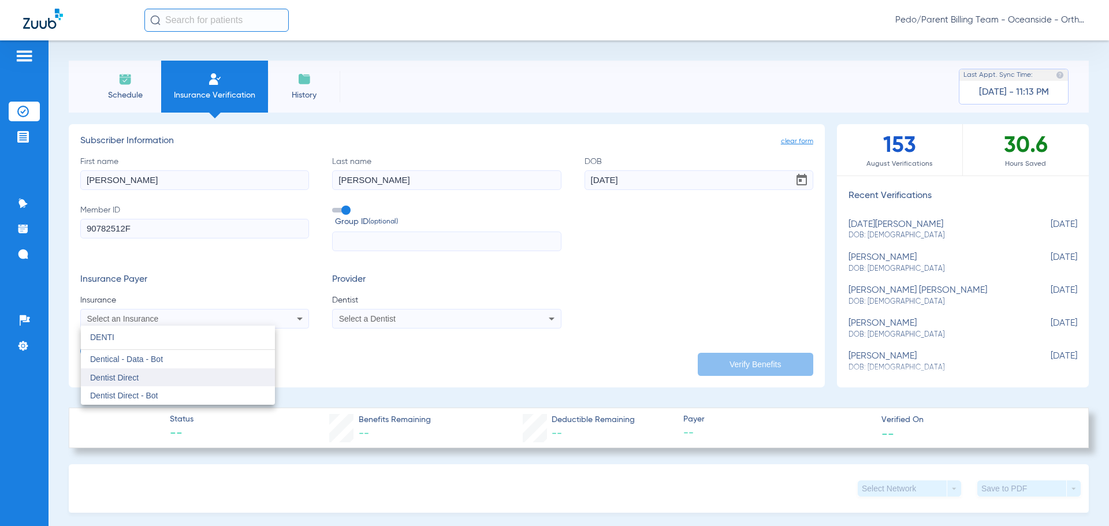
type input "DENTI"
click at [176, 373] on div "DENTI close Dentical - Data - Bot Dentist Direct Dentist Direct - Bot" at bounding box center [178, 365] width 194 height 79
click at [175, 362] on mat-option "Dentical - Data - Bot" at bounding box center [178, 359] width 194 height 18
click at [409, 307] on app-form-autocomplete "Dentist Select a Dentist" at bounding box center [446, 312] width 229 height 34
click at [407, 312] on mat-select "Select a Dentist" at bounding box center [446, 319] width 229 height 20
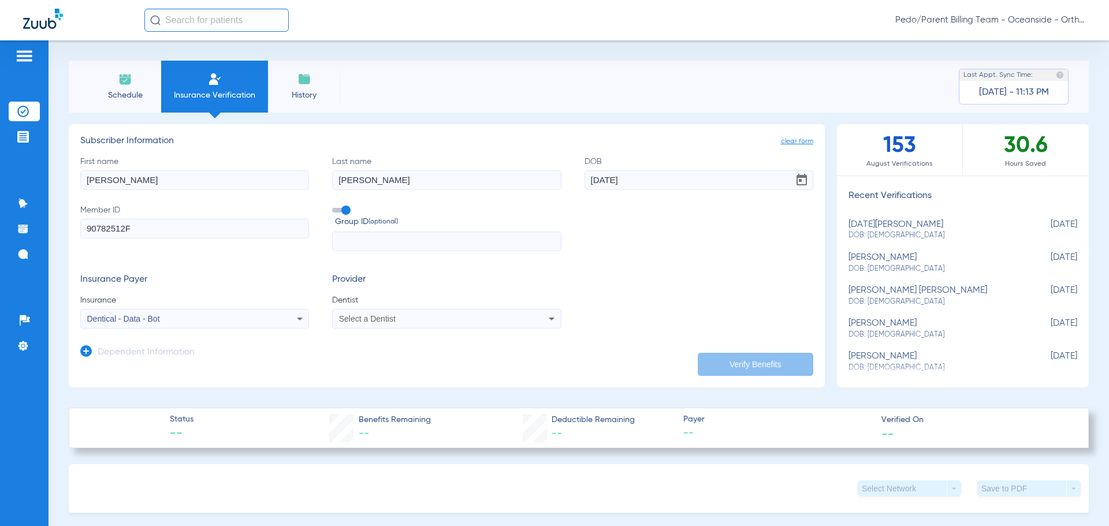
click at [413, 320] on div "Select a Dentist" at bounding box center [425, 319] width 173 height 8
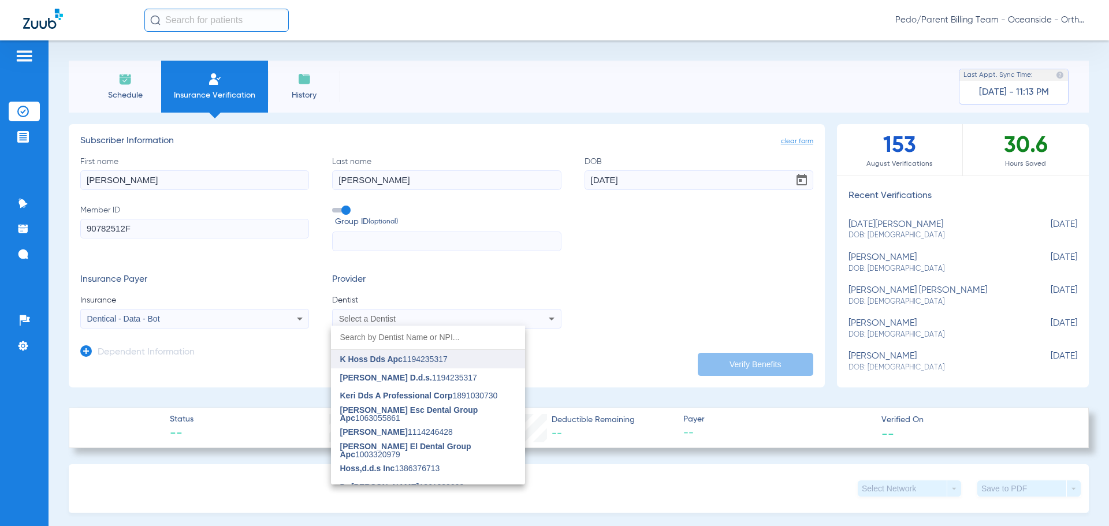
click at [418, 367] on mat-option "K Hoss Dds Apc 1194235317" at bounding box center [428, 359] width 194 height 18
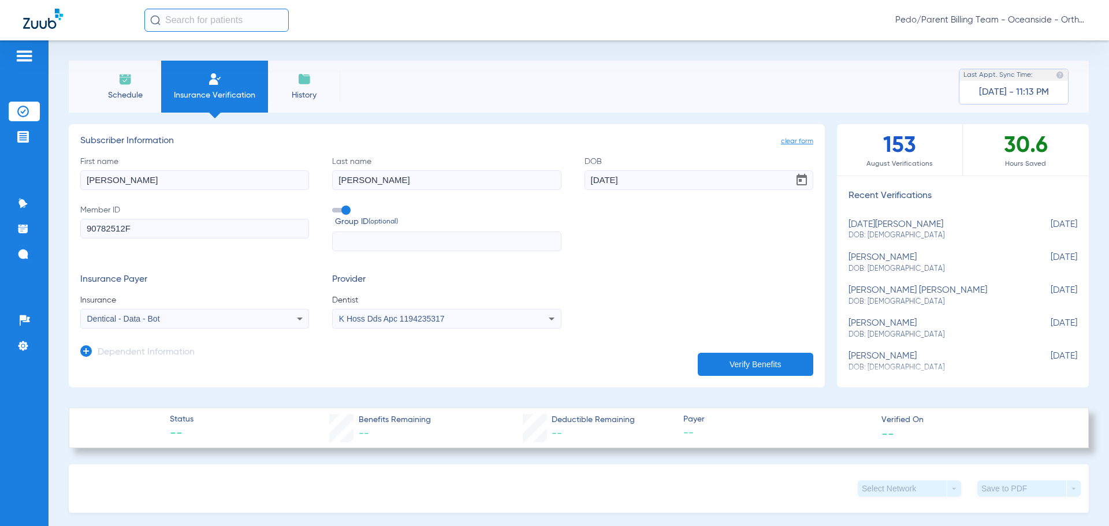
click at [725, 361] on button "Verify Benefits" at bounding box center [755, 364] width 115 height 23
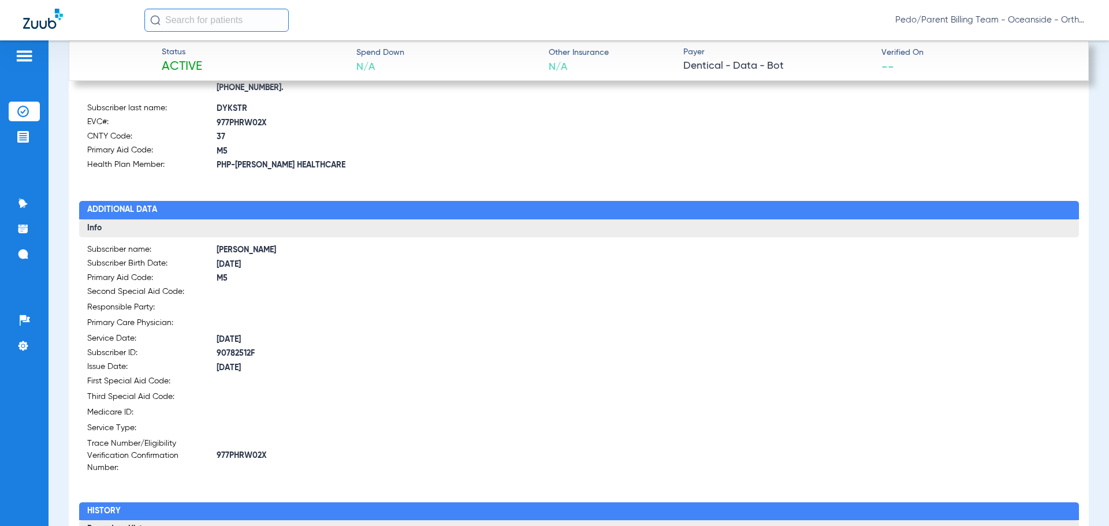
scroll to position [520, 0]
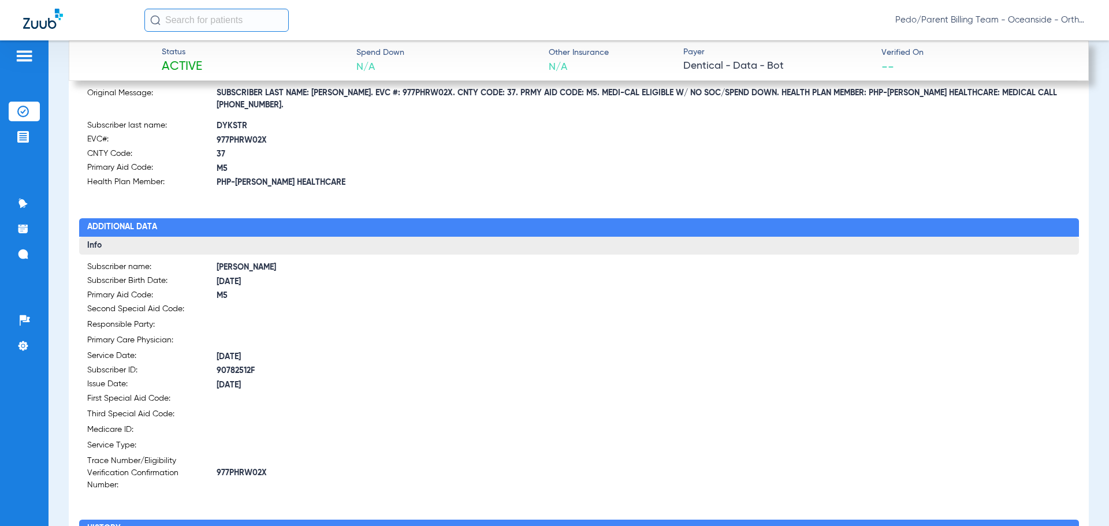
click at [230, 135] on span "977PHRW02X" at bounding box center [398, 141] width 363 height 12
copy span "977PHRW02X"
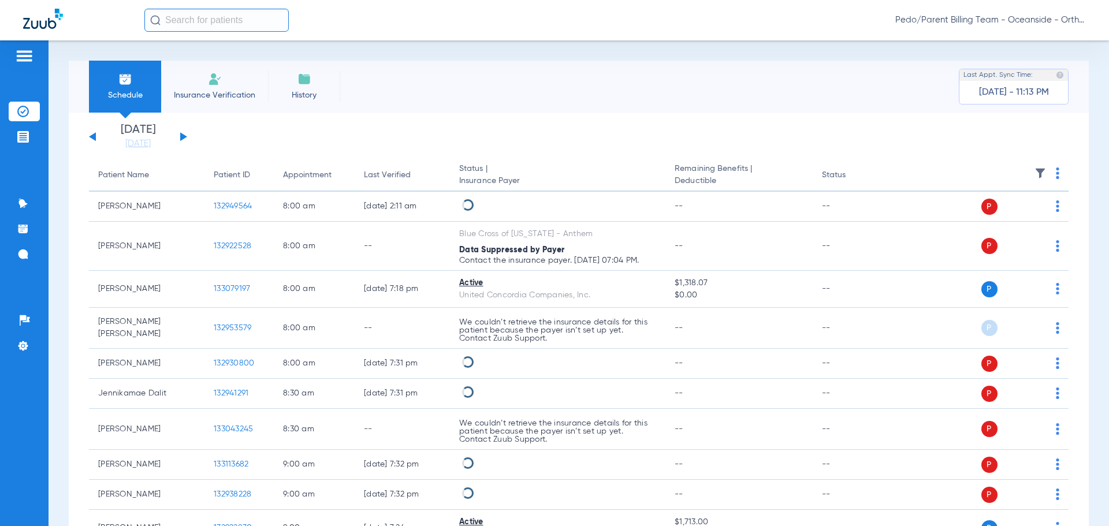
click at [225, 99] on span "Insurance Verification" at bounding box center [215, 96] width 90 height 12
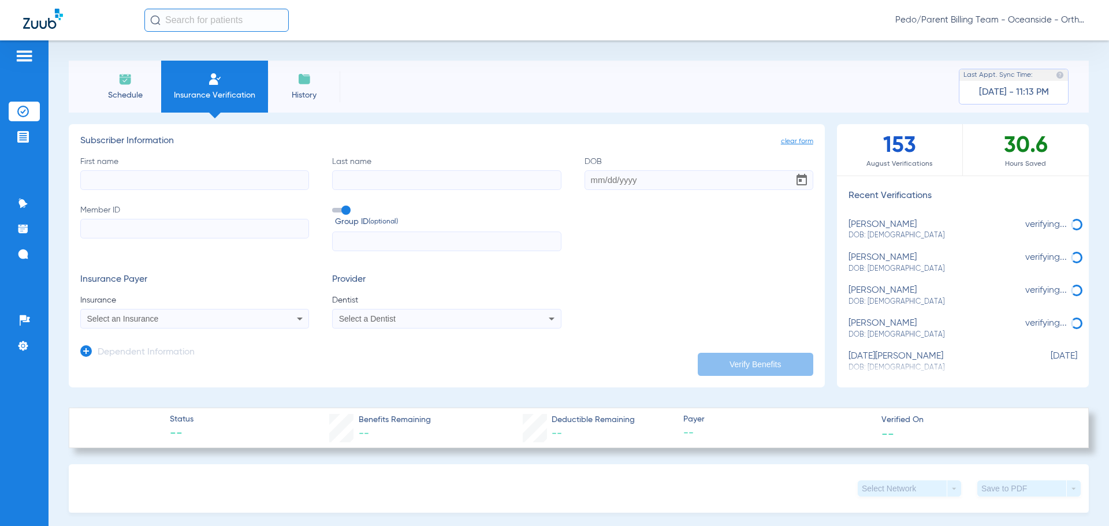
click at [247, 179] on input "First name" at bounding box center [194, 180] width 229 height 20
type input "RAIDA"
type input "EL-[PERSON_NAME]"
paste input "96582449F"
type input "96582449F"
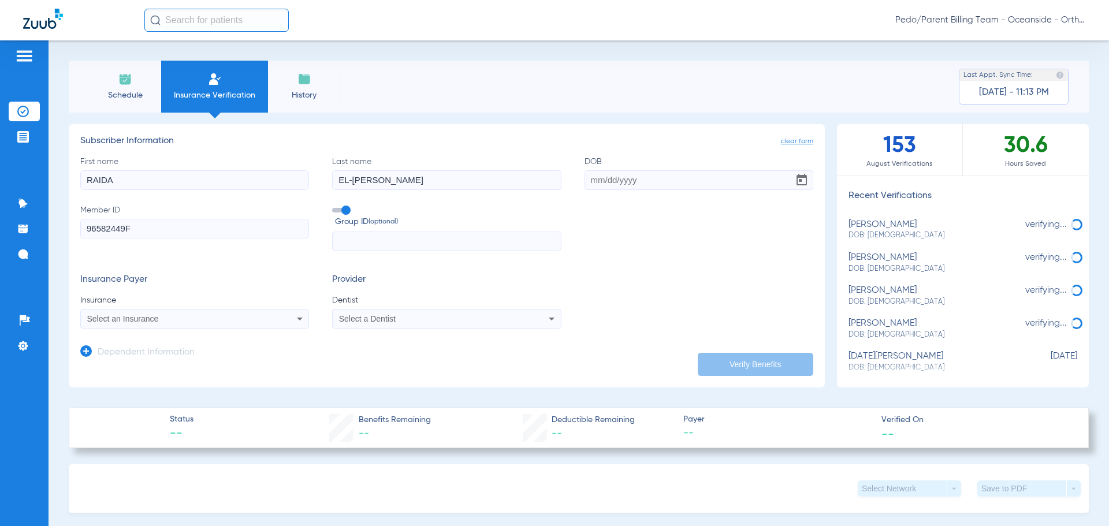
click at [632, 172] on input "DOB" at bounding box center [698, 180] width 229 height 20
type input "[DATE]"
click at [163, 312] on mat-select "Select an Insurance" at bounding box center [194, 319] width 229 height 20
click at [162, 323] on div "Select an Insurance" at bounding box center [195, 319] width 228 height 14
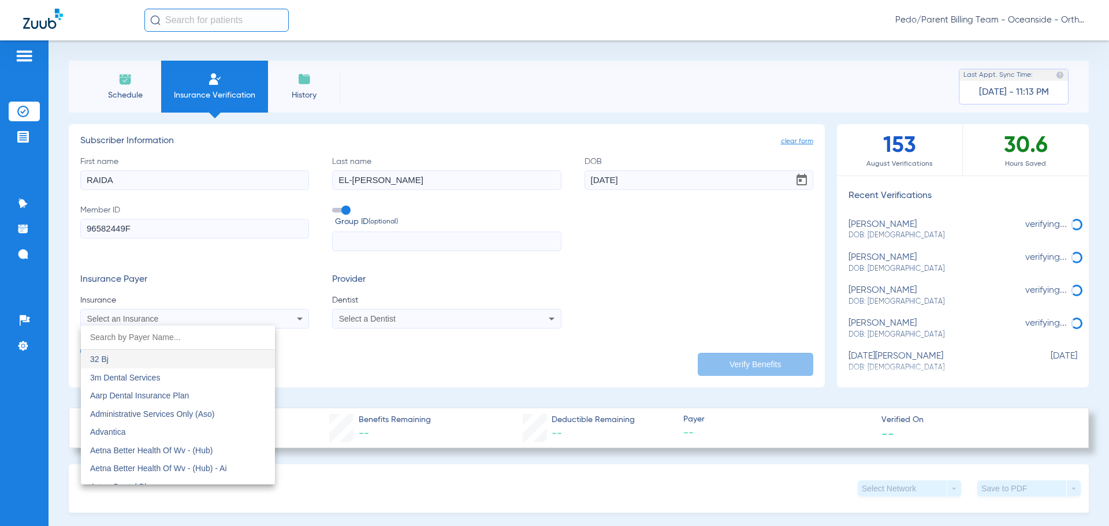
type input "E"
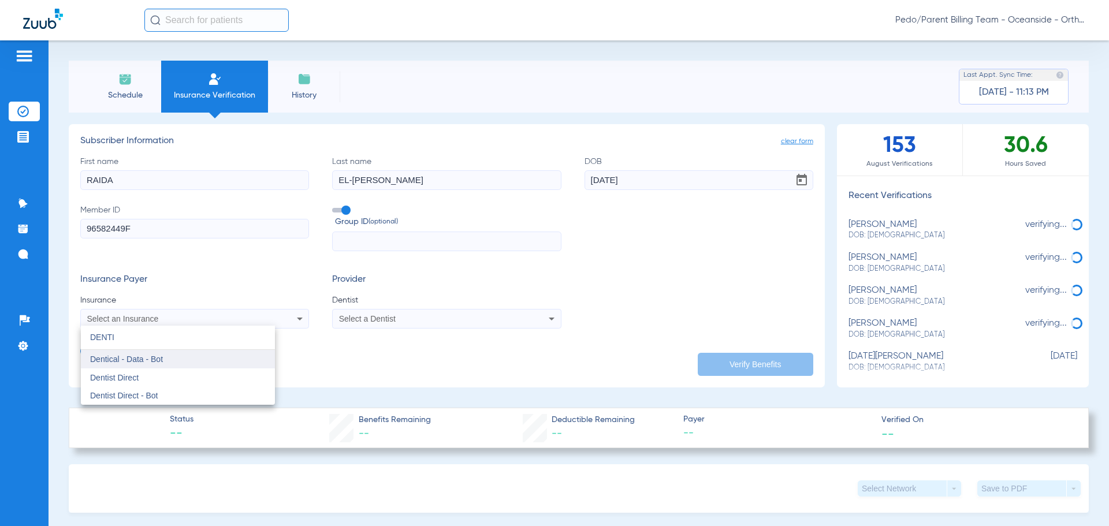
type input "DENTI"
click at [158, 362] on span "Dentical - Data - Bot" at bounding box center [126, 359] width 73 height 9
click at [457, 315] on div "Select a Dentist" at bounding box center [425, 319] width 173 height 8
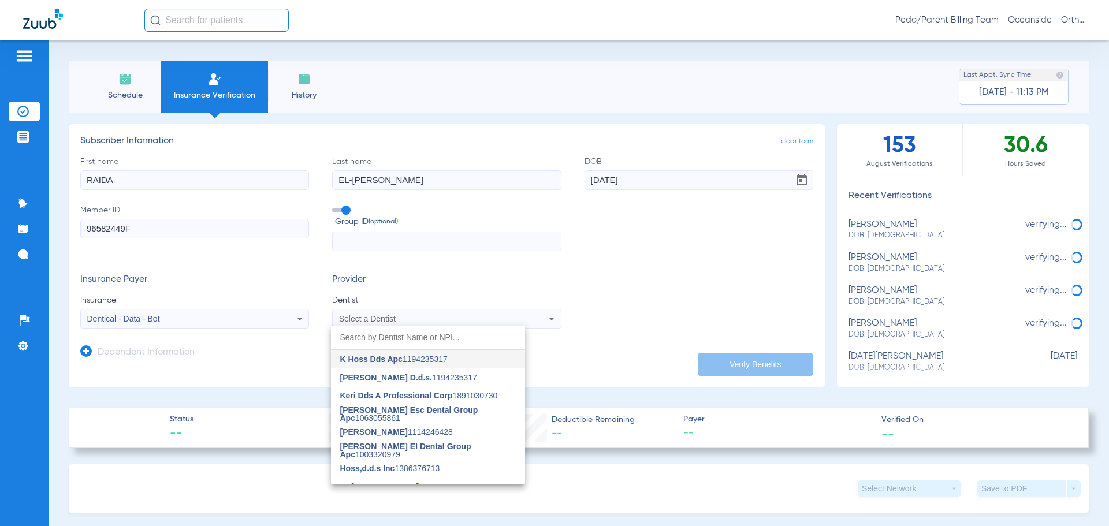
click at [424, 362] on span "K Hoss Dds Apc 1194235317" at bounding box center [393, 359] width 107 height 8
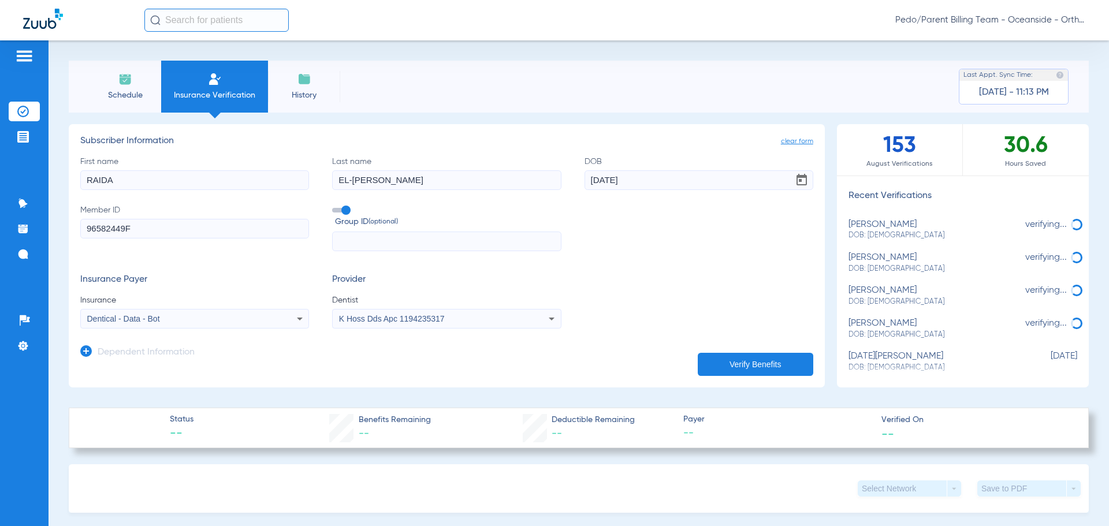
click at [738, 362] on button "Verify Benefits" at bounding box center [755, 364] width 115 height 23
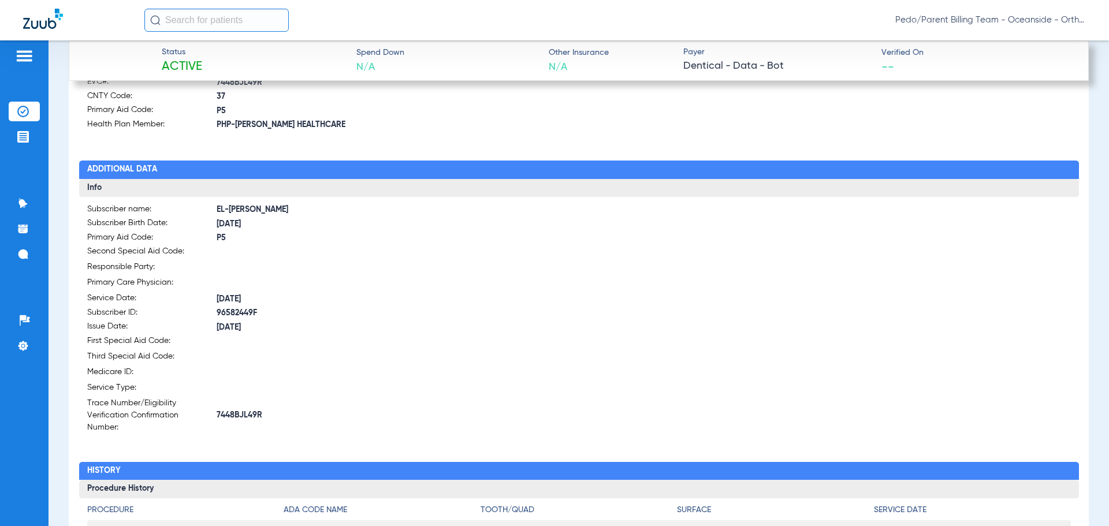
scroll to position [635, 0]
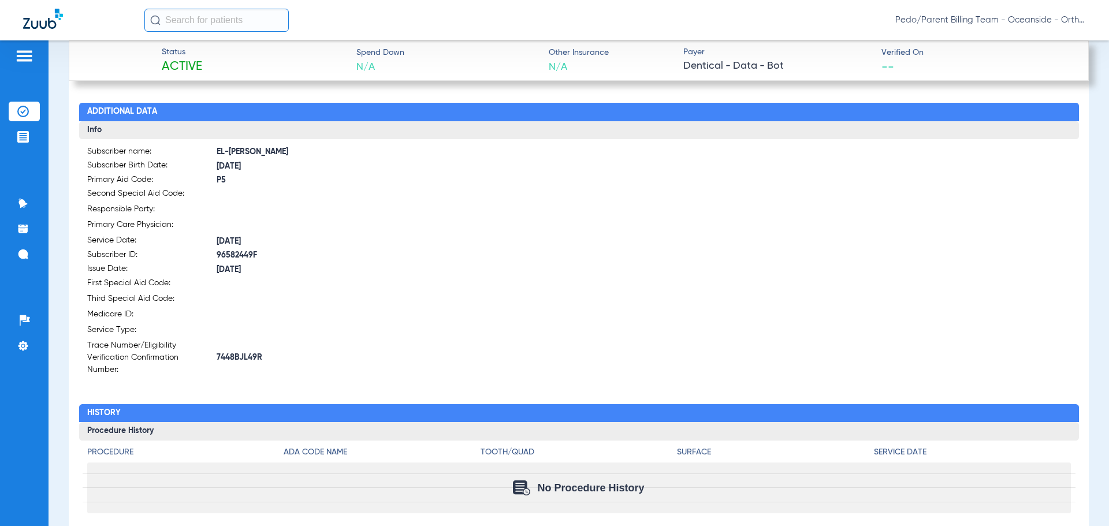
click at [241, 254] on span "96582449F" at bounding box center [398, 255] width 363 height 12
click at [238, 352] on span "7448BJL49R" at bounding box center [398, 358] width 363 height 12
click at [237, 352] on span "7448BJL49R" at bounding box center [398, 358] width 363 height 12
copy span "7448BJL49R"
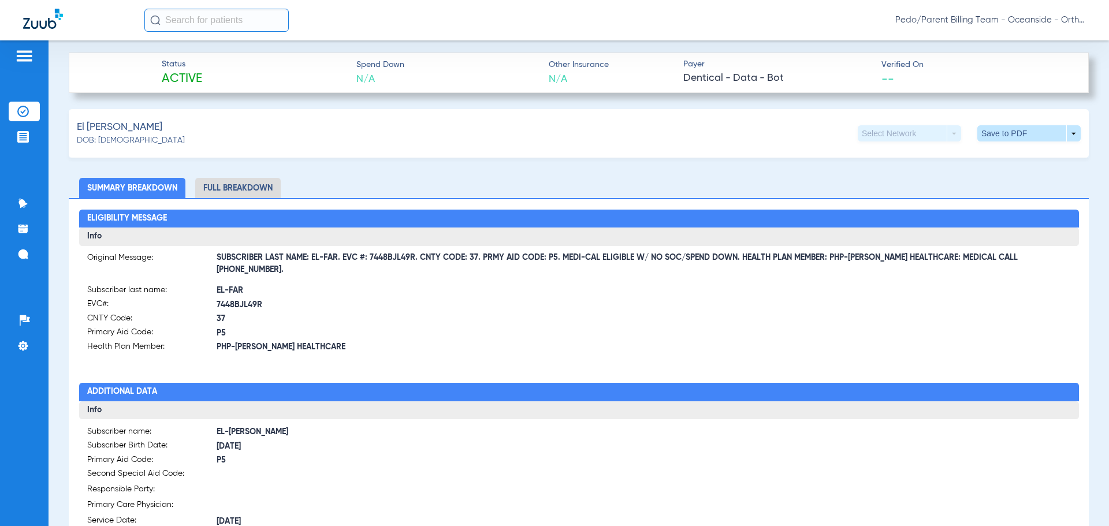
scroll to position [404, 0]
